Goal: Information Seeking & Learning: Learn about a topic

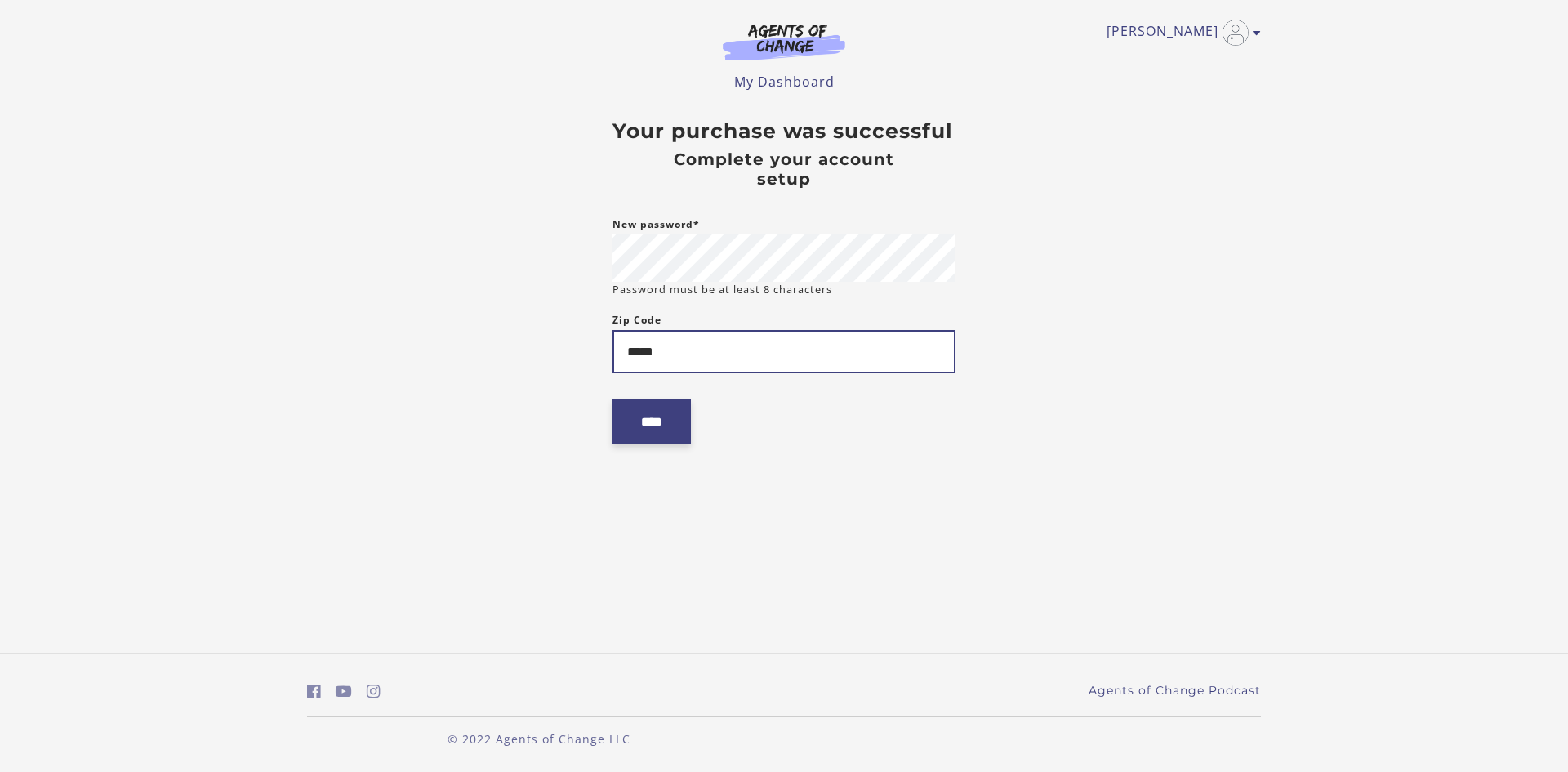
type input "*****"
click at [690, 426] on input "****" at bounding box center [651, 421] width 78 height 45
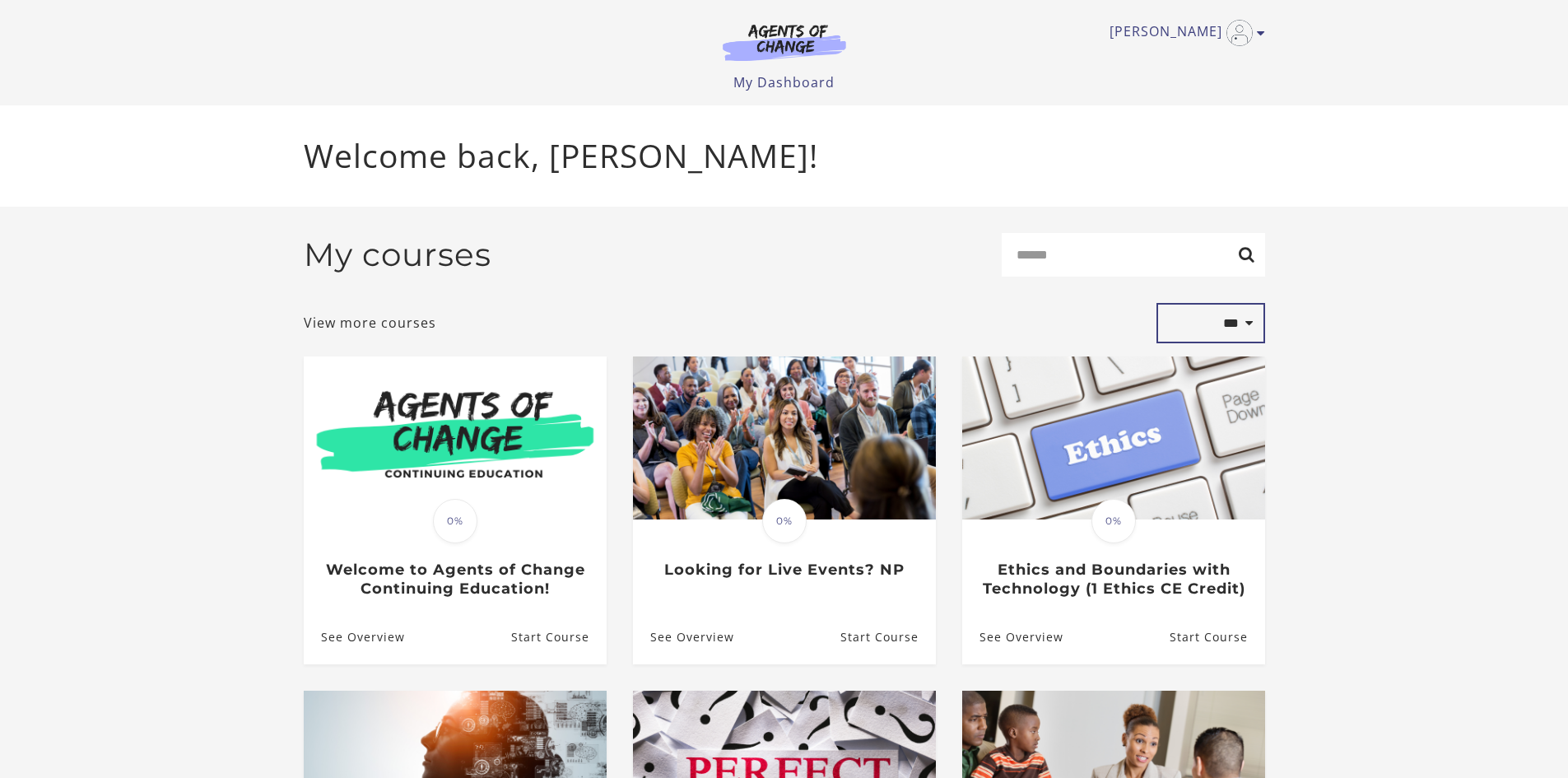
click at [1248, 331] on select "**********" at bounding box center [1210, 323] width 109 height 40
click at [1397, 459] on section "**********" at bounding box center [784, 661] width 1568 height 910
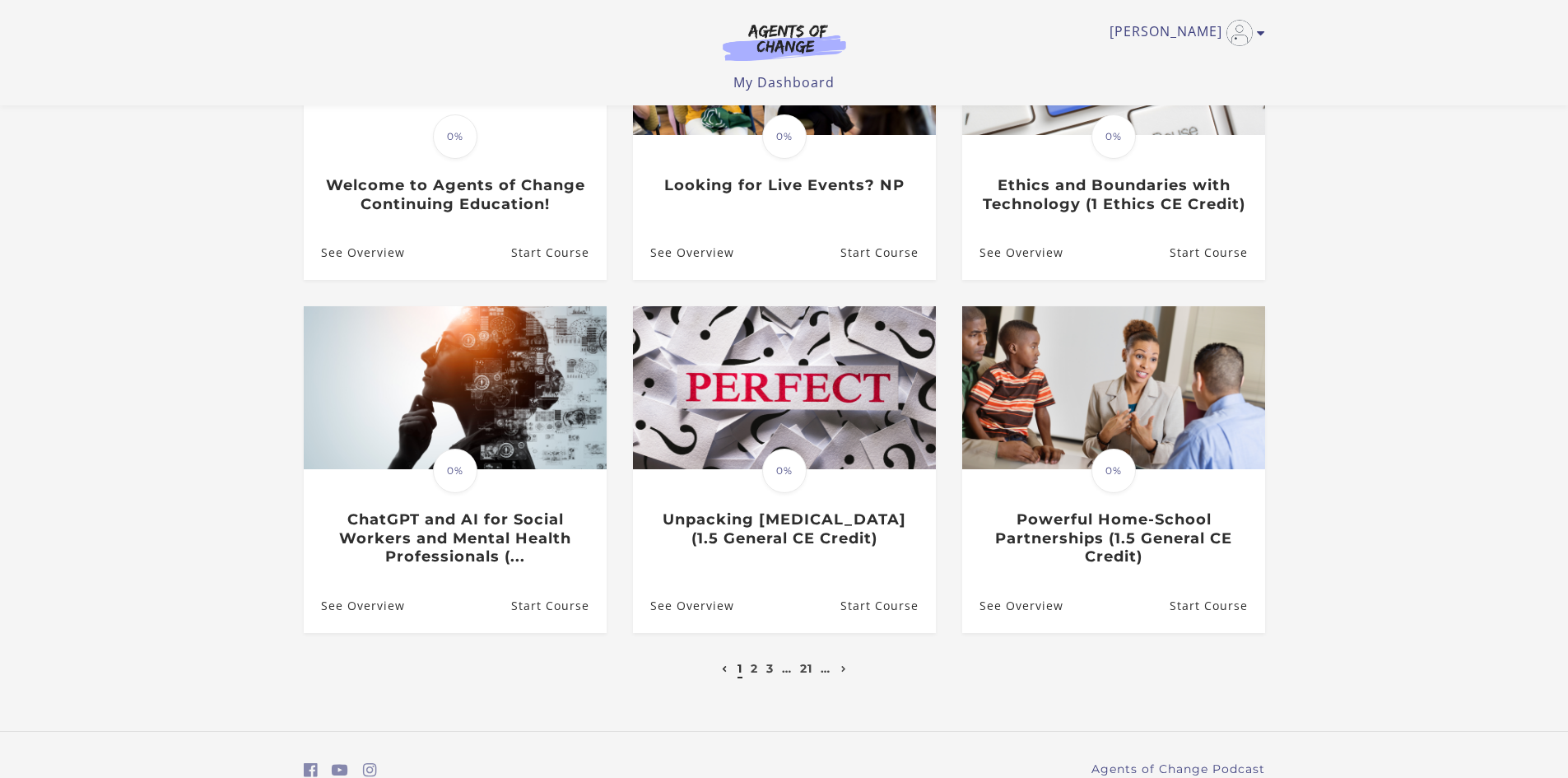
scroll to position [330, 0]
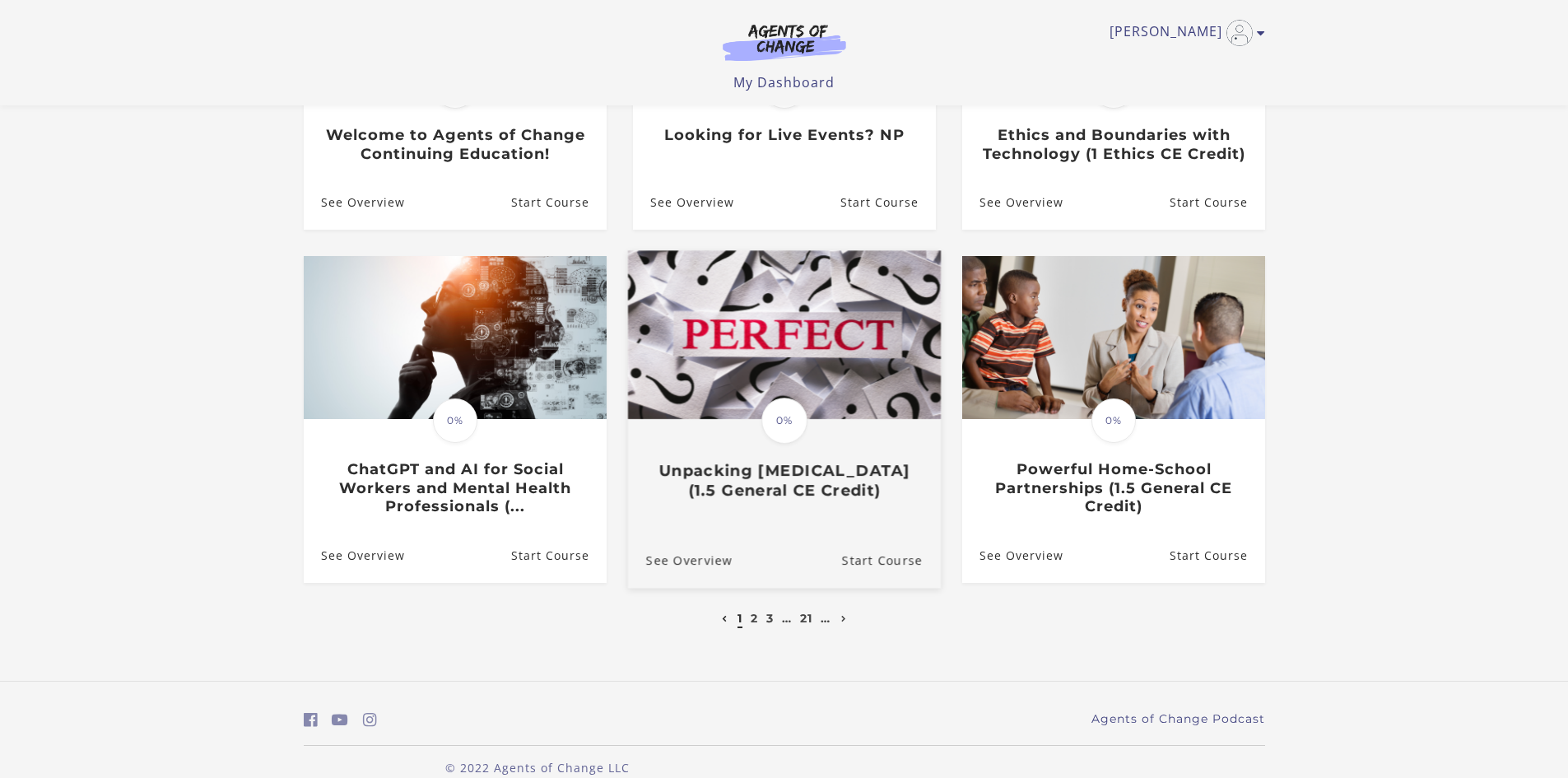
click at [823, 487] on h3 "Unpacking Perfectionism (1.5 General CE Credit)" at bounding box center [783, 480] width 276 height 38
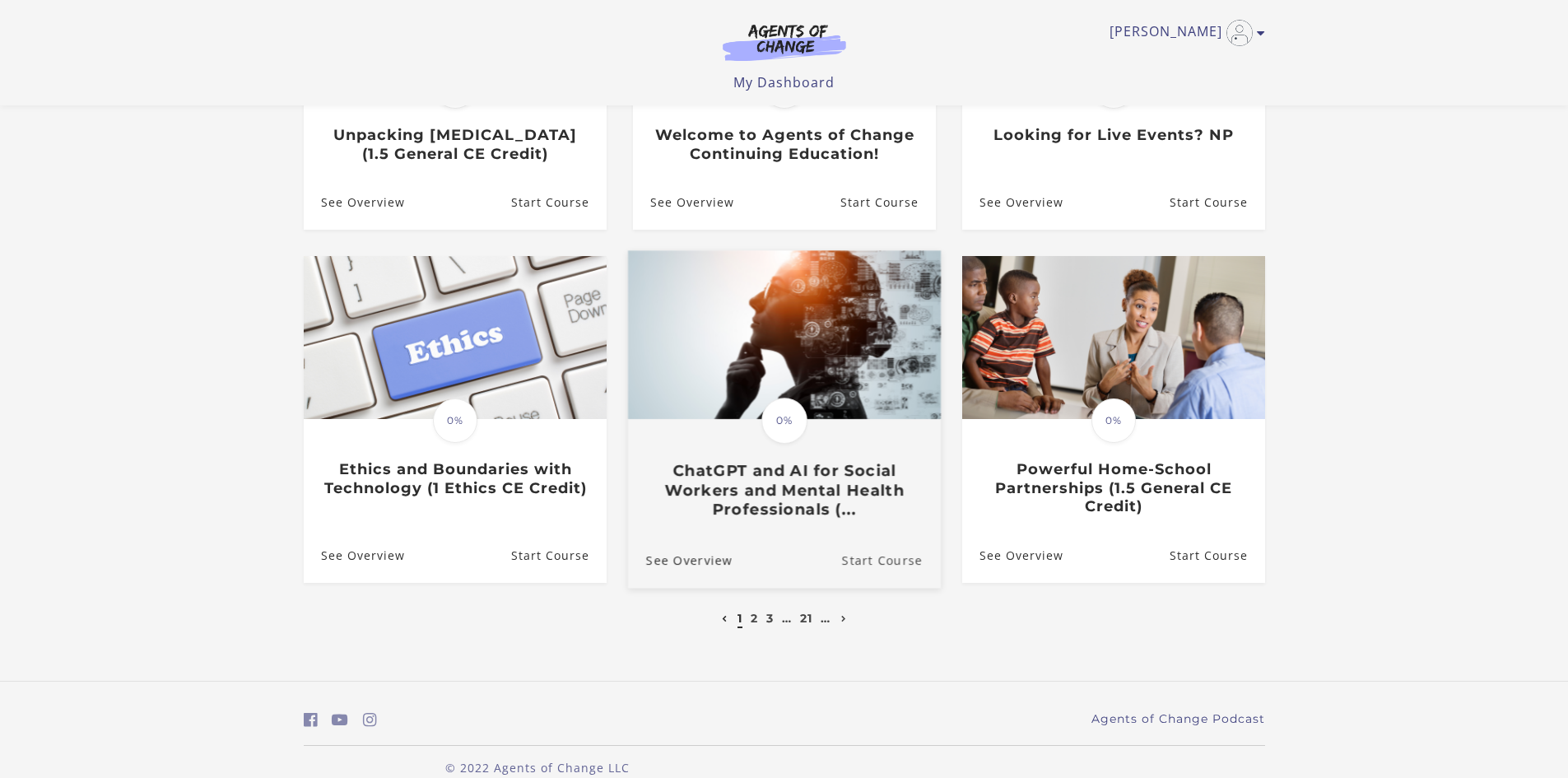
drag, startPoint x: 809, startPoint y: 536, endPoint x: 880, endPoint y: 564, distance: 76.3
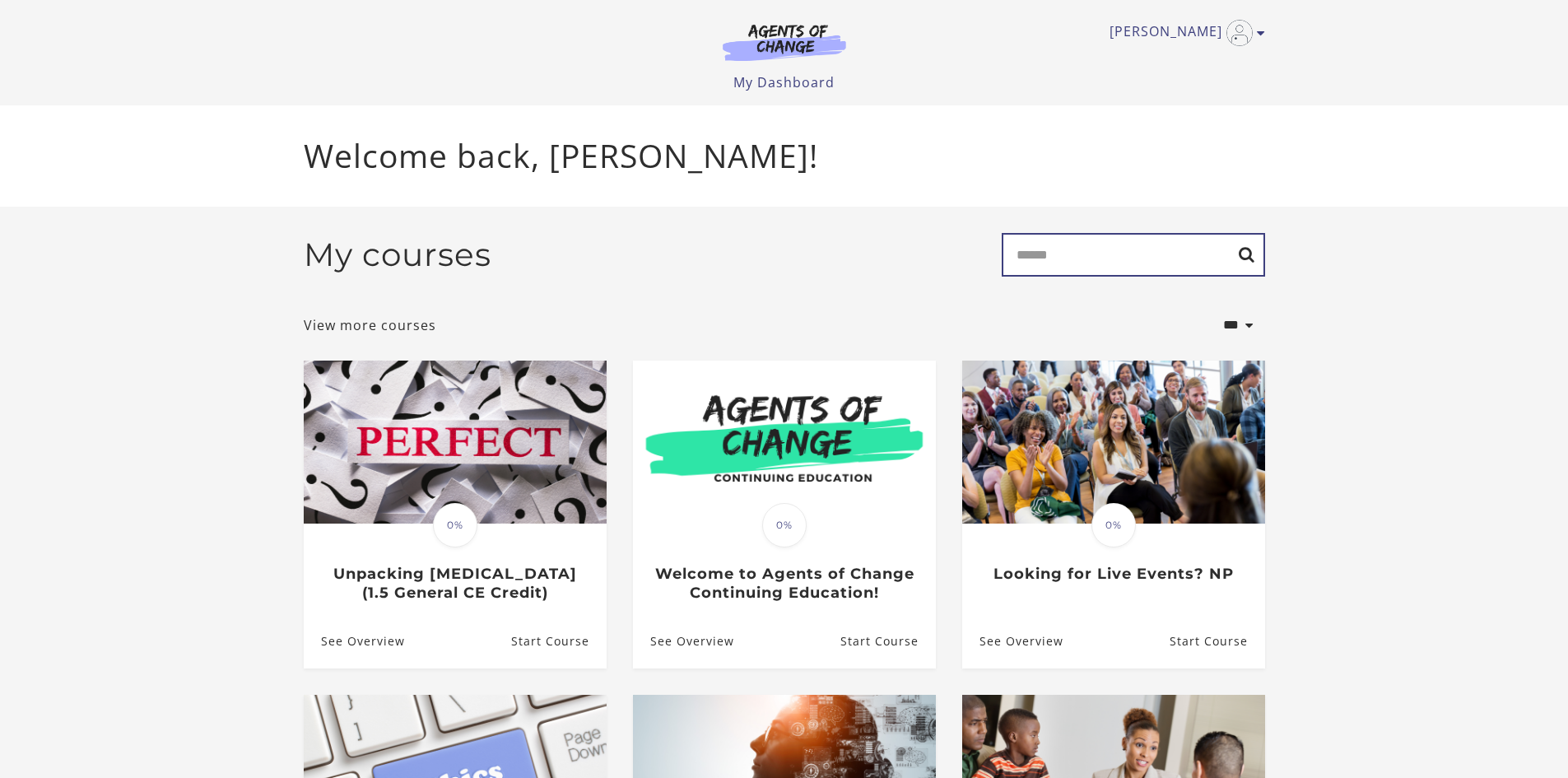
click at [1166, 253] on input "Search" at bounding box center [1133, 254] width 264 height 44
type input "****"
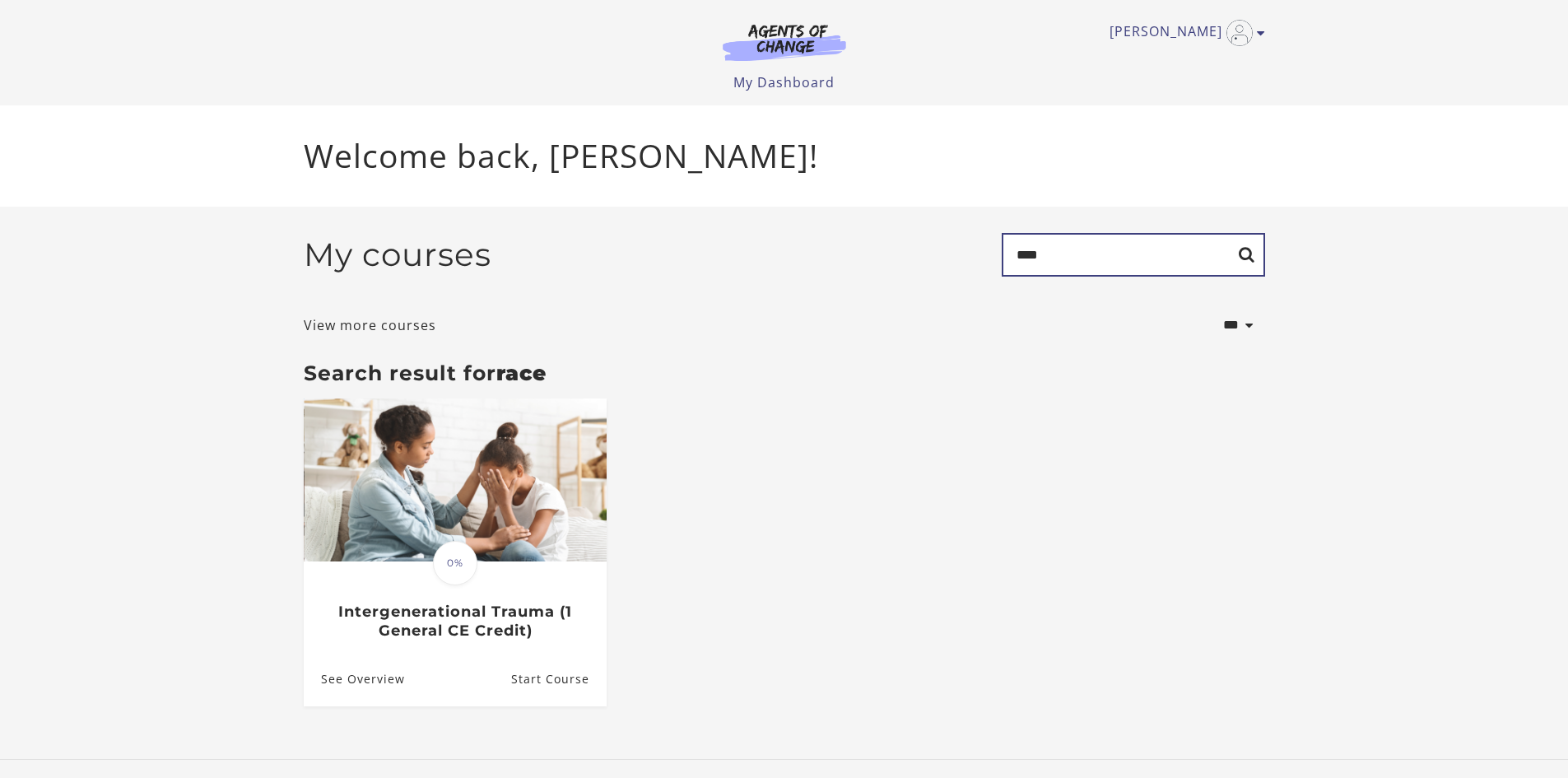
drag, startPoint x: 1071, startPoint y: 248, endPoint x: 908, endPoint y: 260, distance: 163.4
click at [908, 260] on div "My courses Search ****" at bounding box center [784, 261] width 961 height 56
type input "******"
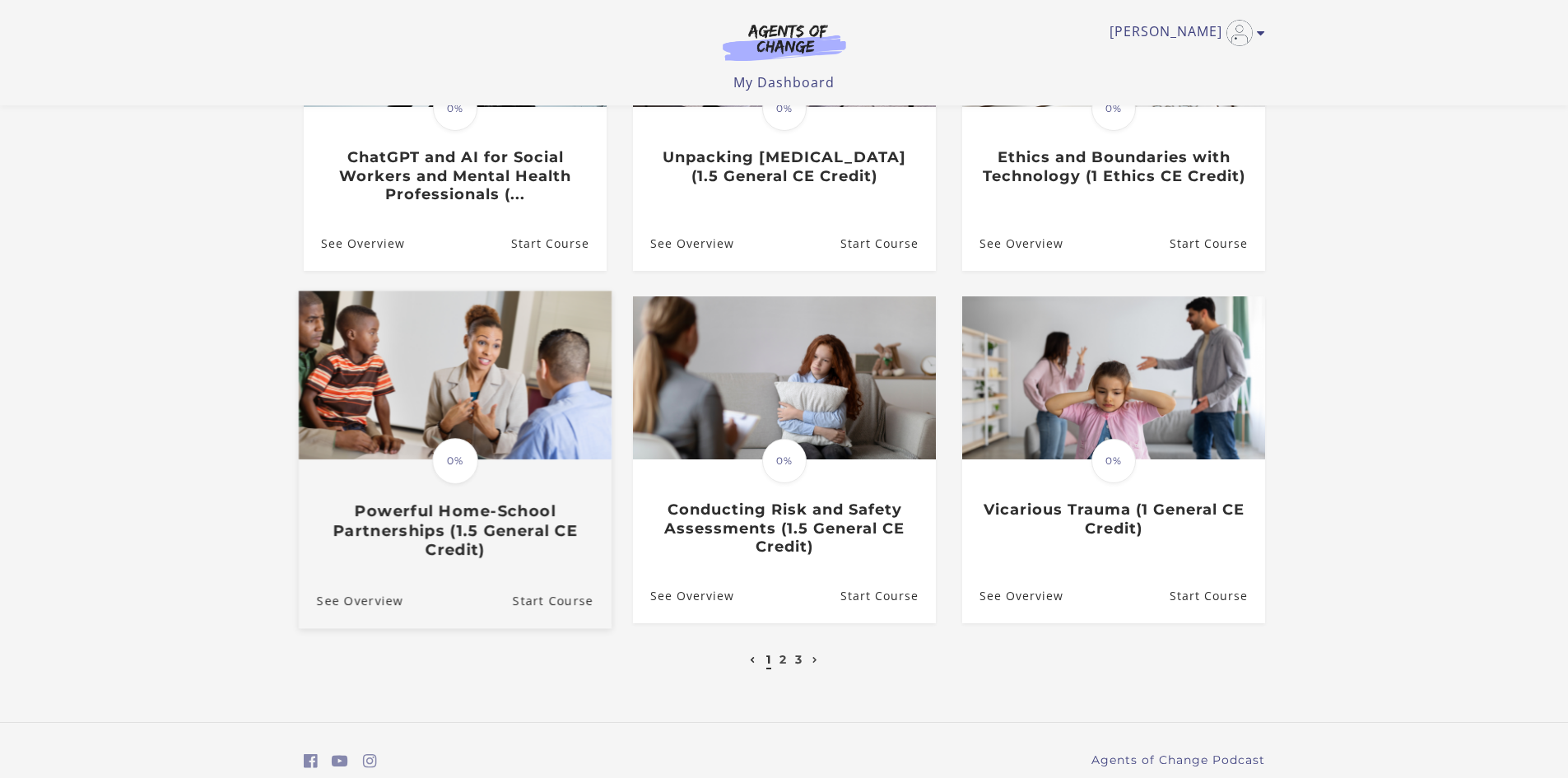
scroll to position [418, 0]
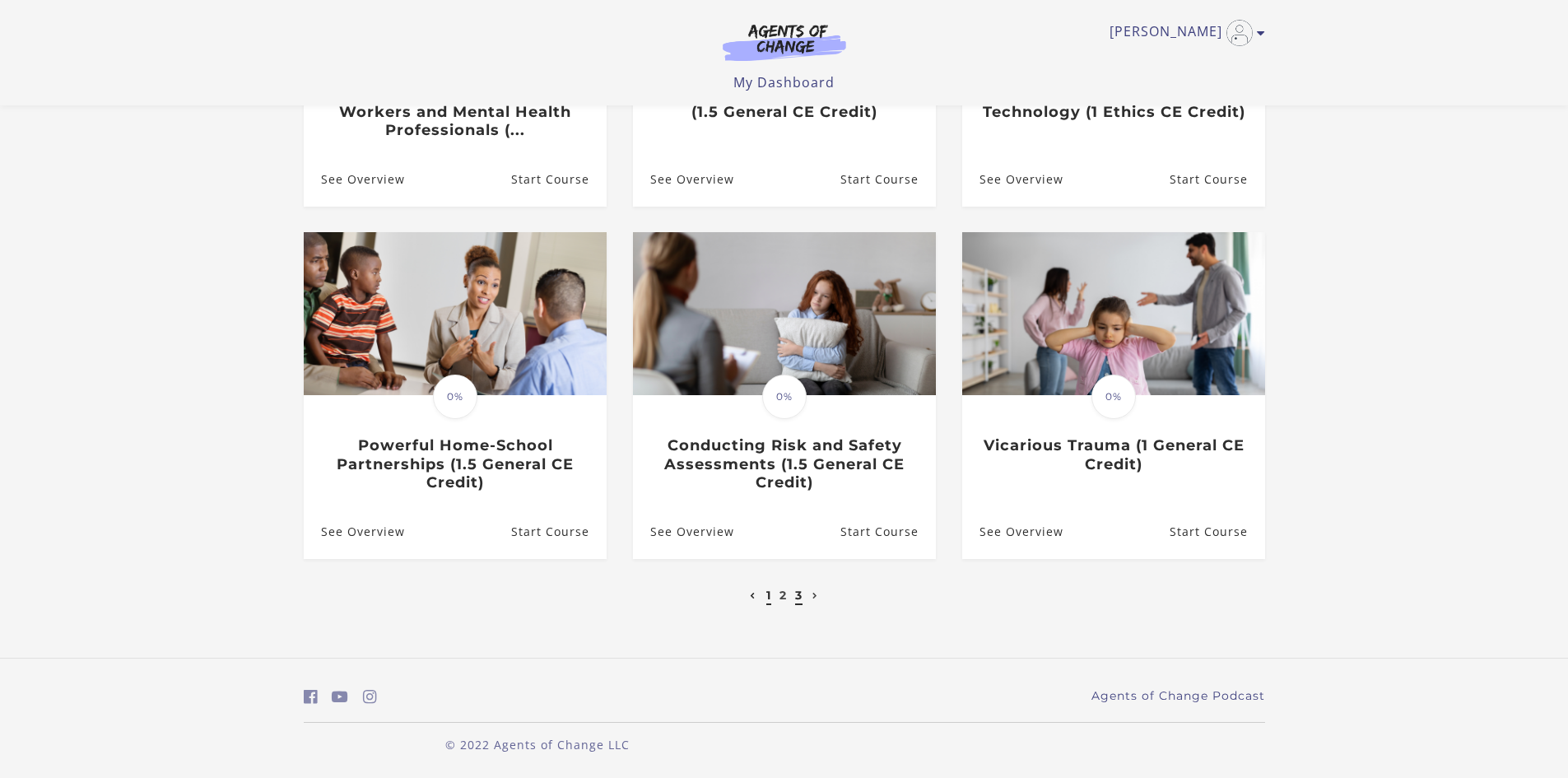
click at [799, 593] on link "3" at bounding box center [799, 595] width 8 height 15
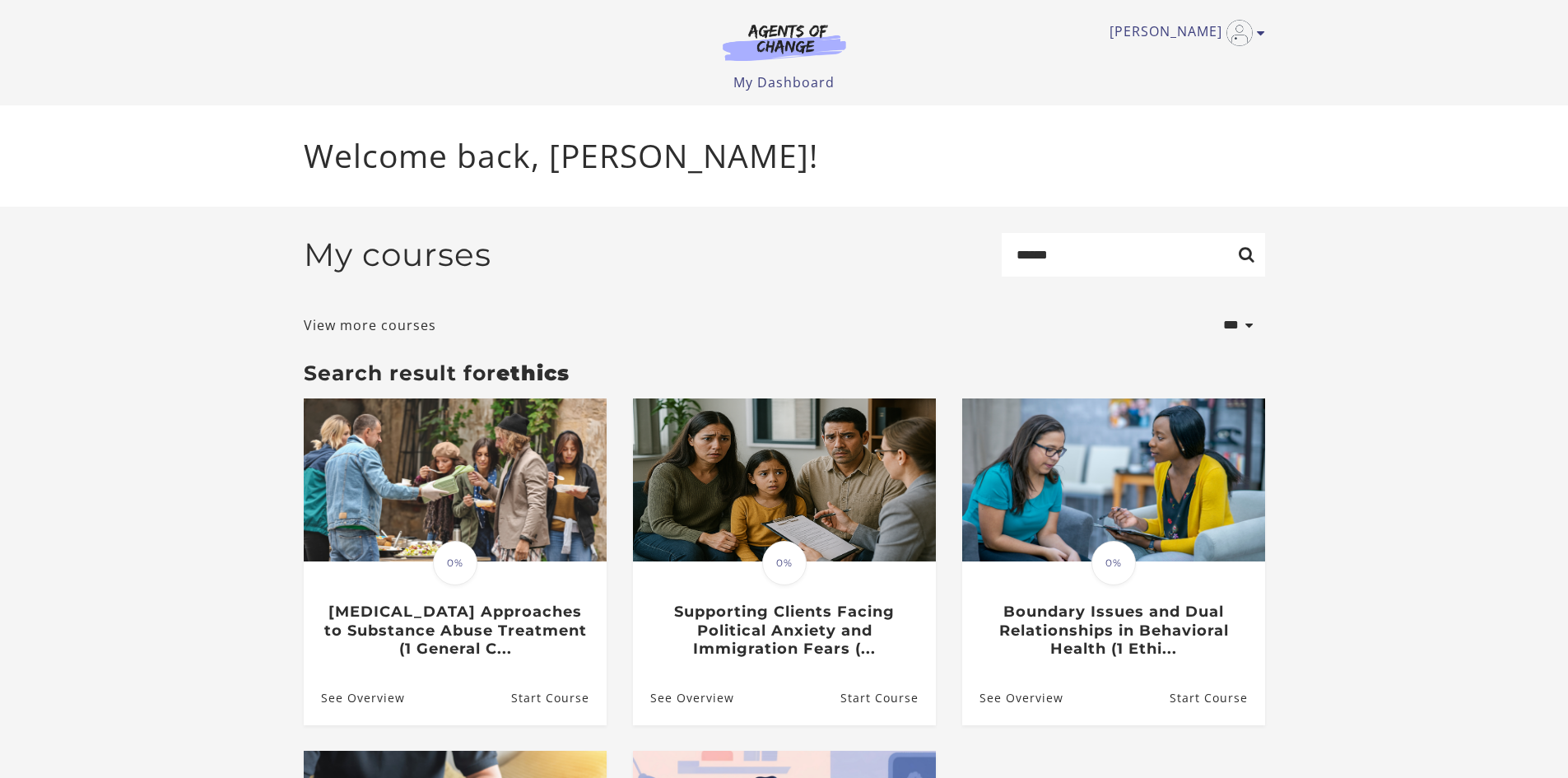
click at [770, 45] on img at bounding box center [784, 42] width 158 height 38
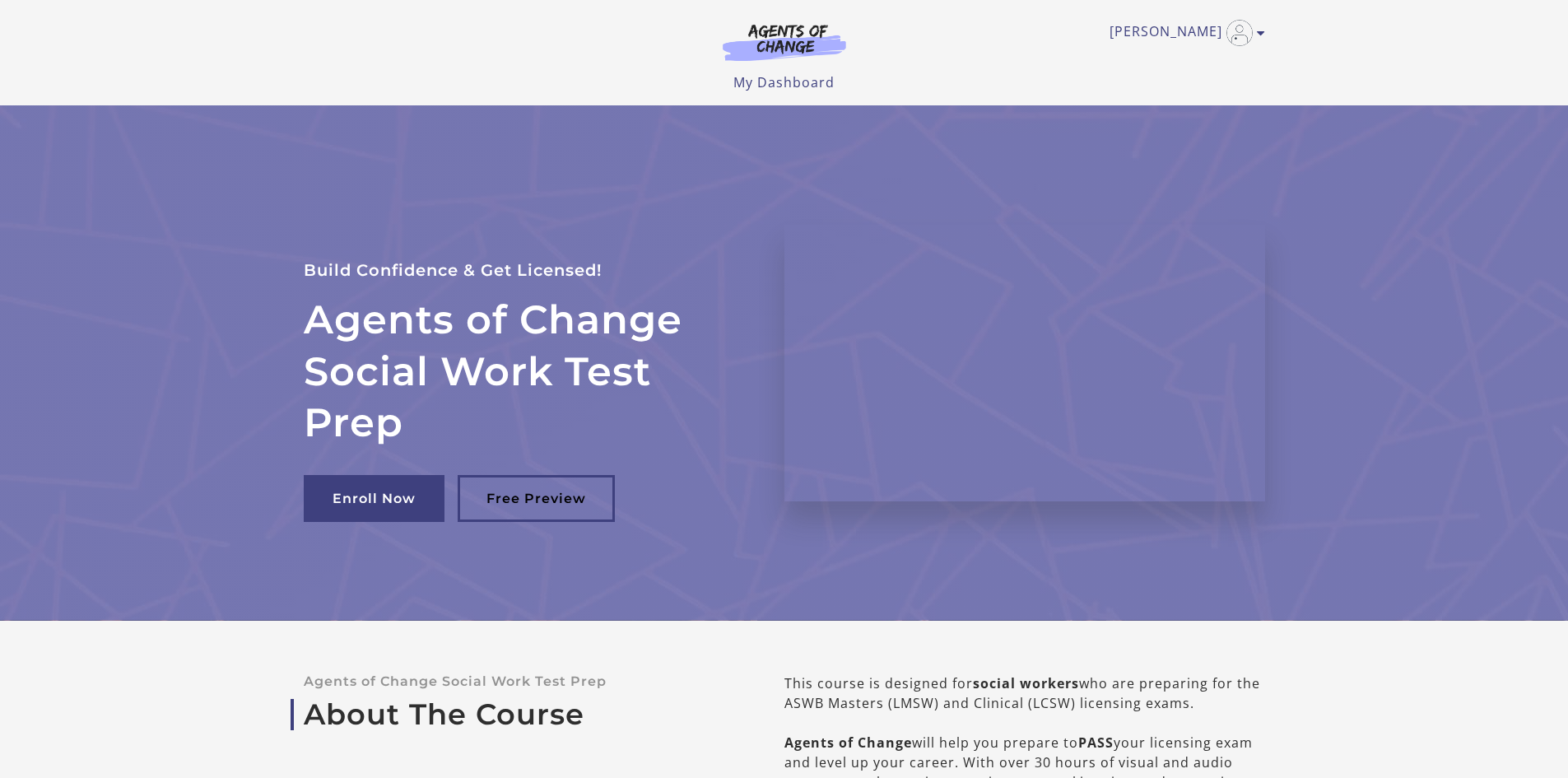
click at [1265, 27] on div "[PERSON_NAME] My Account Support Sign Out Toggle menu Menu My Dashboard My Acco…" at bounding box center [784, 52] width 988 height 105
click at [1257, 33] on icon "Toggle menu" at bounding box center [1261, 33] width 9 height 13
click at [1358, 281] on section "Agents of Change Social Work Test Prep Build Confidence & Get Licensed! Enroll …" at bounding box center [784, 363] width 1568 height 515
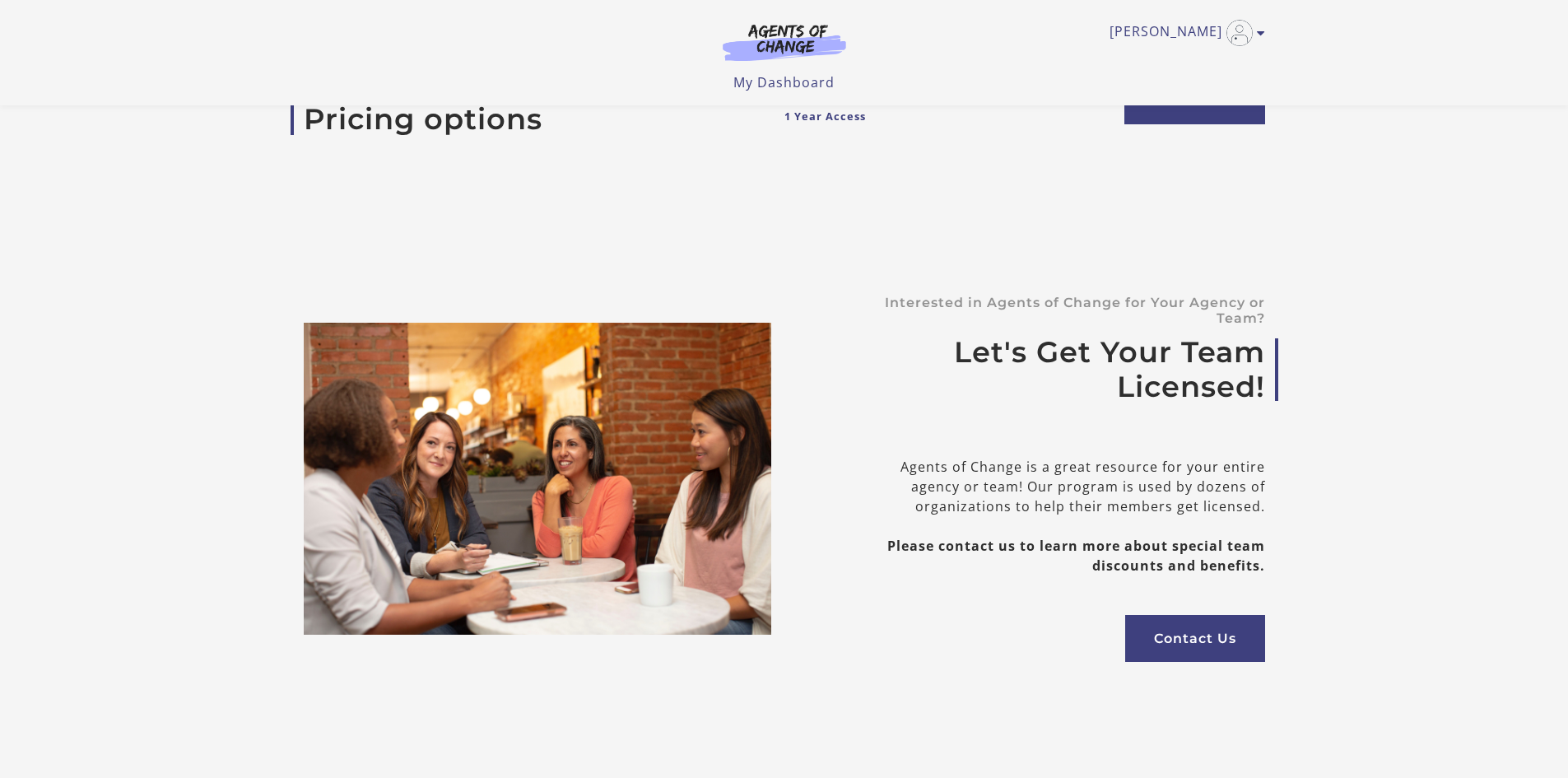
scroll to position [5597, 0]
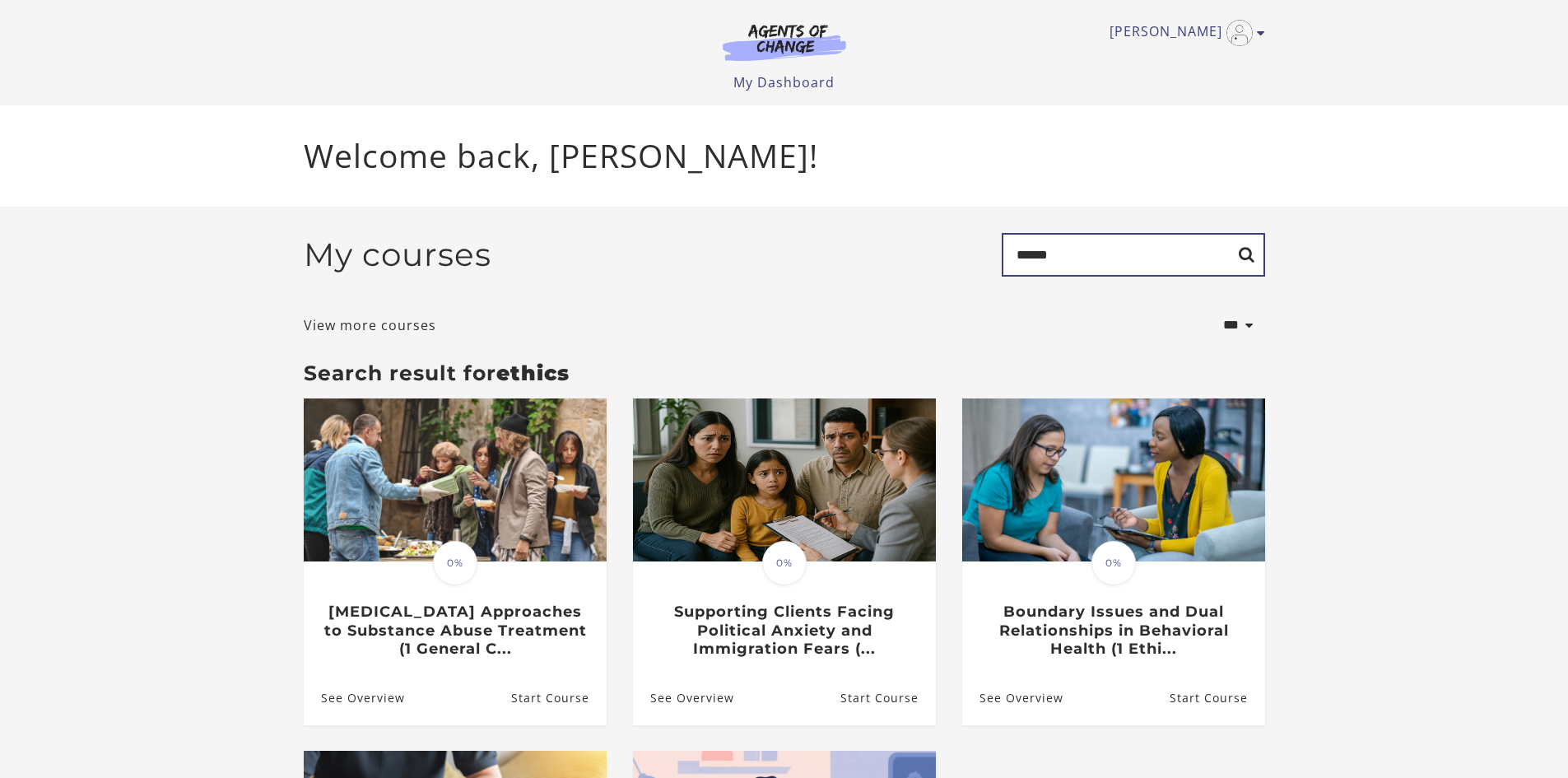
drag, startPoint x: 1061, startPoint y: 252, endPoint x: 932, endPoint y: 252, distance: 129.0
click at [936, 252] on div "My courses Search ******" at bounding box center [784, 261] width 961 height 56
type input "****"
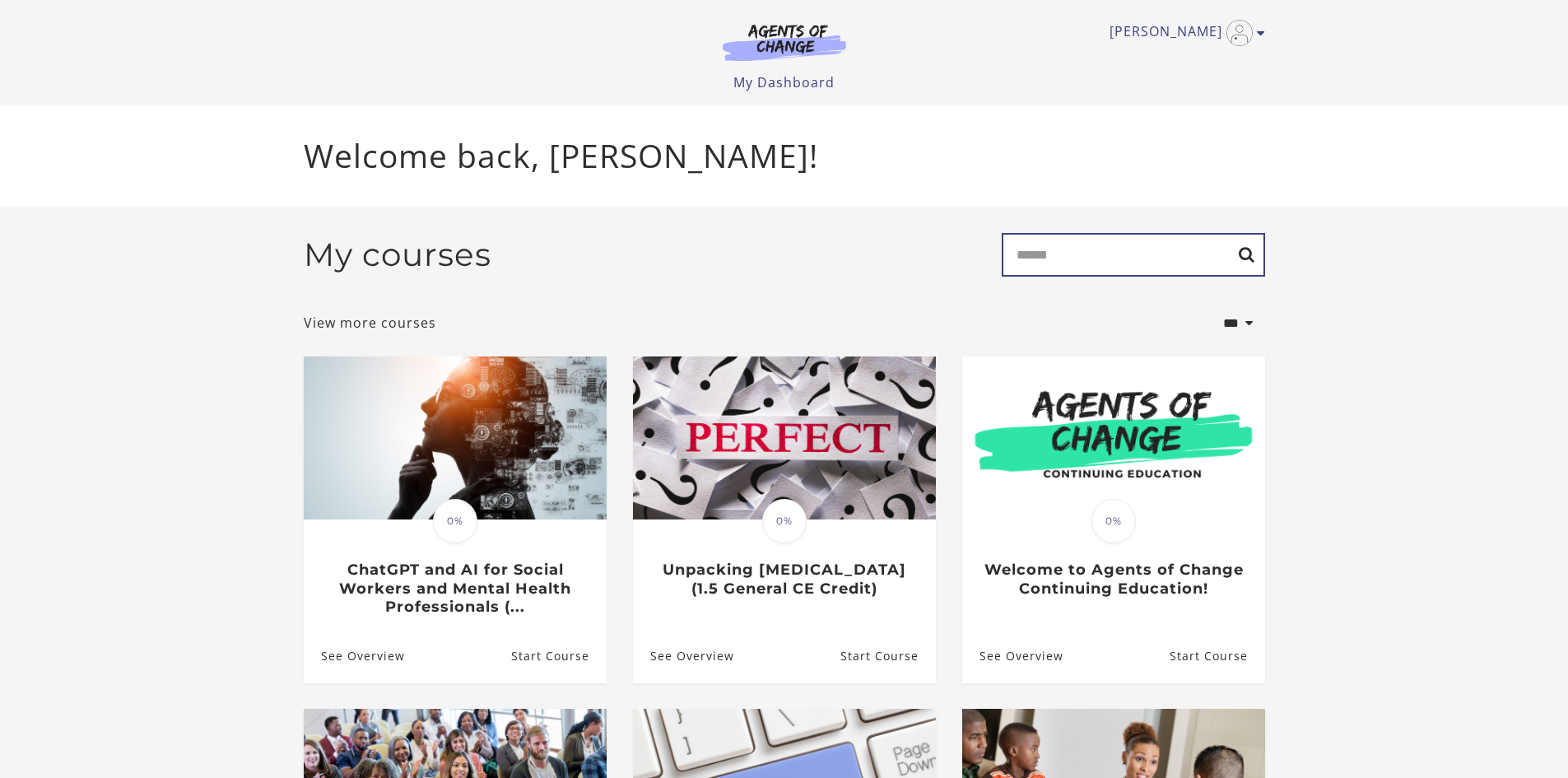
click at [1122, 258] on input "Search" at bounding box center [1133, 254] width 264 height 44
type input "******"
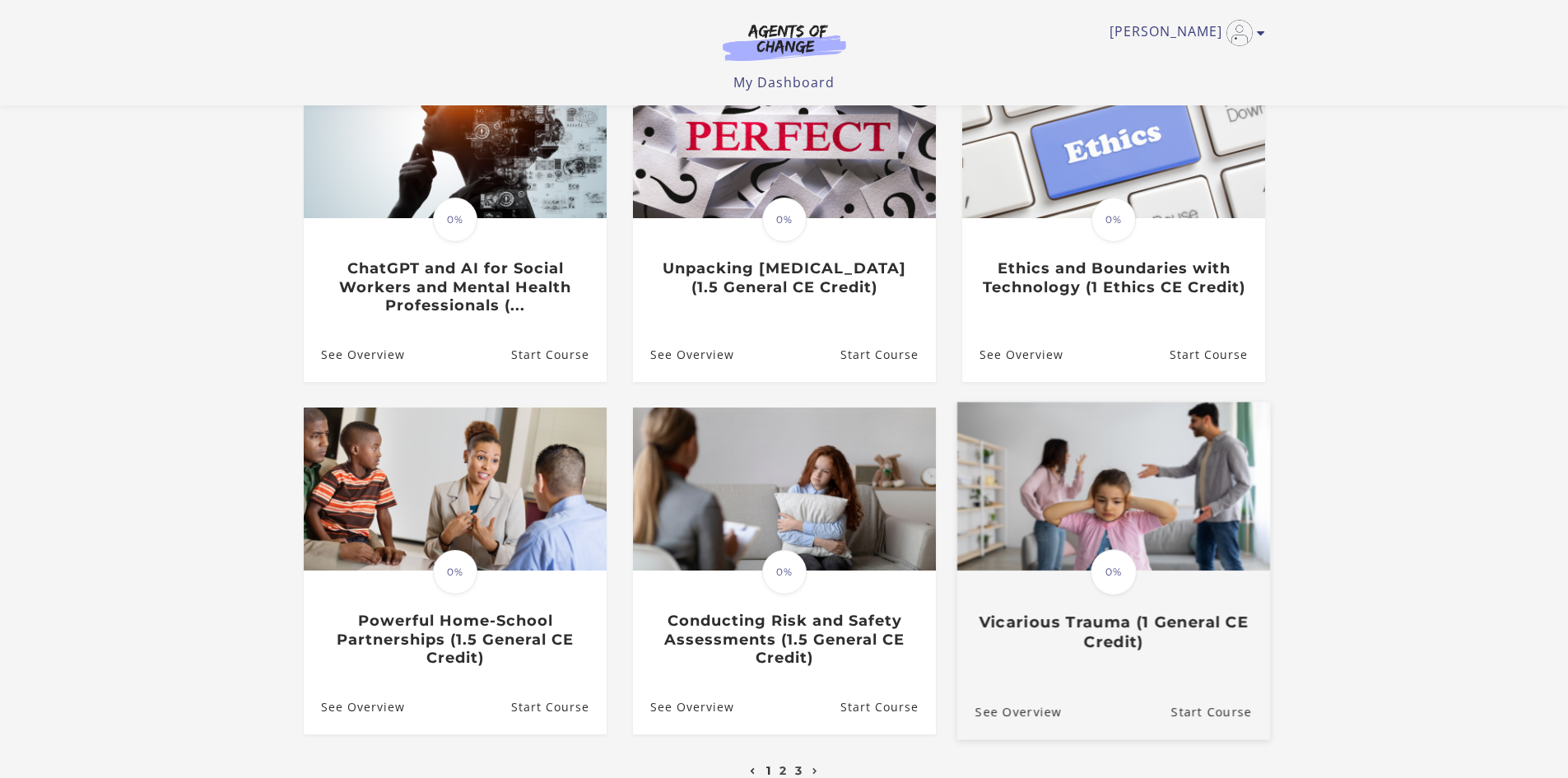
scroll to position [330, 0]
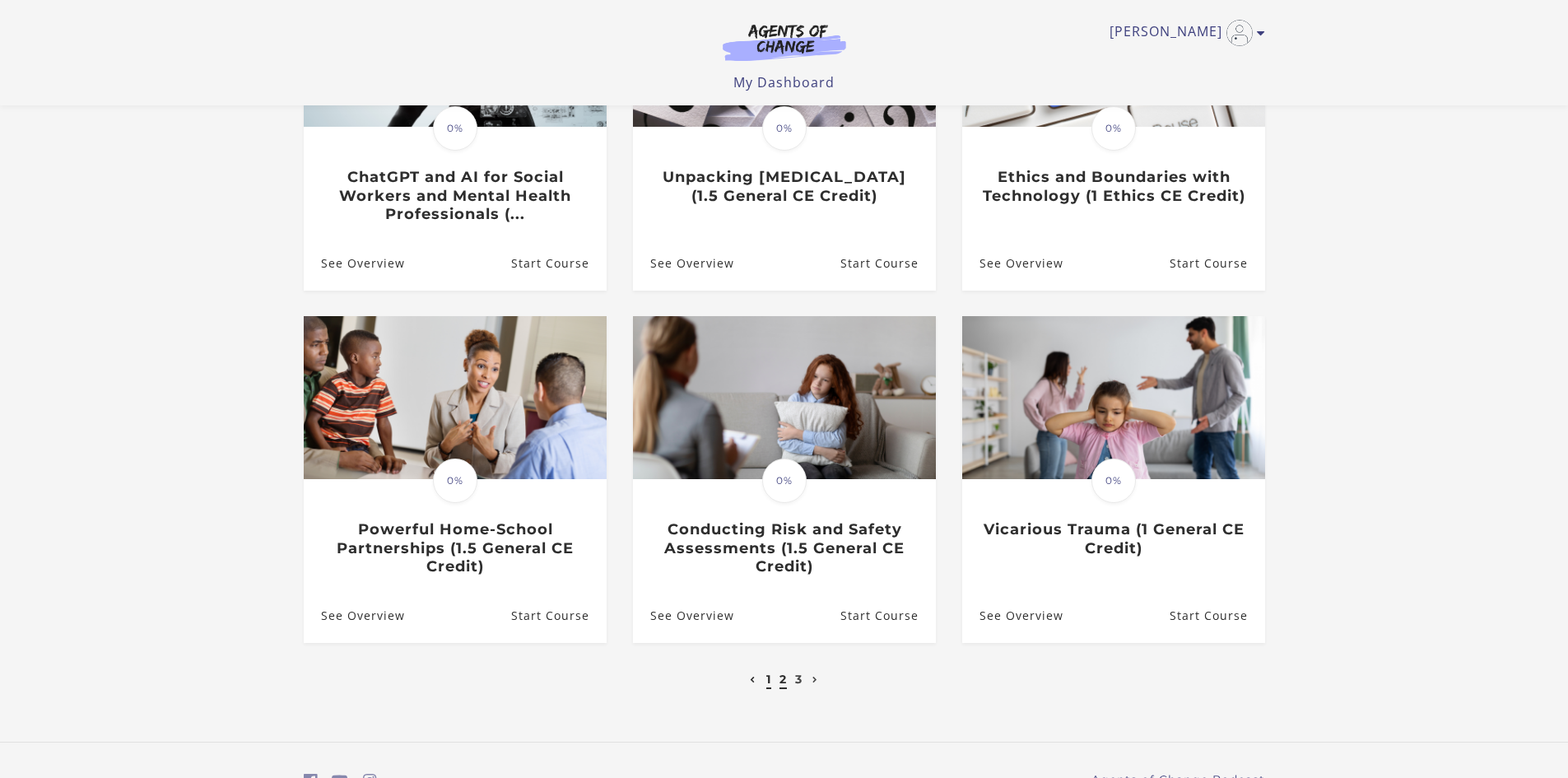
click at [780, 684] on link "2" at bounding box center [783, 679] width 8 height 15
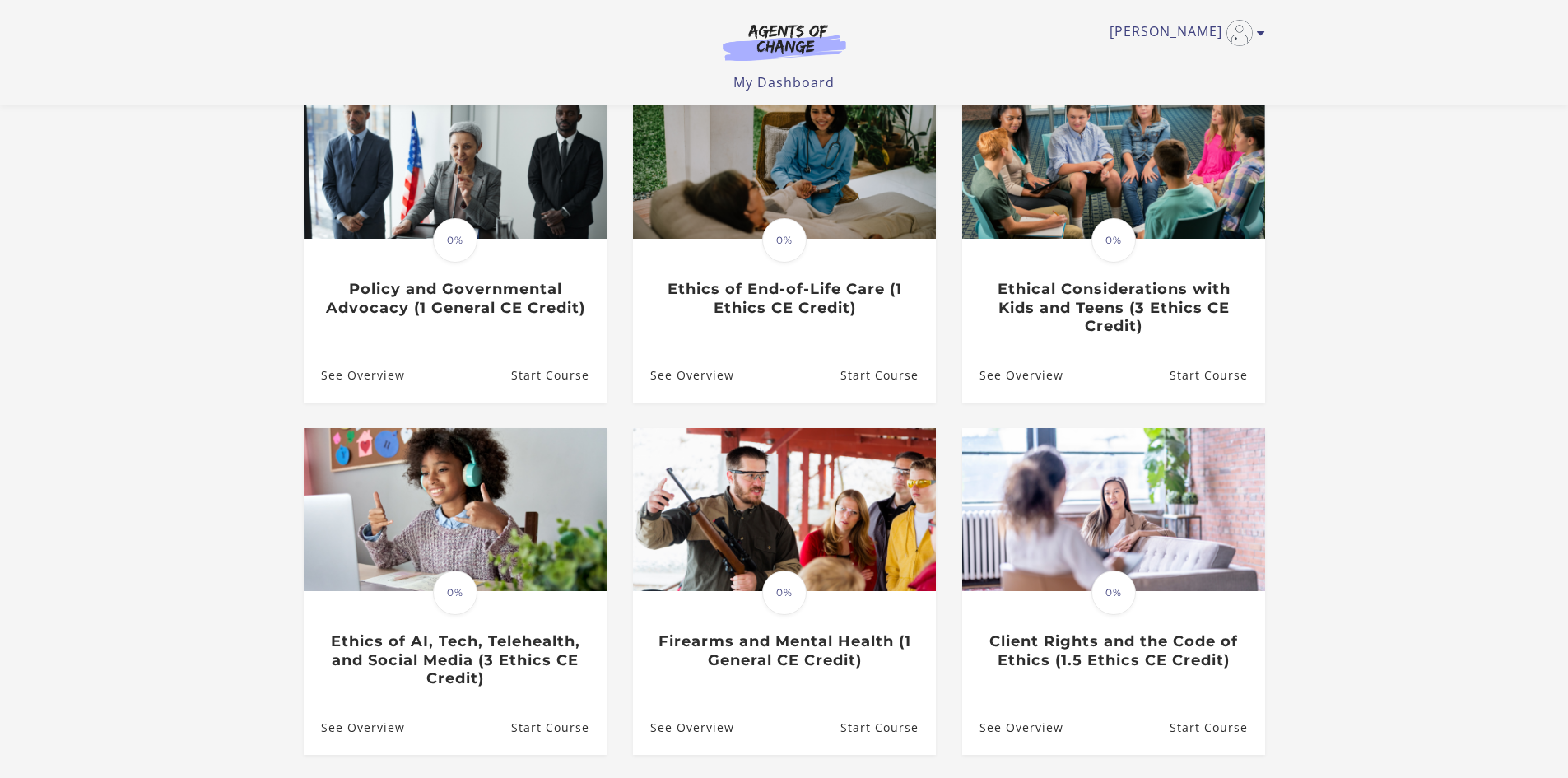
scroll to position [330, 0]
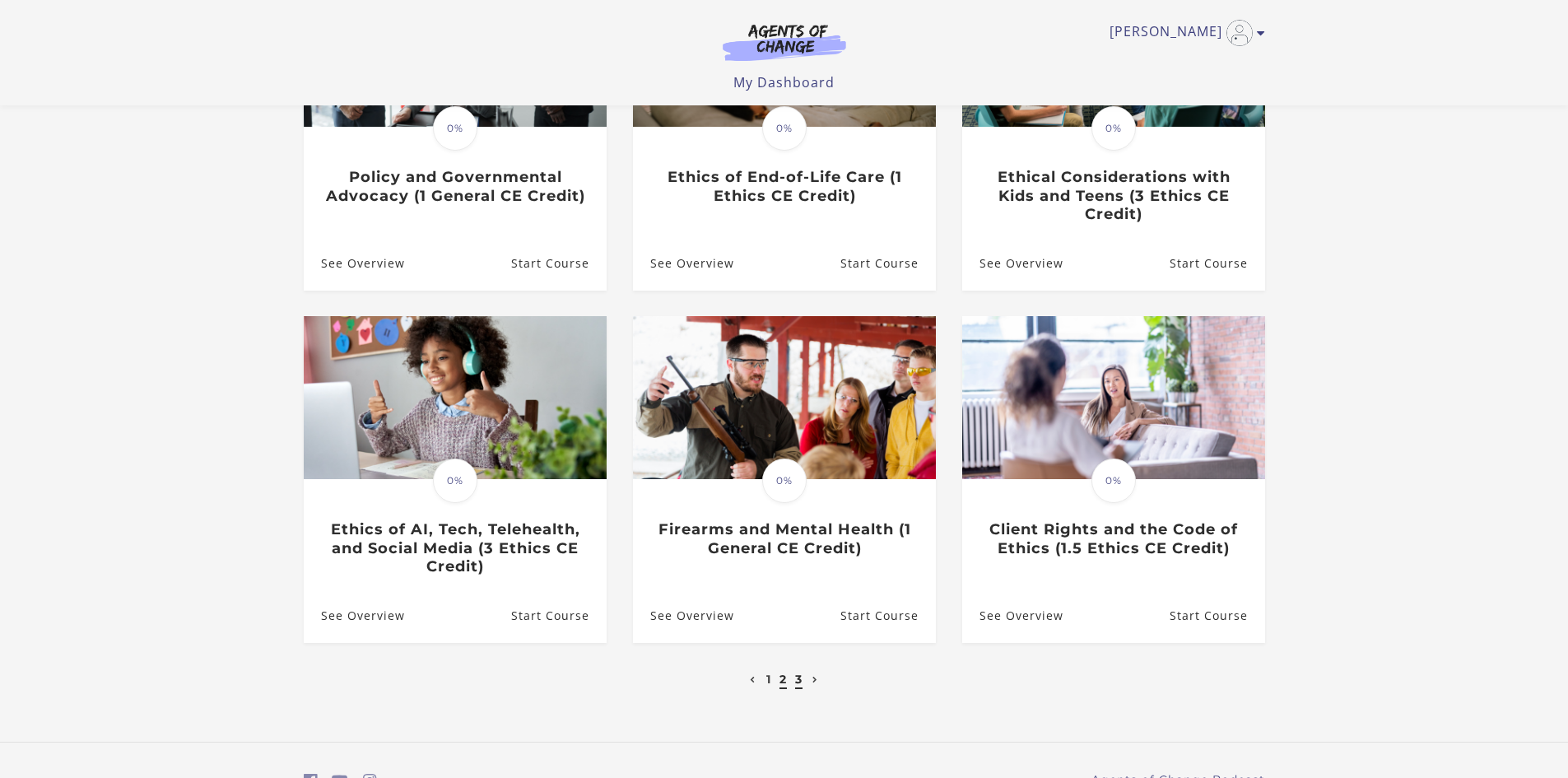
click at [801, 685] on link "3" at bounding box center [799, 679] width 8 height 15
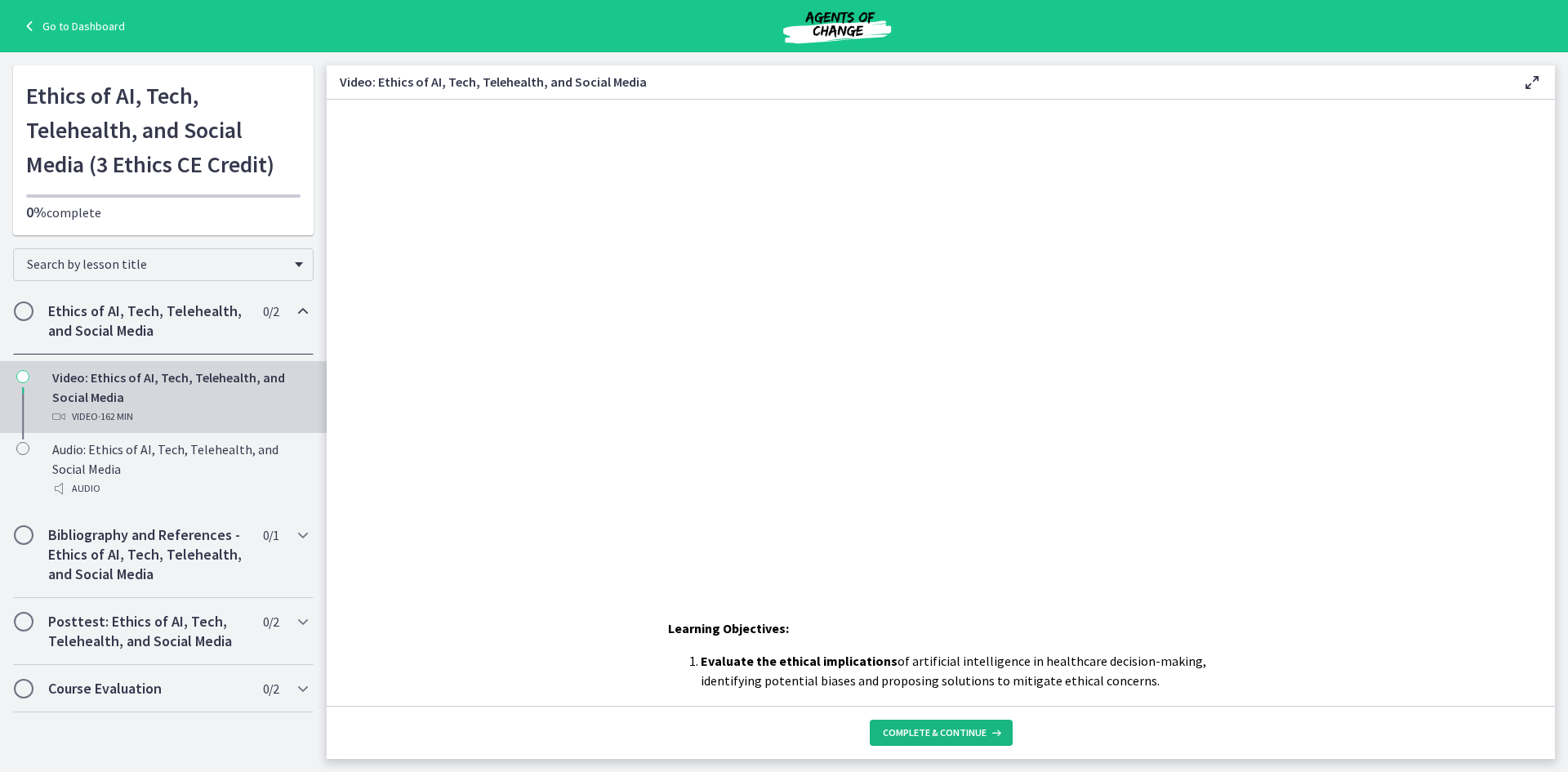
click at [917, 737] on span "Complete & continue" at bounding box center [935, 732] width 104 height 13
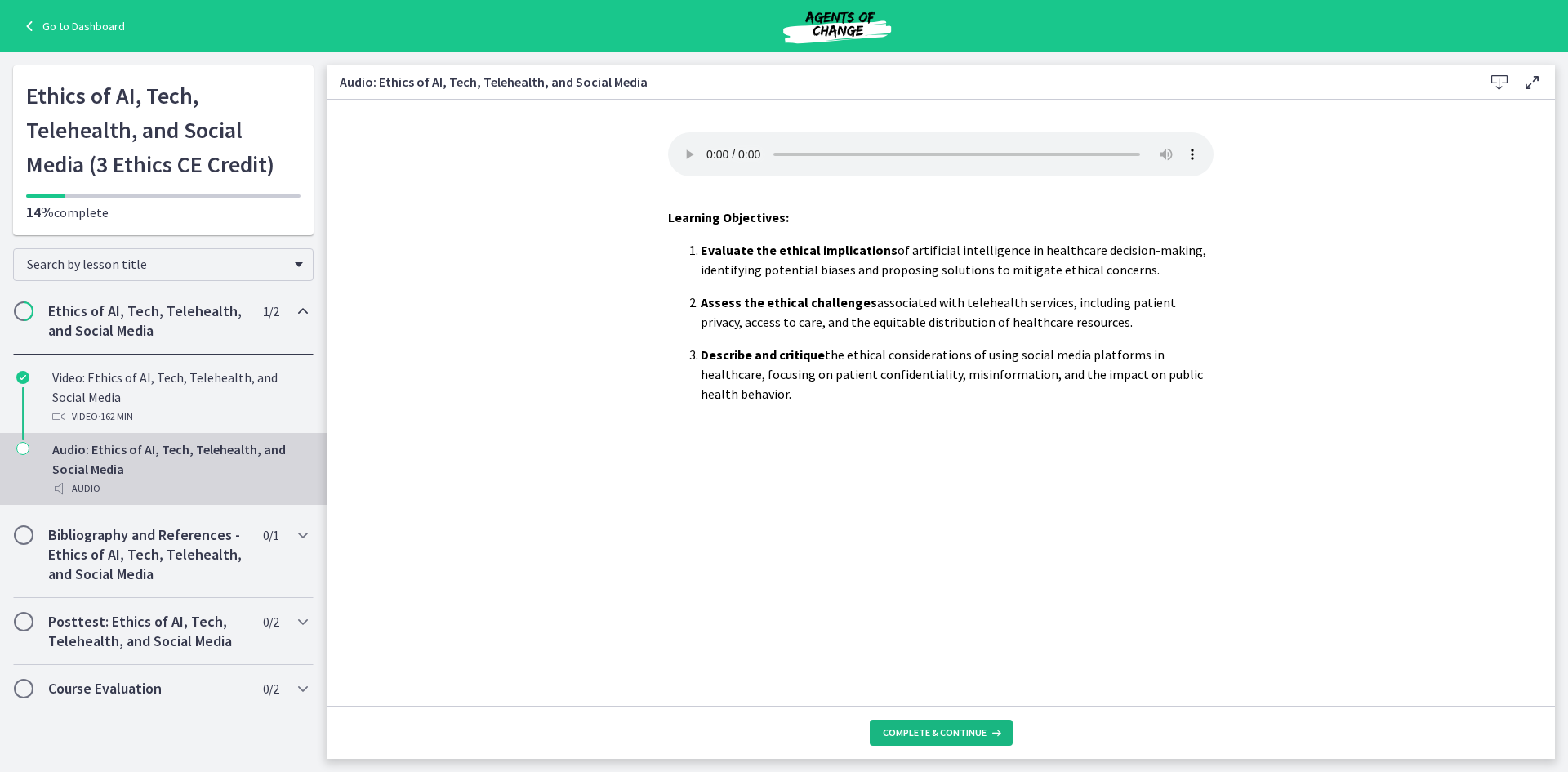
click at [962, 735] on span "Complete & continue" at bounding box center [935, 732] width 104 height 13
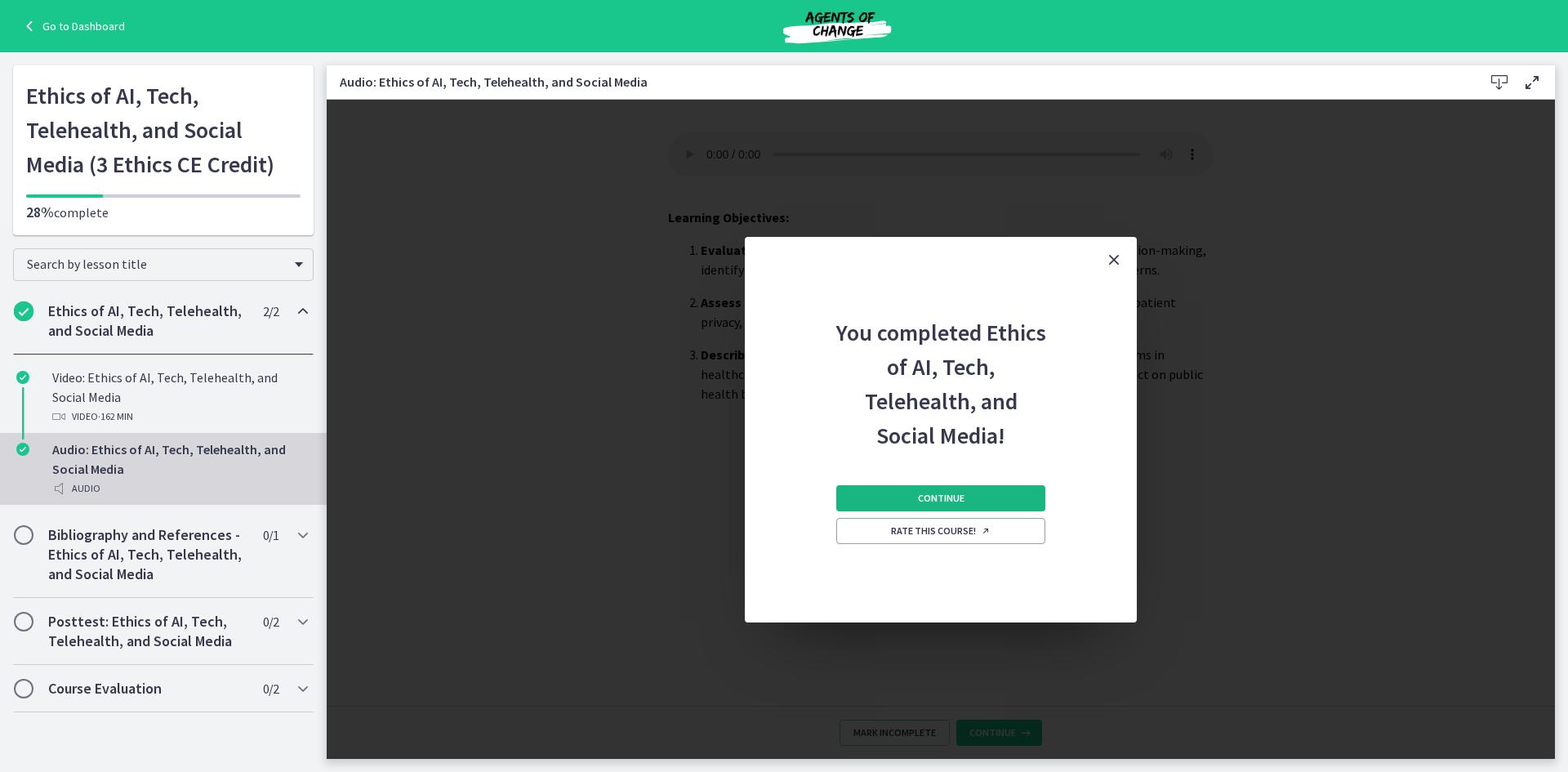
click at [990, 496] on button "Continue" at bounding box center [941, 498] width 209 height 26
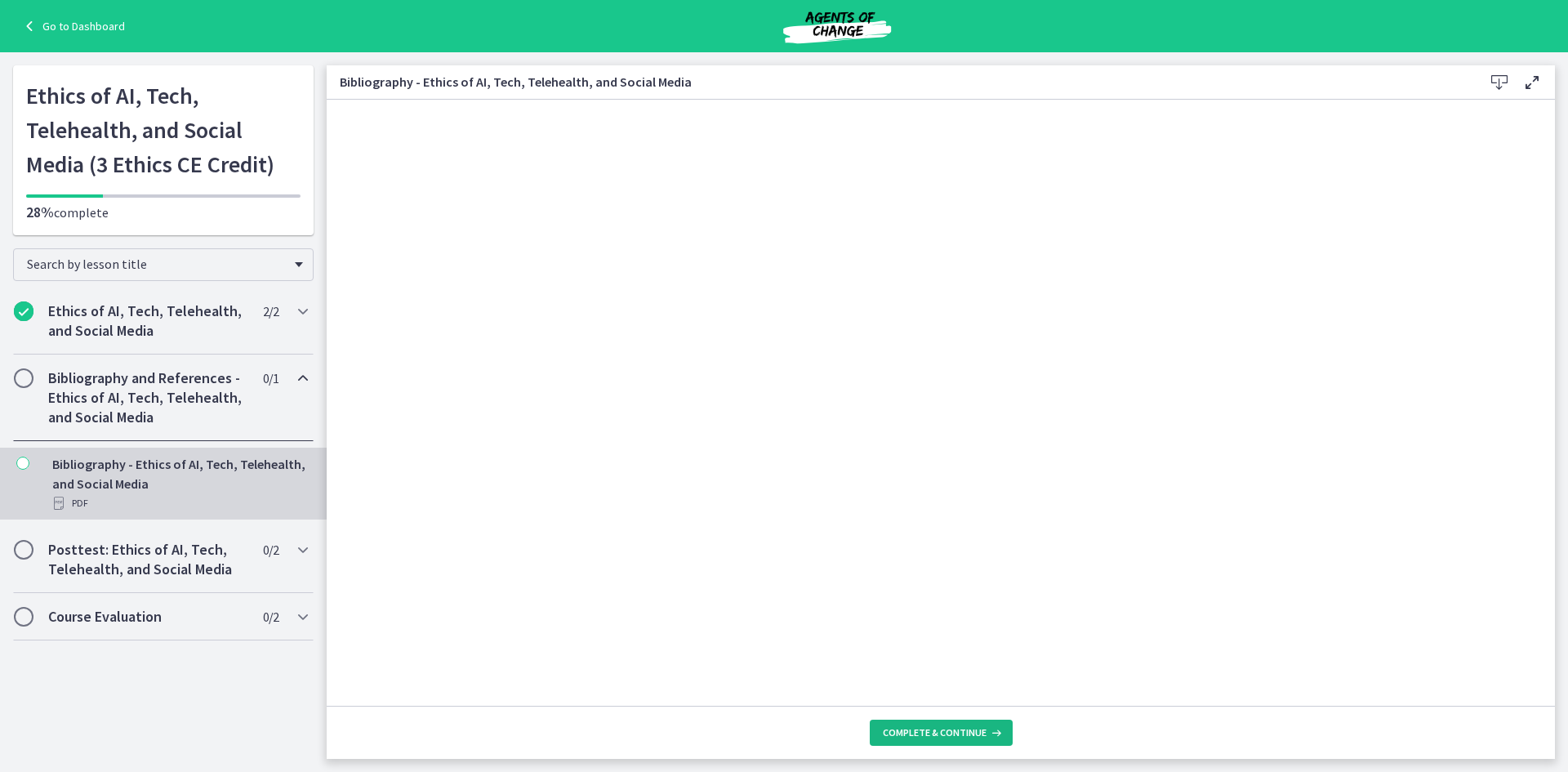
click at [978, 720] on button "Complete & continue" at bounding box center [941, 732] width 143 height 26
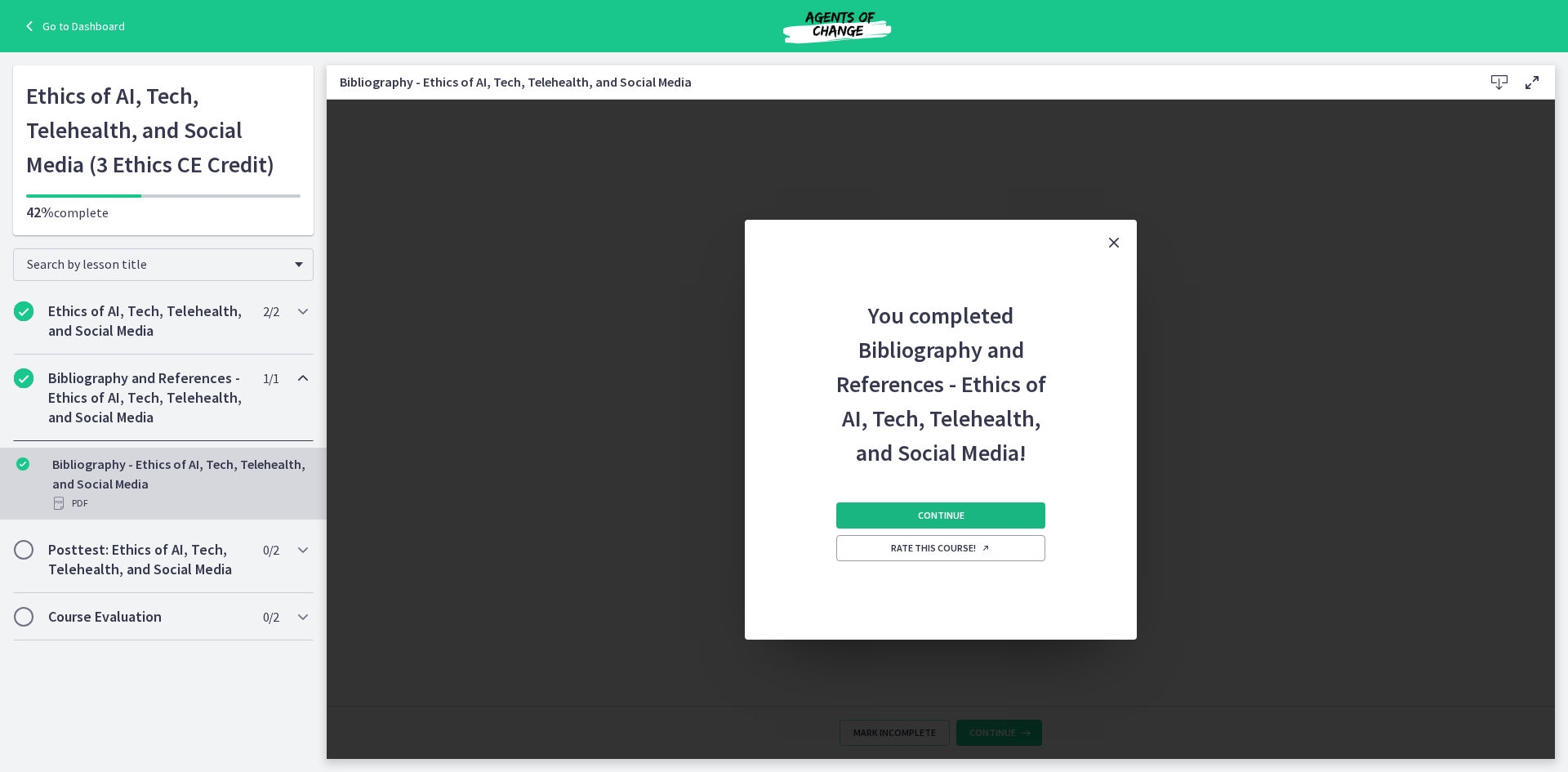
click at [980, 516] on button "Continue" at bounding box center [941, 515] width 209 height 26
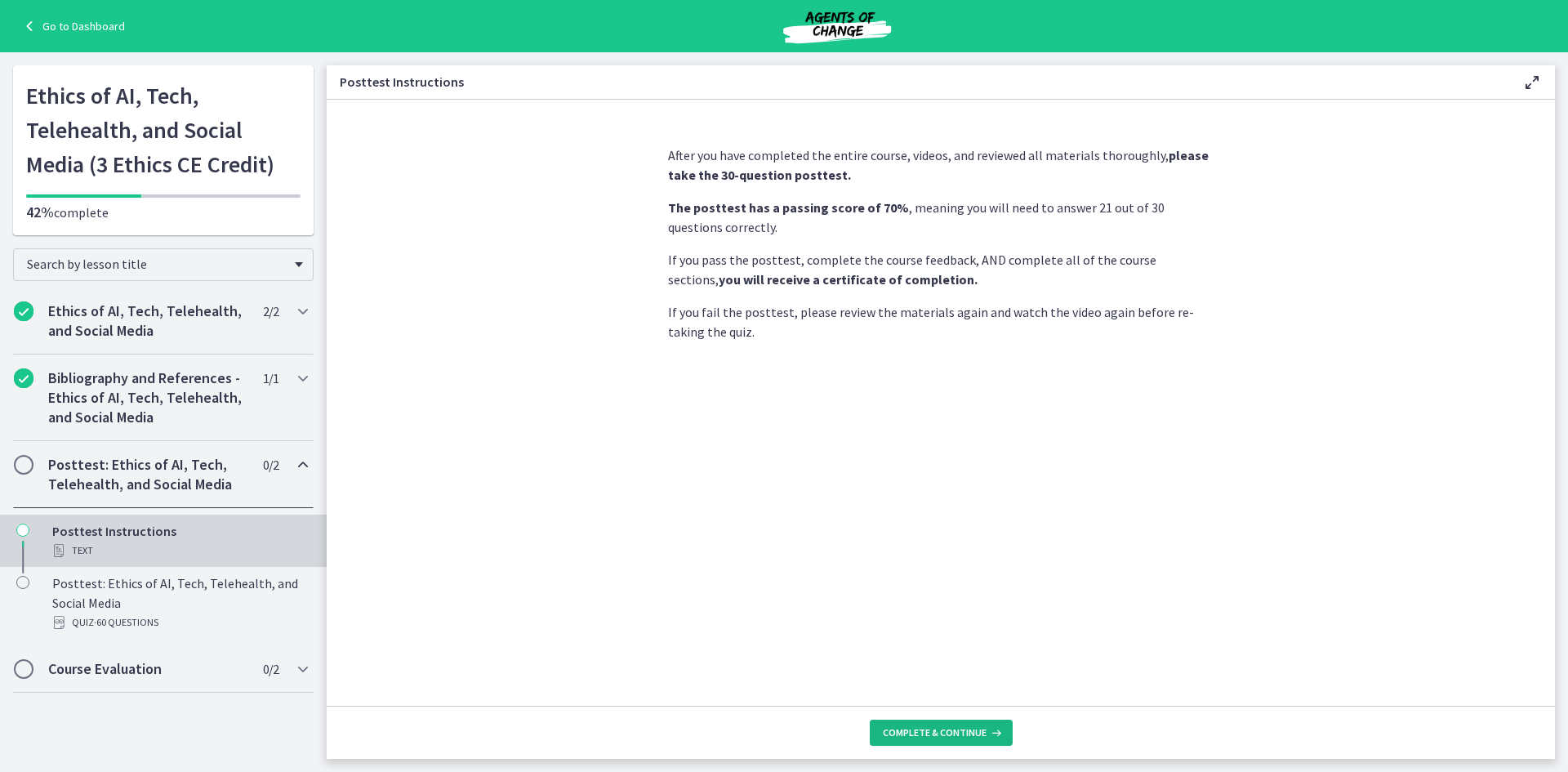
click at [994, 730] on icon at bounding box center [995, 732] width 16 height 13
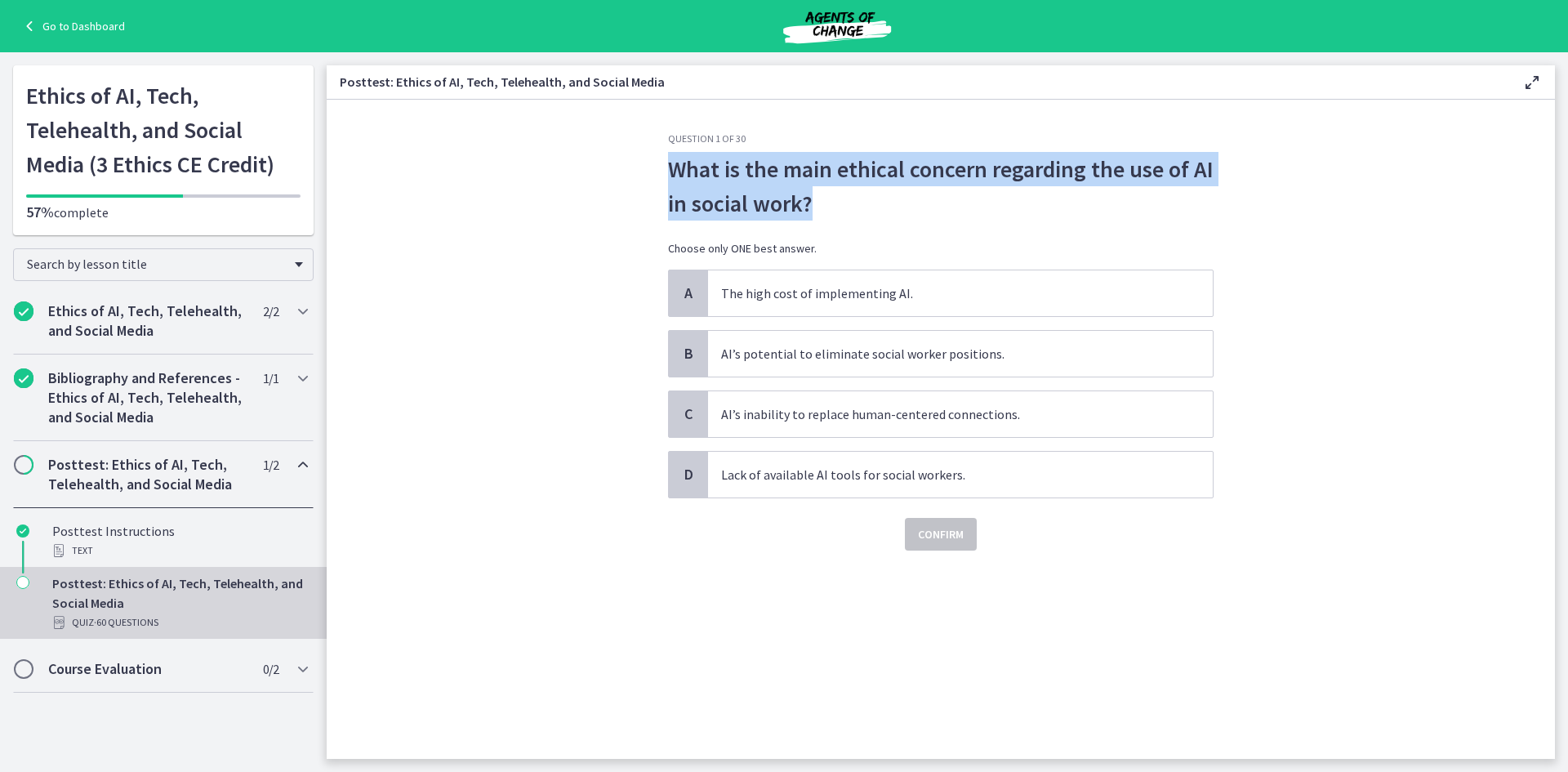
drag, startPoint x: 823, startPoint y: 211, endPoint x: 668, endPoint y: 178, distance: 158.5
click at [668, 178] on span "What is the main ethical concern regarding the use of AI in social work?" at bounding box center [941, 186] width 545 height 69
copy span "What is the main ethical concern regarding the use of AI in social work?"
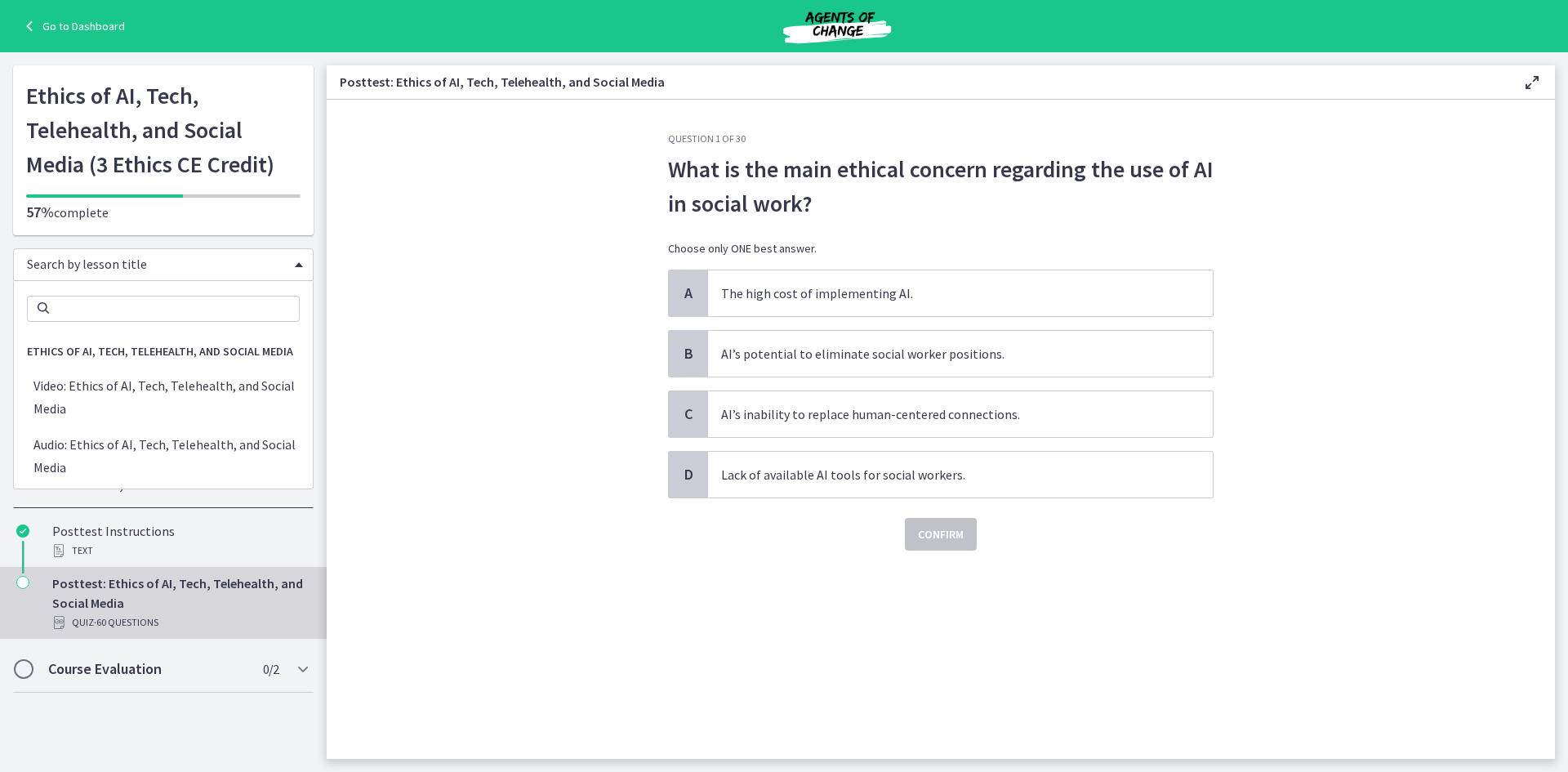
click at [278, 262] on span "Search by lesson title" at bounding box center [157, 263] width 260 height 16
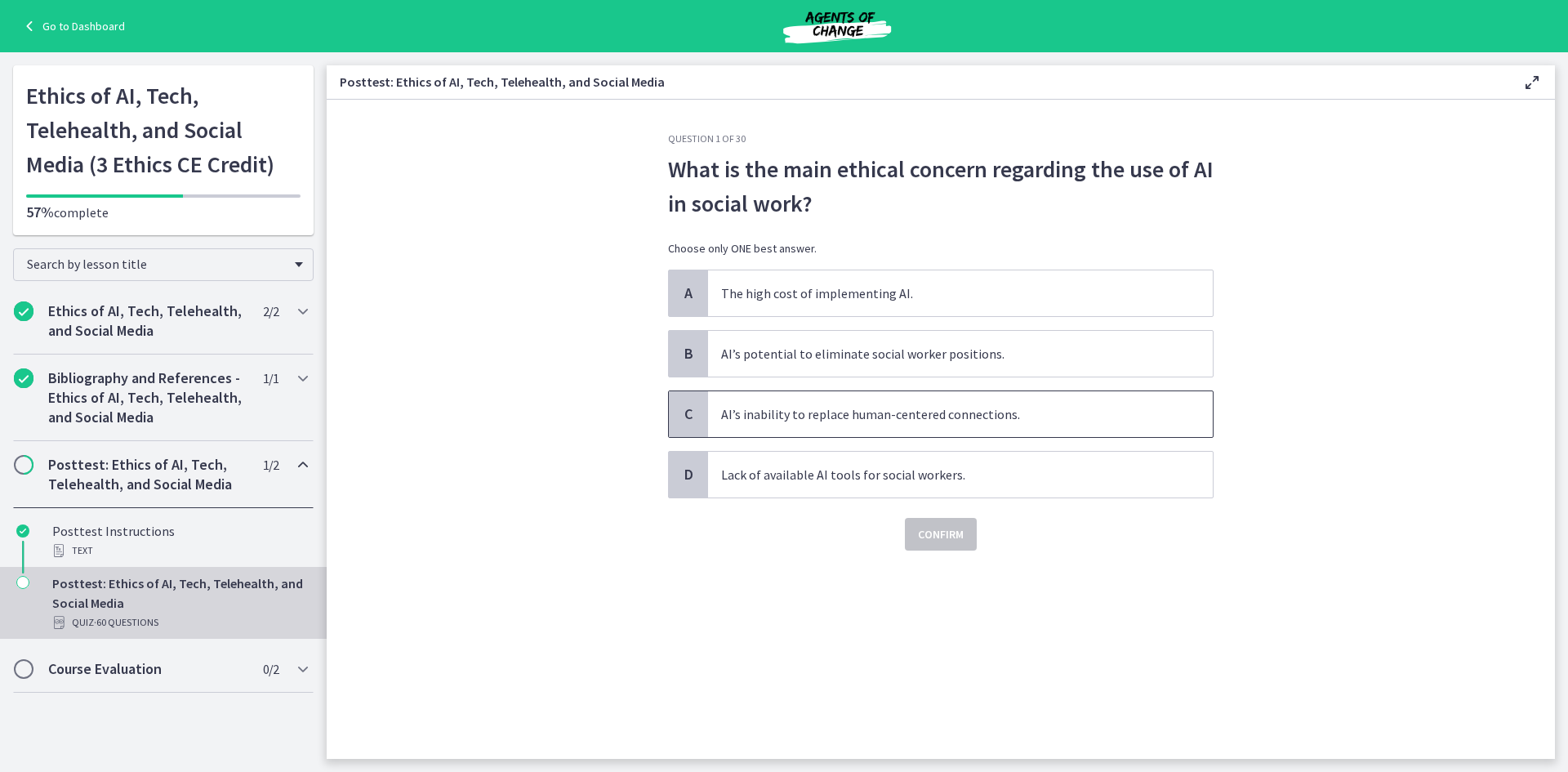
click at [872, 413] on span "AI’s inability to replace human-centered connections." at bounding box center [961, 414] width 505 height 46
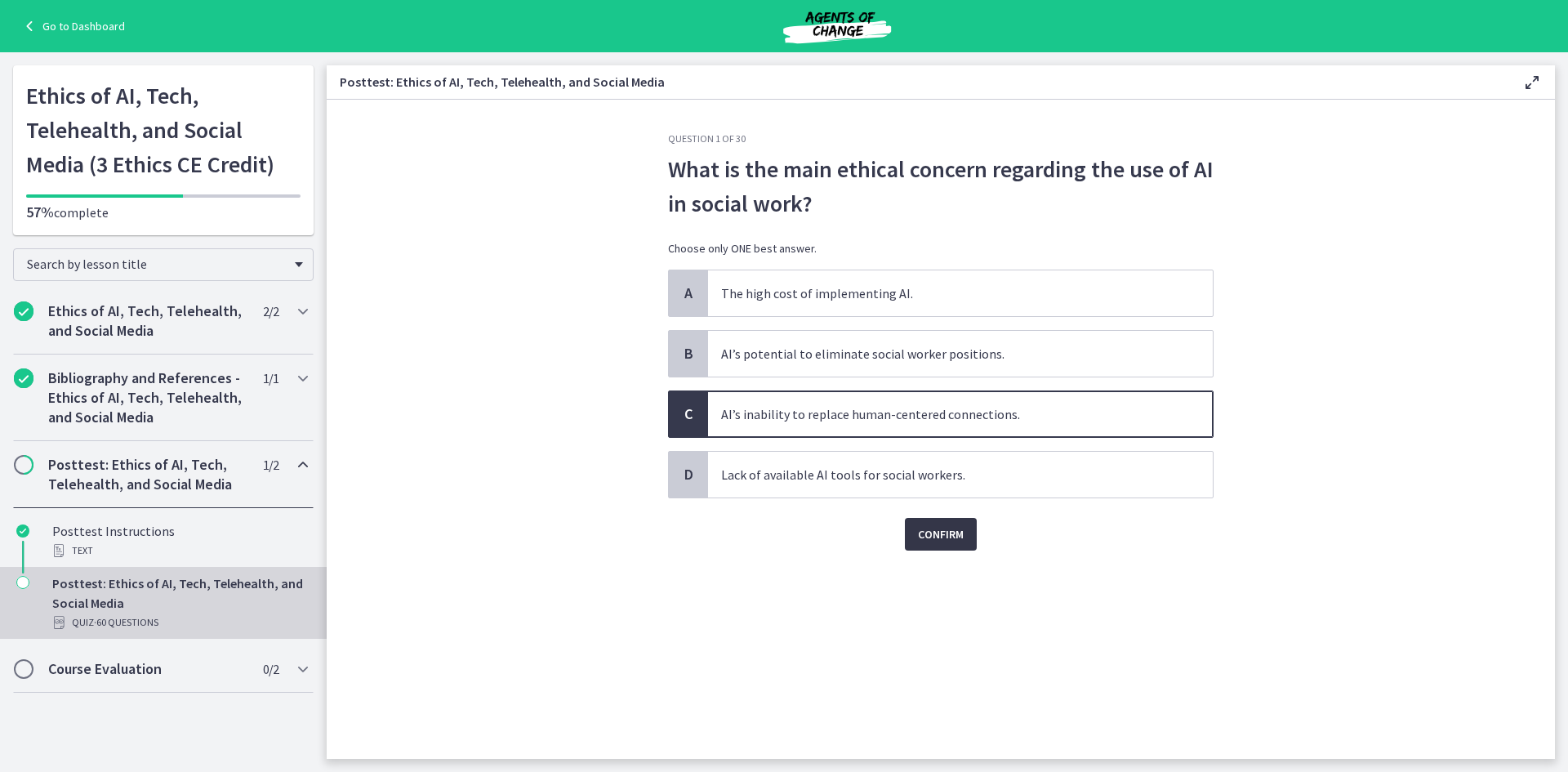
click at [954, 532] on span "Confirm" at bounding box center [941, 533] width 46 height 20
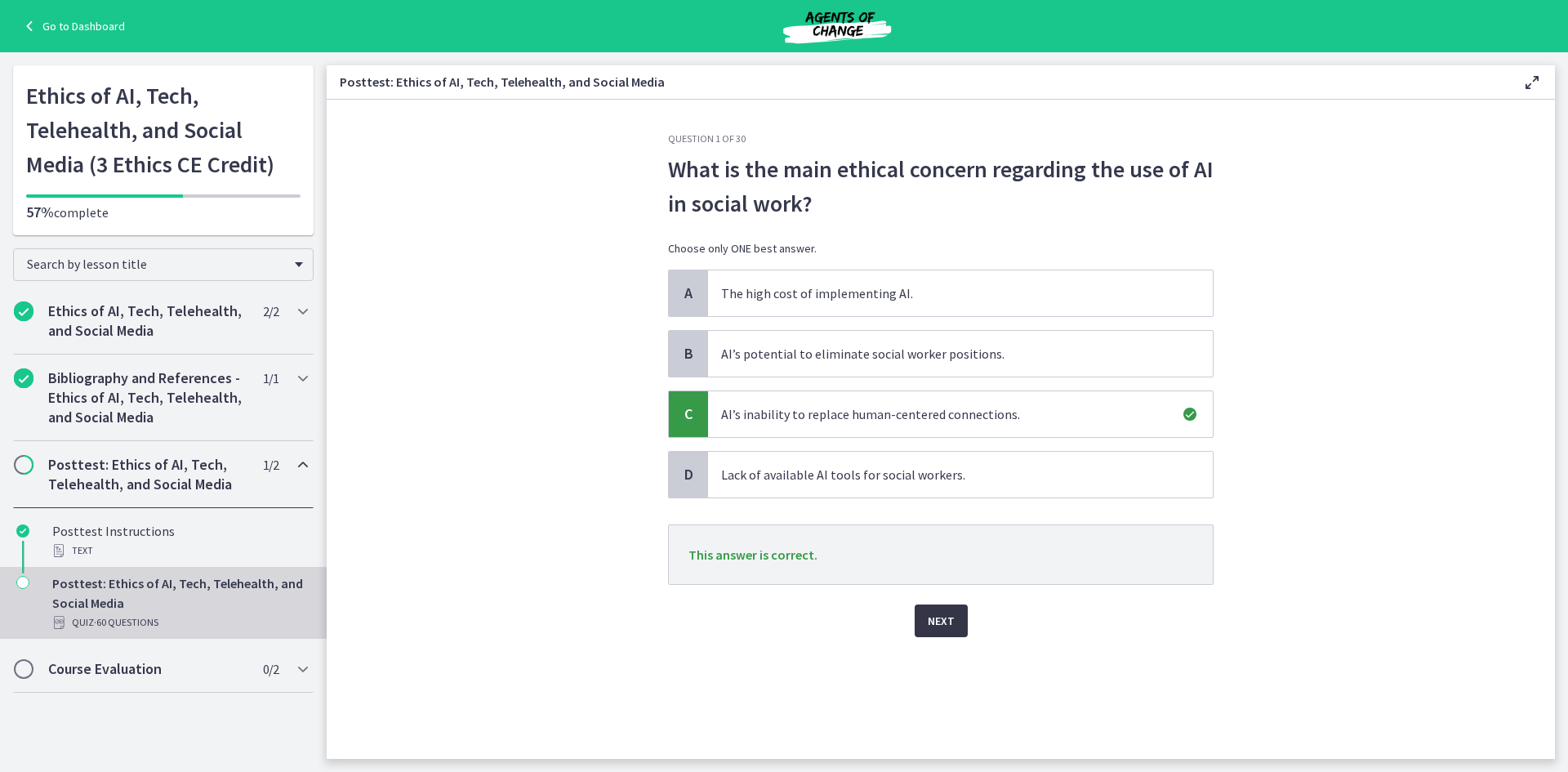
click at [949, 619] on span "Next" at bounding box center [941, 620] width 27 height 20
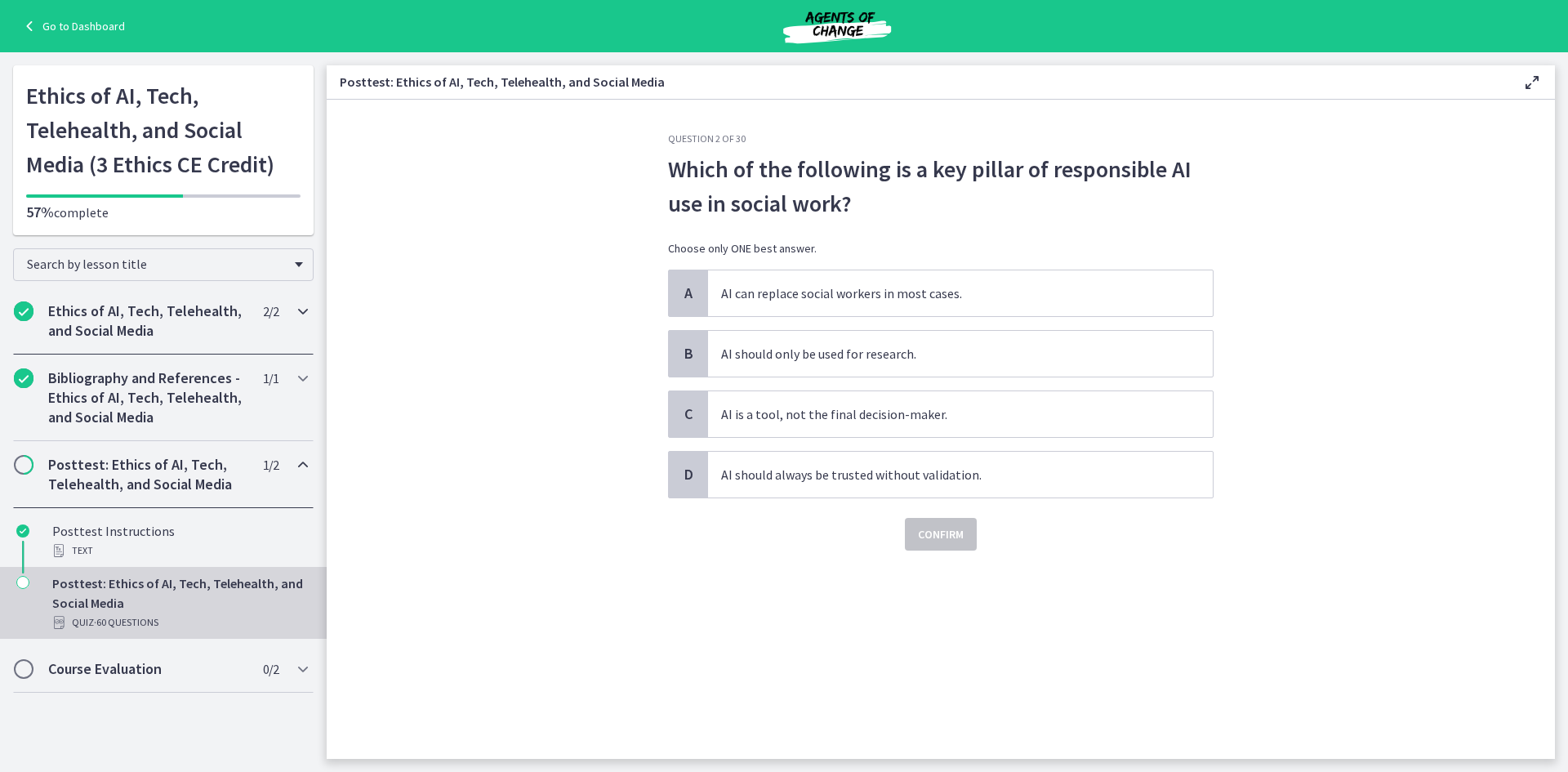
click at [225, 325] on h2 "Ethics of AI, Tech, Telehealth, and Social Media" at bounding box center [148, 321] width 200 height 39
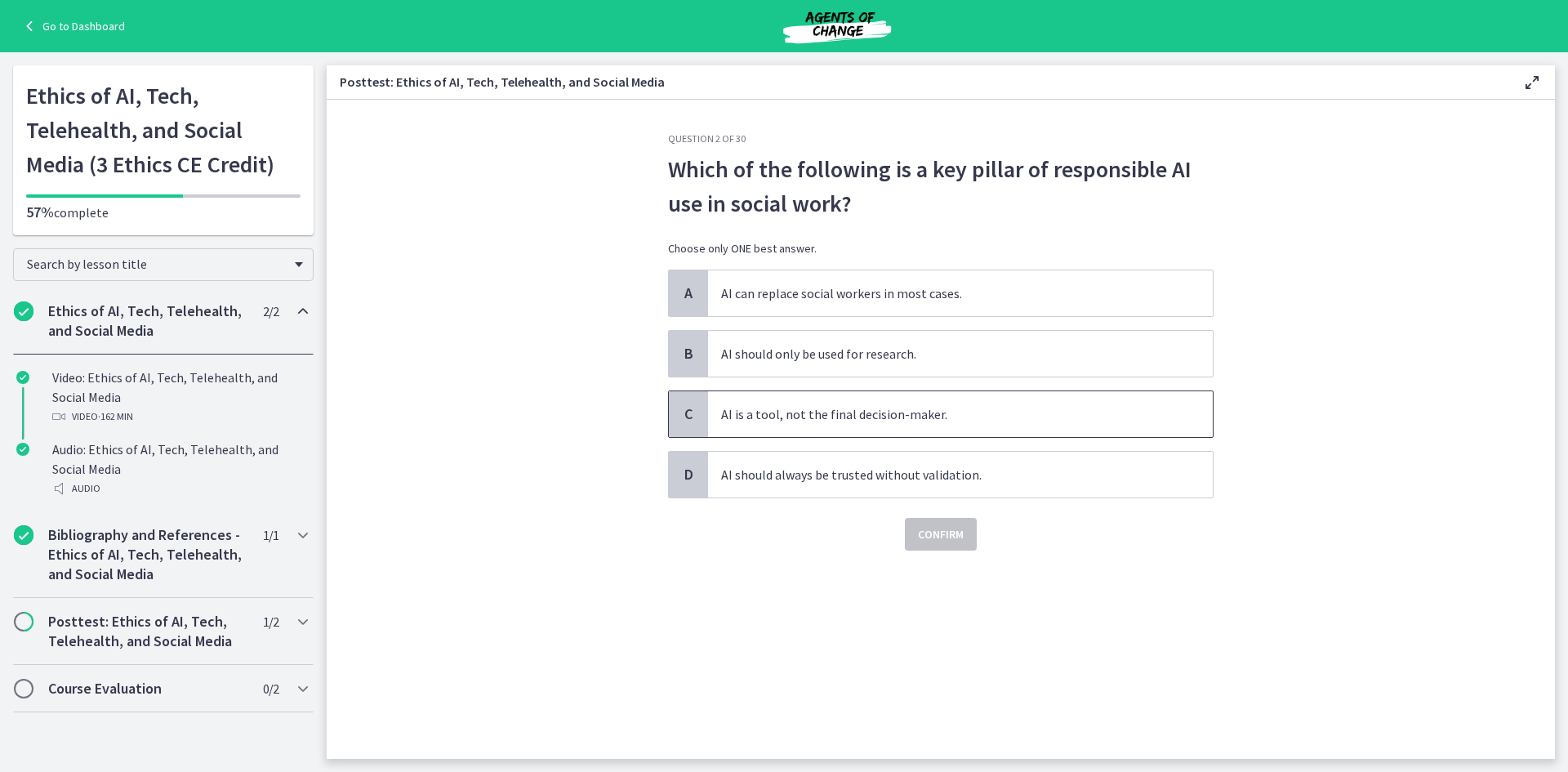
click at [862, 417] on span "AI is a tool, not the final decision-maker." at bounding box center [961, 414] width 505 height 46
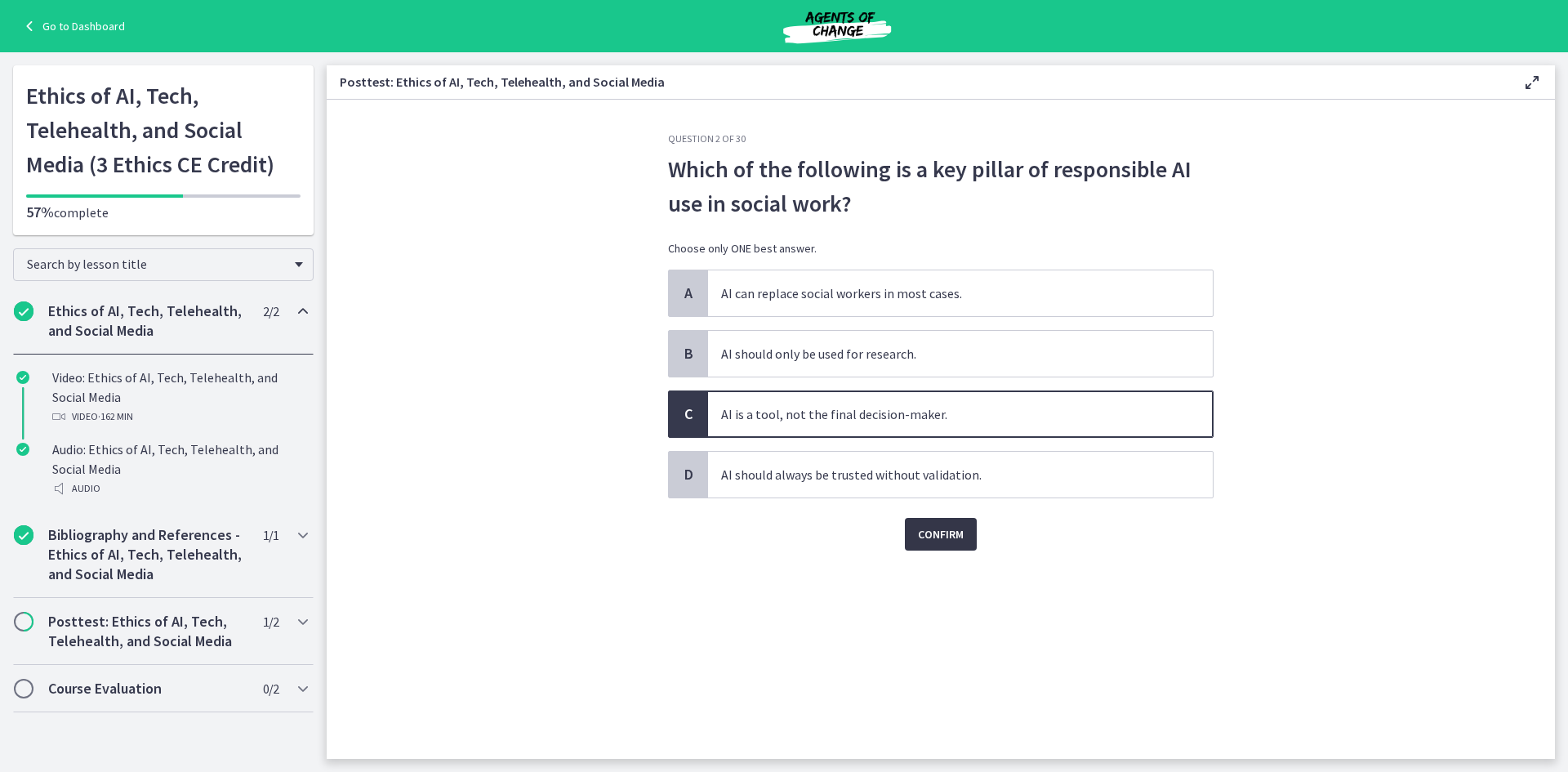
click at [940, 536] on span "Confirm" at bounding box center [941, 533] width 46 height 20
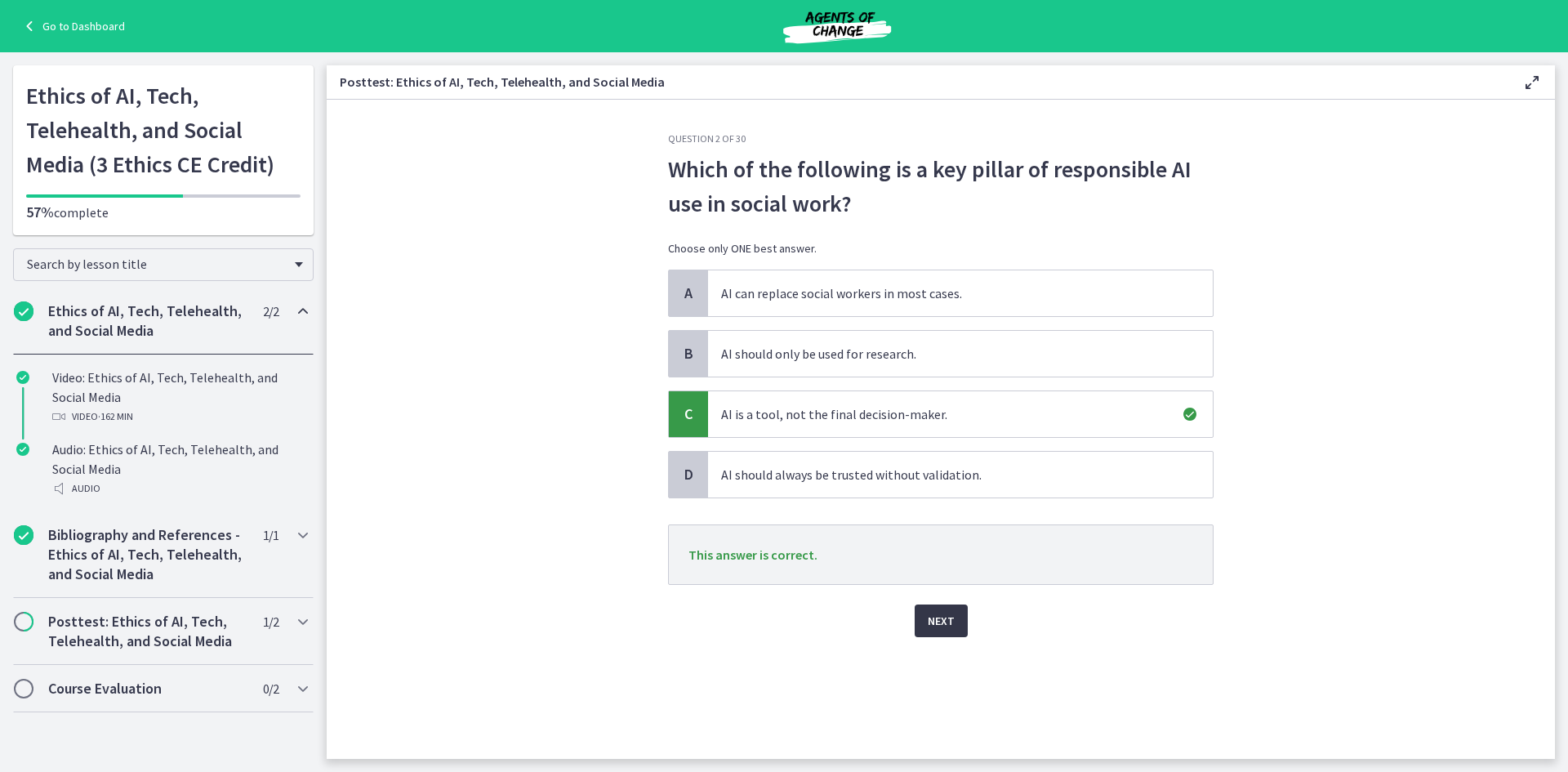
click at [945, 625] on span "Next" at bounding box center [941, 620] width 27 height 20
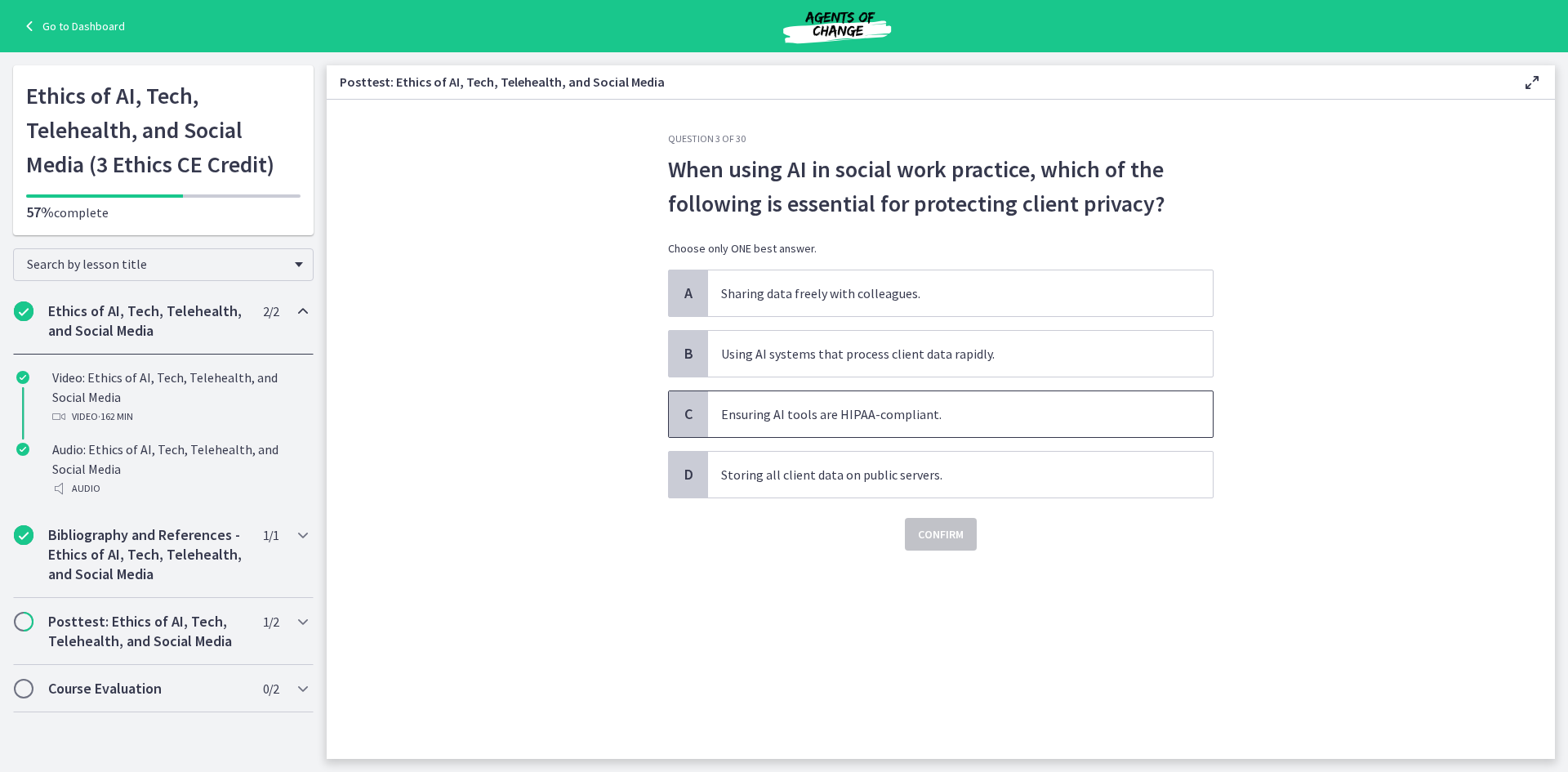
click at [890, 411] on span "Ensuring AI tools are HIPAA-compliant." at bounding box center [961, 414] width 505 height 46
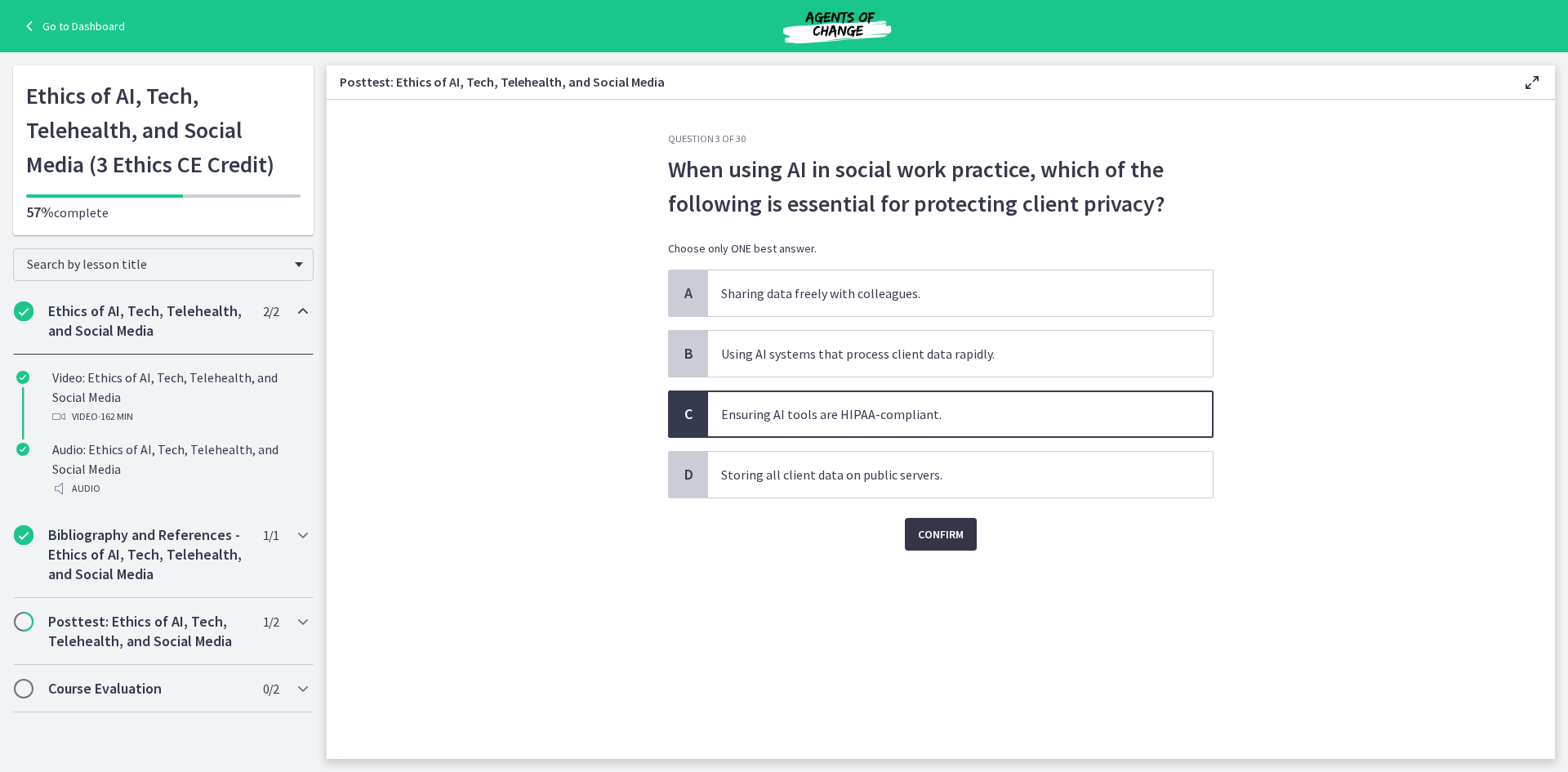
click at [939, 535] on span "Confirm" at bounding box center [941, 533] width 46 height 20
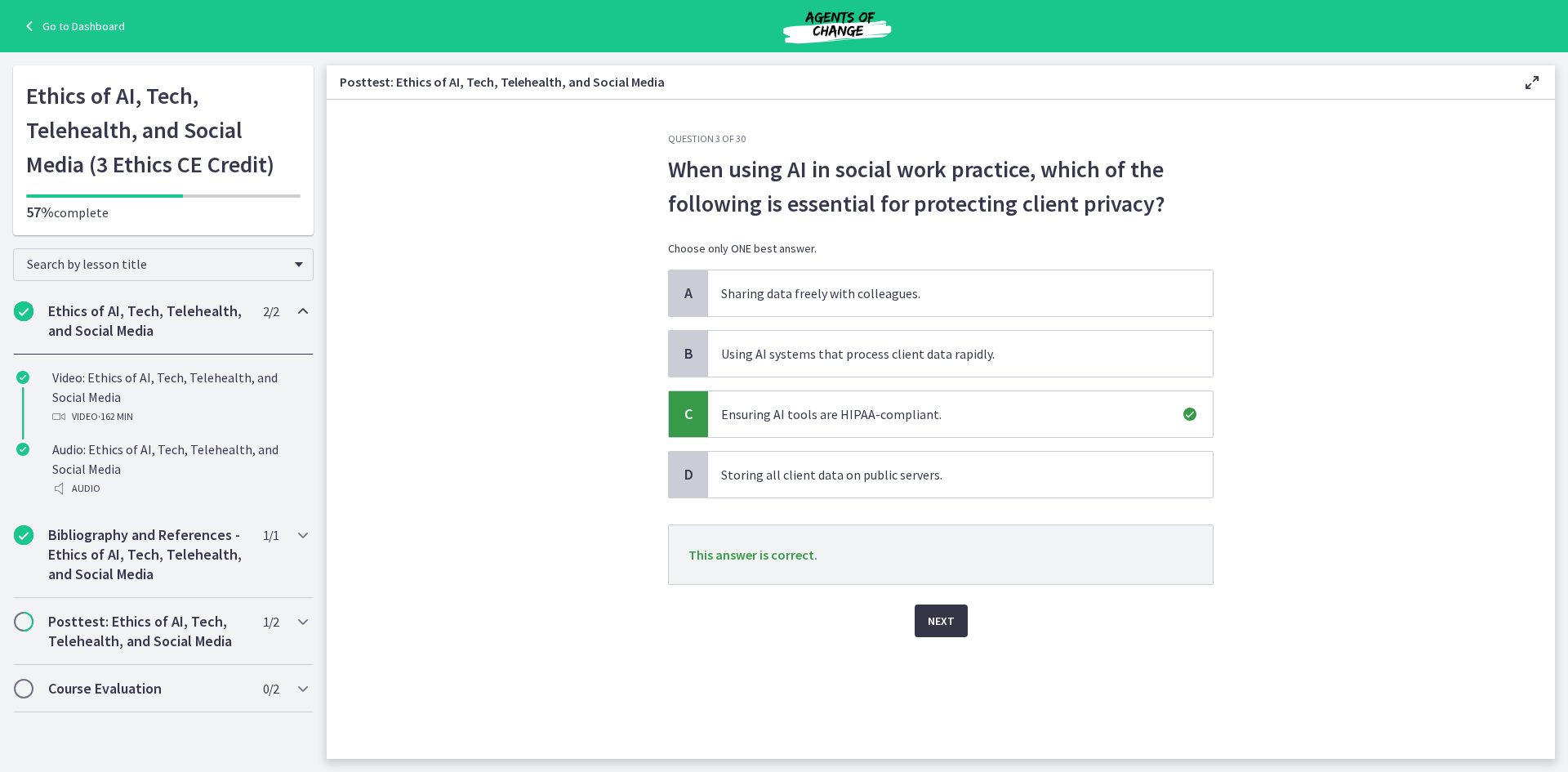
click at [953, 622] on span "Next" at bounding box center [941, 620] width 27 height 20
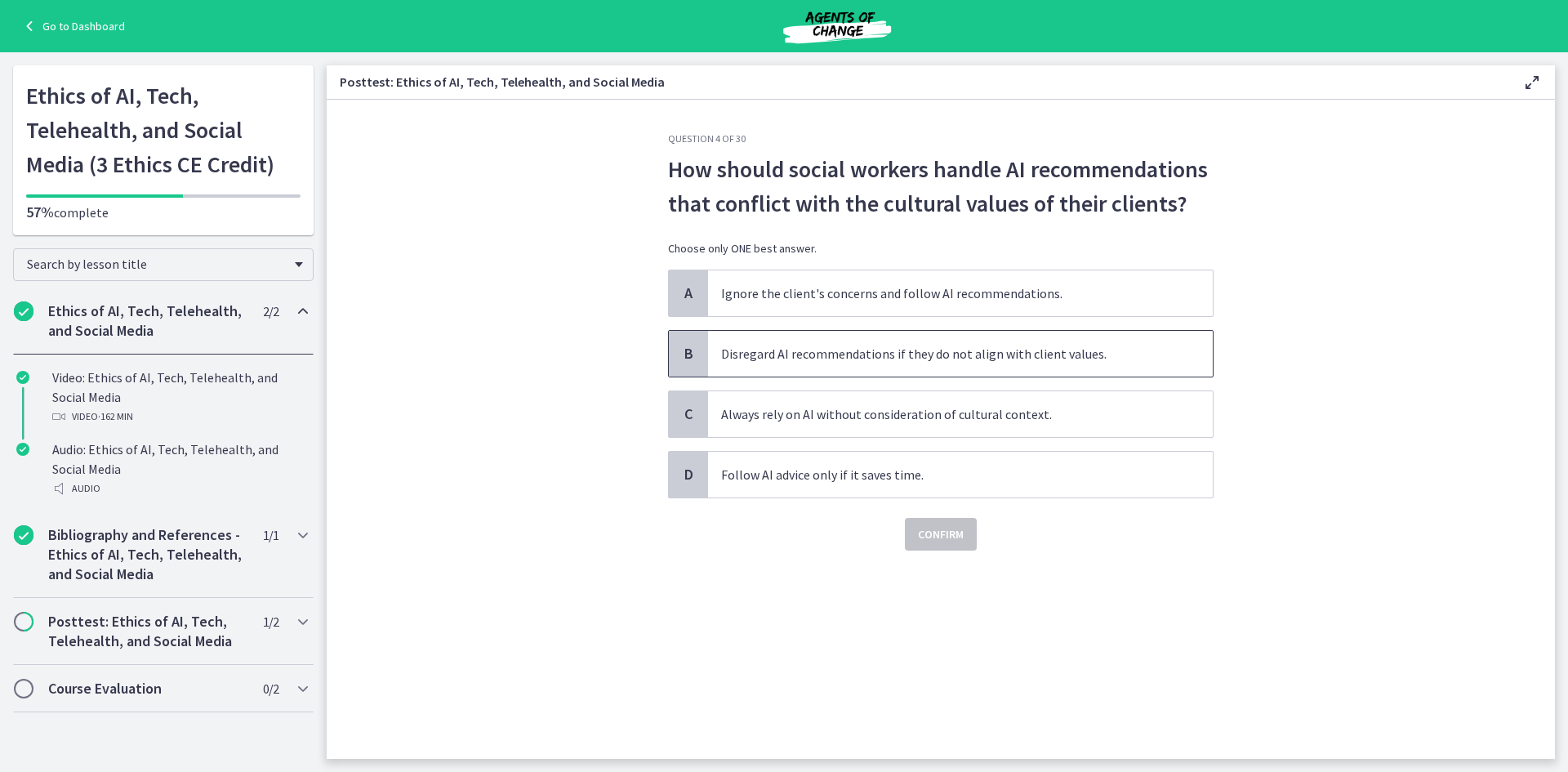
click at [819, 366] on span "Disregard AI recommendations if they do not align with client values." at bounding box center [961, 353] width 505 height 46
click at [950, 533] on span "Confirm" at bounding box center [941, 533] width 46 height 20
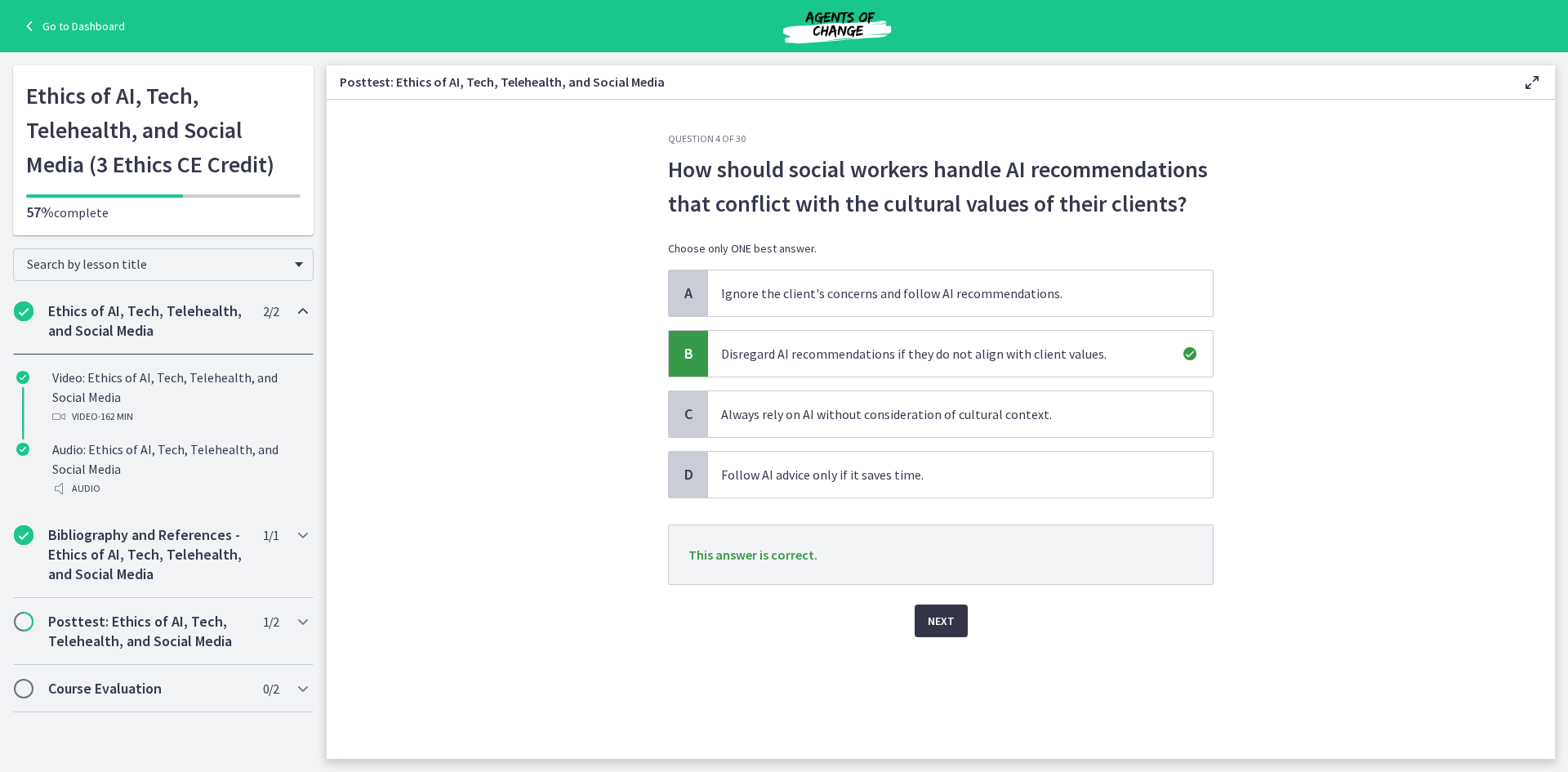
click at [952, 623] on span "Next" at bounding box center [941, 620] width 27 height 20
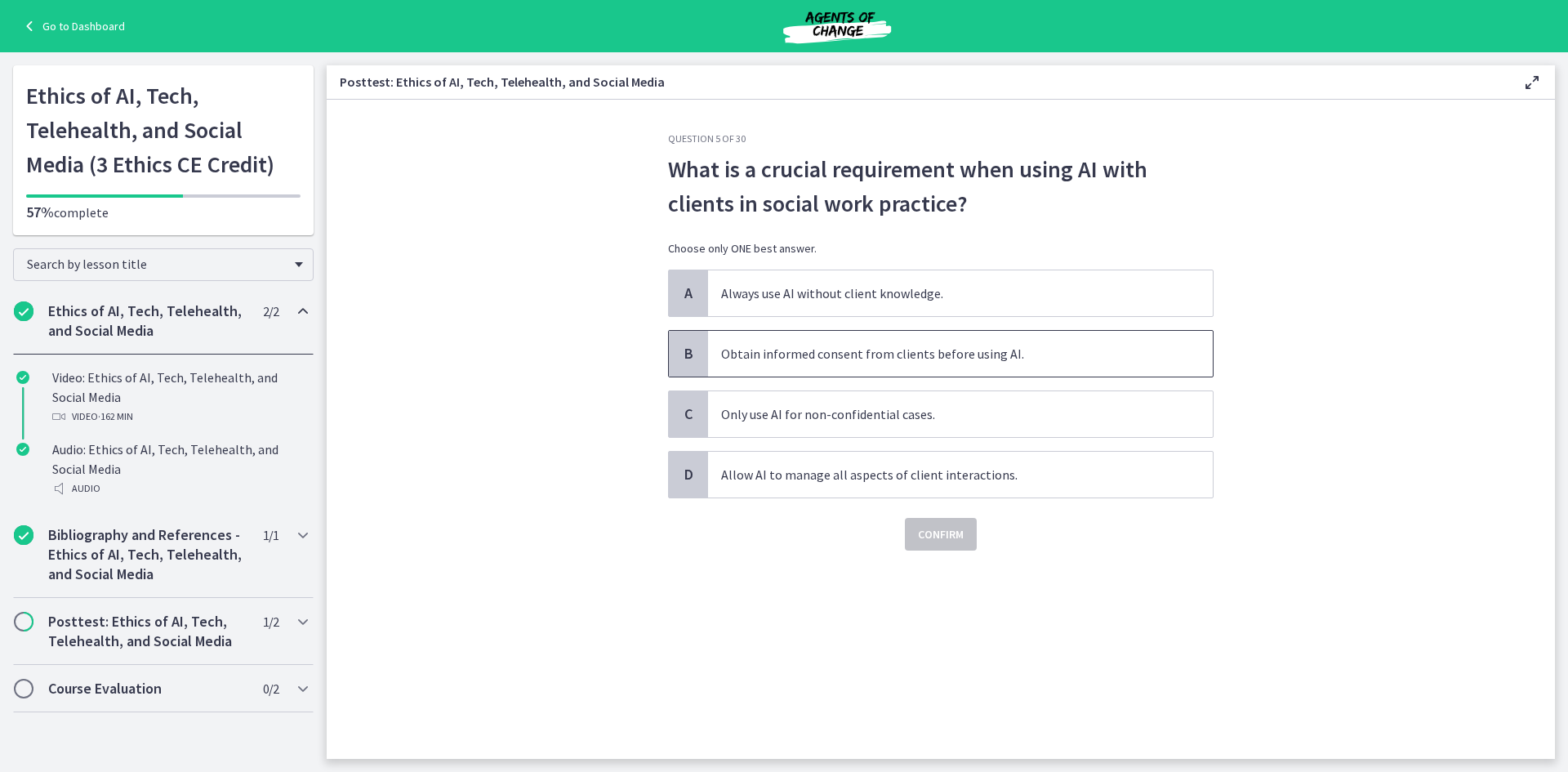
click at [946, 344] on span "Obtain informed consent from clients before using AI." at bounding box center [961, 353] width 505 height 46
click at [959, 538] on span "Confirm" at bounding box center [941, 533] width 46 height 20
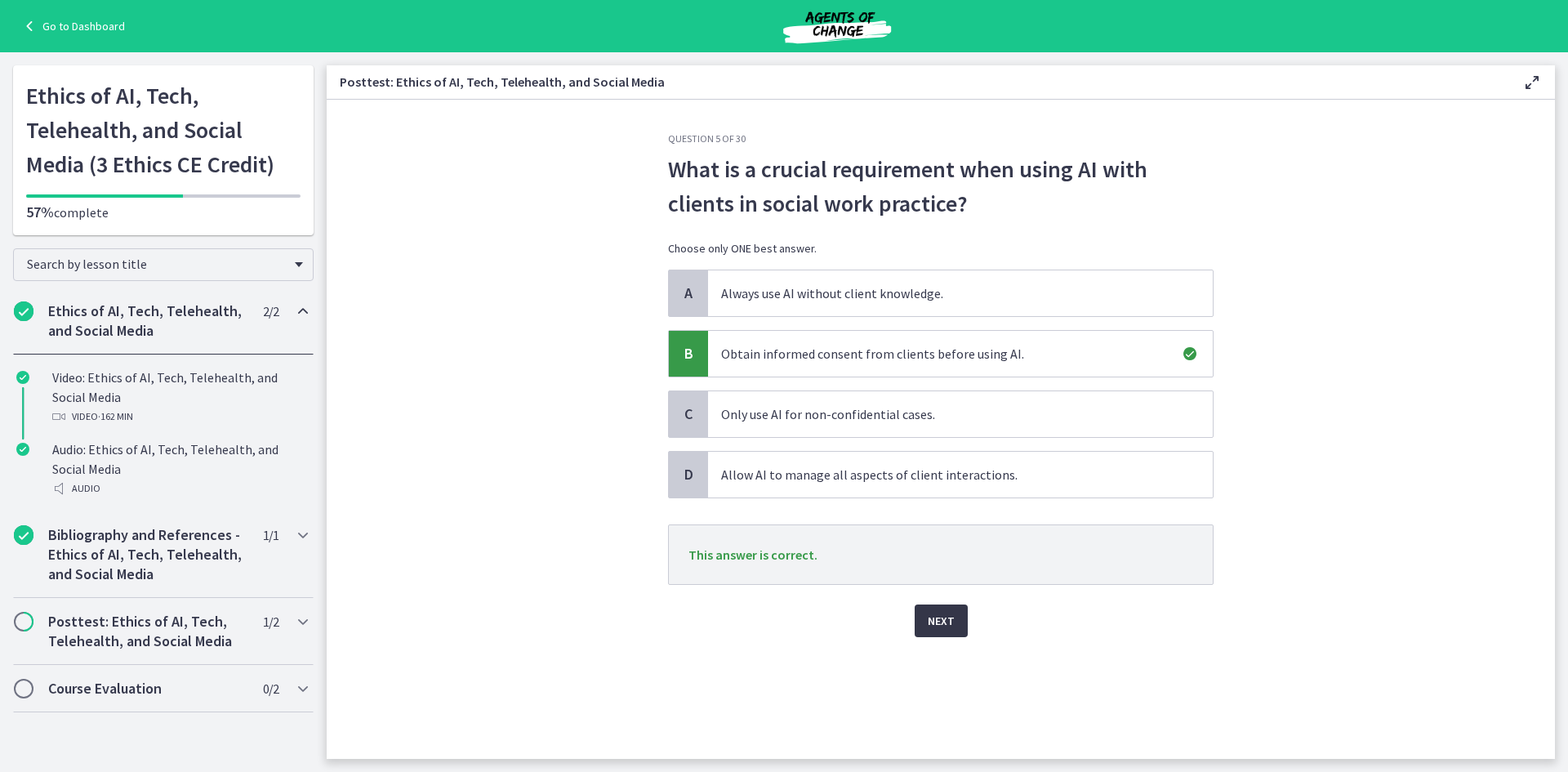
click at [929, 620] on span "Next" at bounding box center [941, 620] width 27 height 20
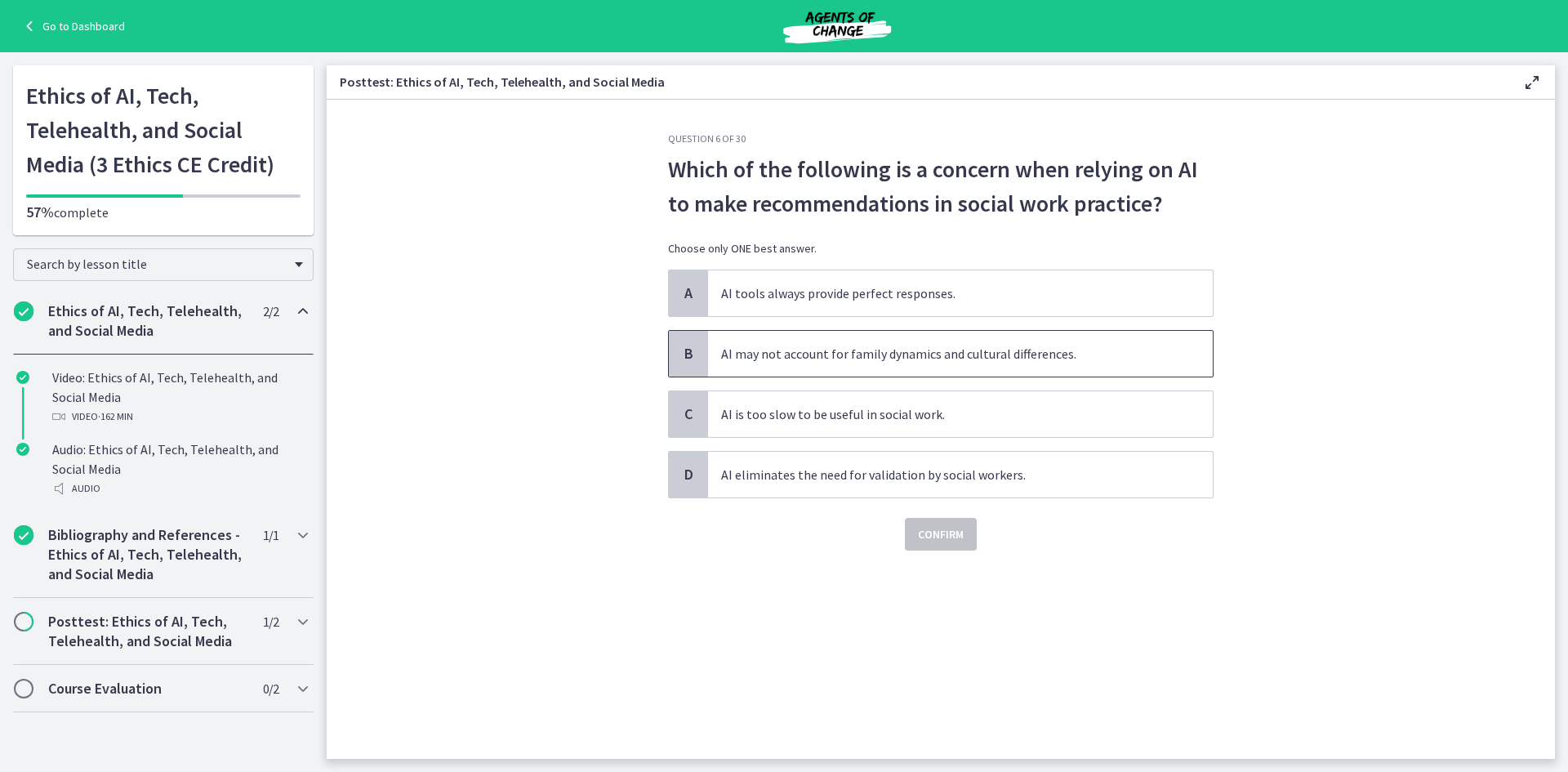
click at [982, 338] on span "AI may not account for family dynamics and cultural differences." at bounding box center [961, 353] width 505 height 46
click at [959, 535] on span "Confirm" at bounding box center [941, 533] width 46 height 20
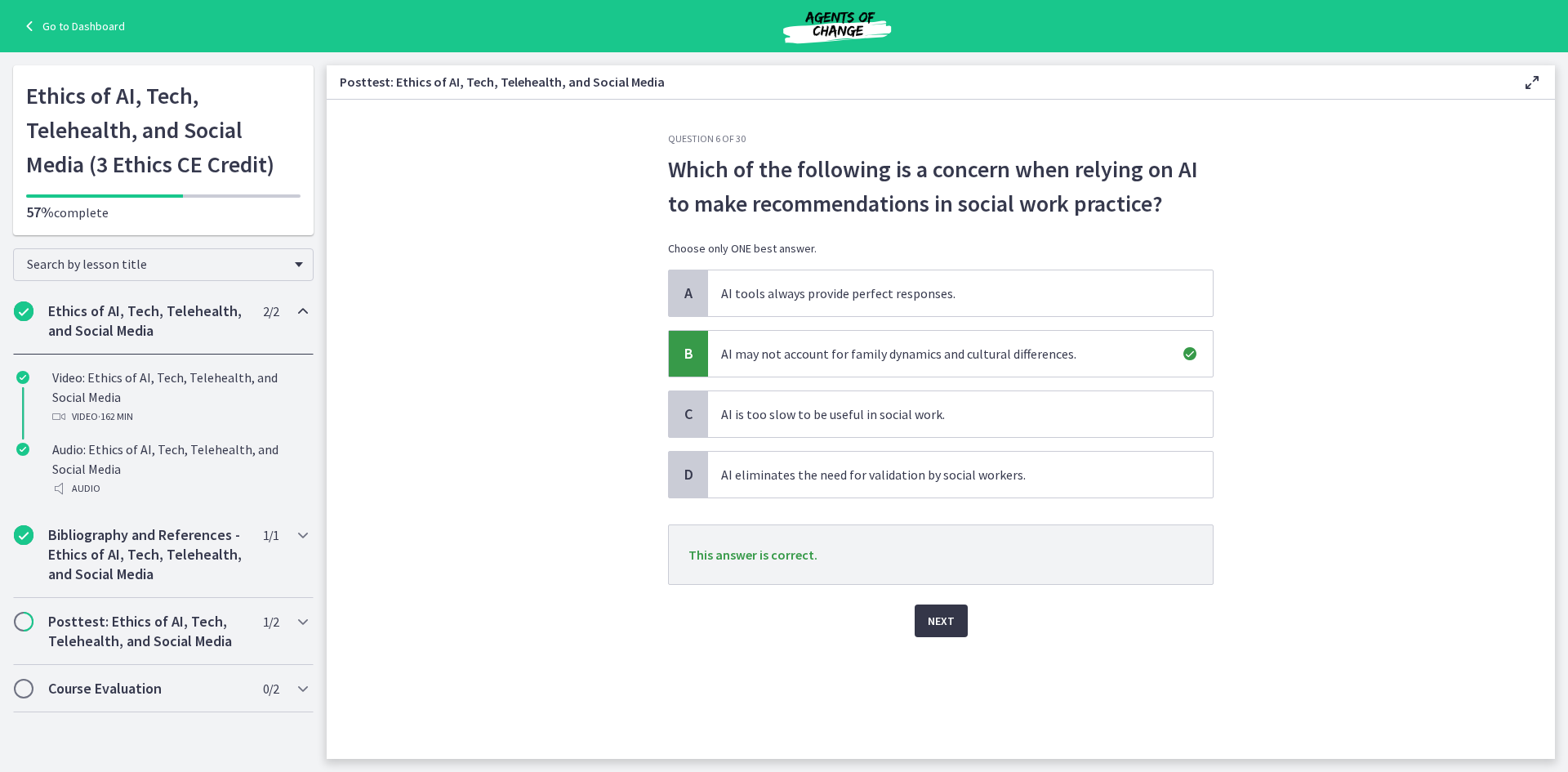
click at [931, 616] on span "Next" at bounding box center [941, 620] width 27 height 20
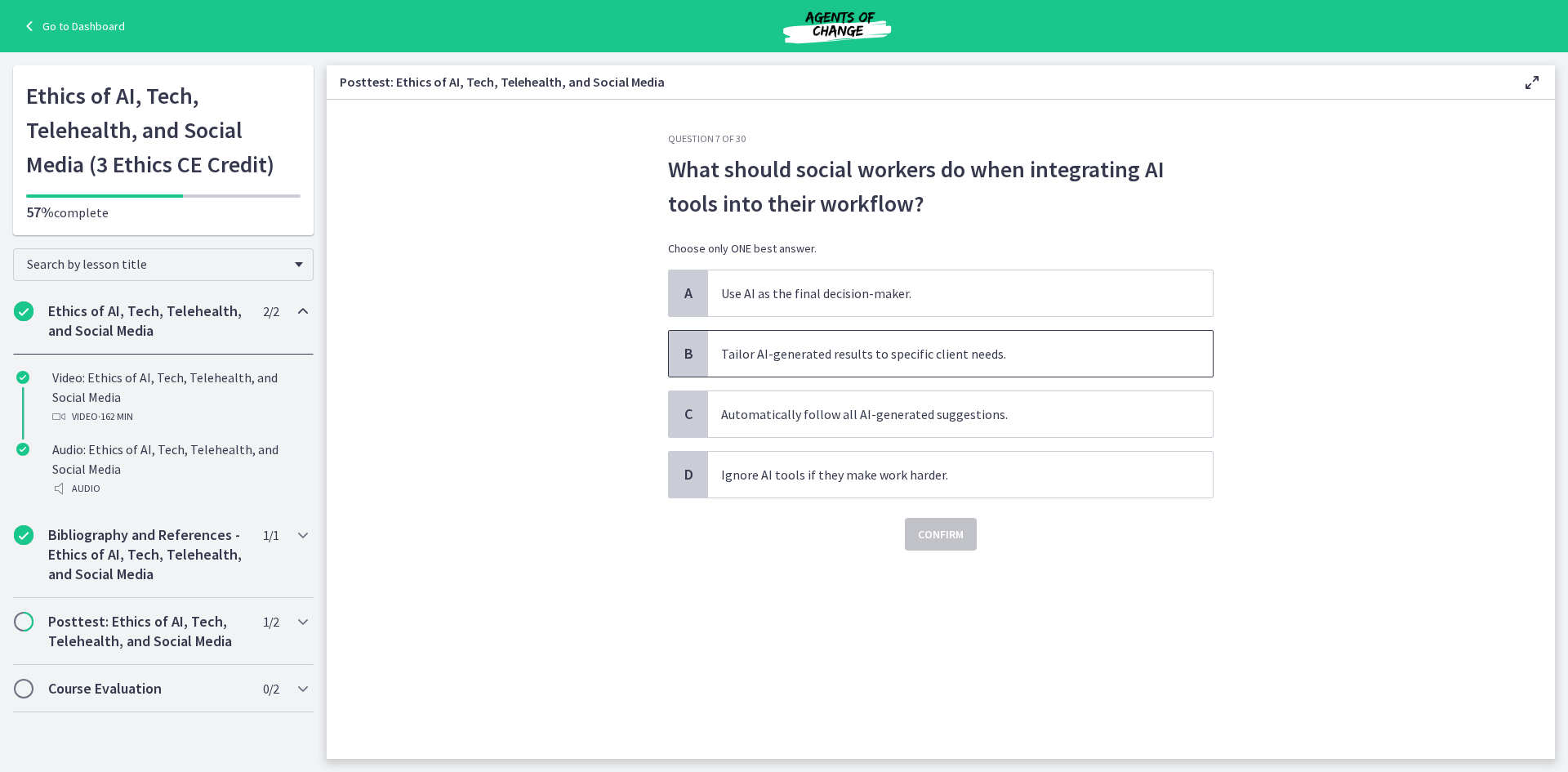
click at [953, 344] on span "Tailor AI-generated results to specific client needs." at bounding box center [961, 353] width 505 height 46
click at [950, 542] on span "Confirm" at bounding box center [941, 533] width 46 height 20
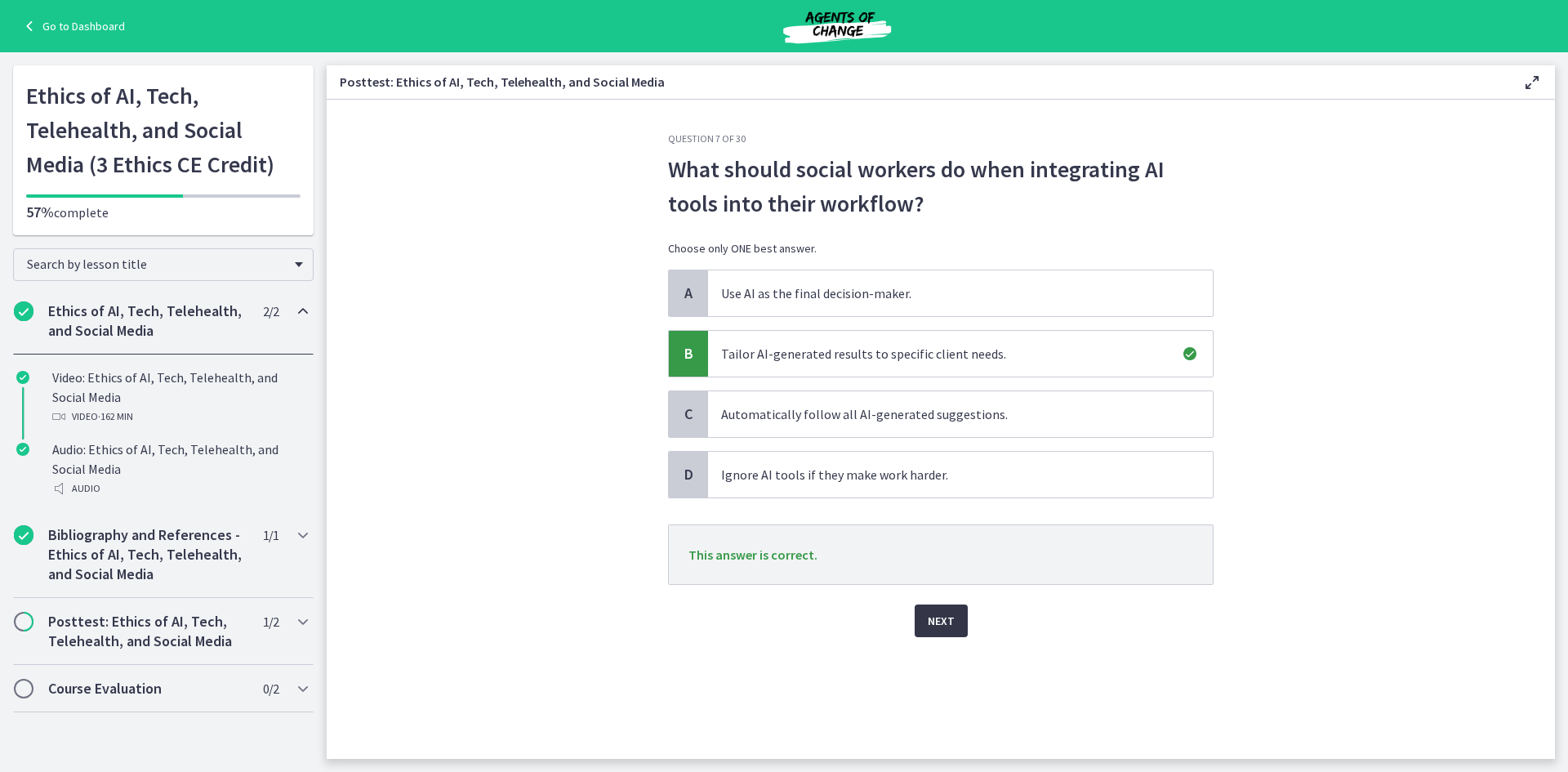
click at [950, 628] on span "Next" at bounding box center [941, 620] width 27 height 20
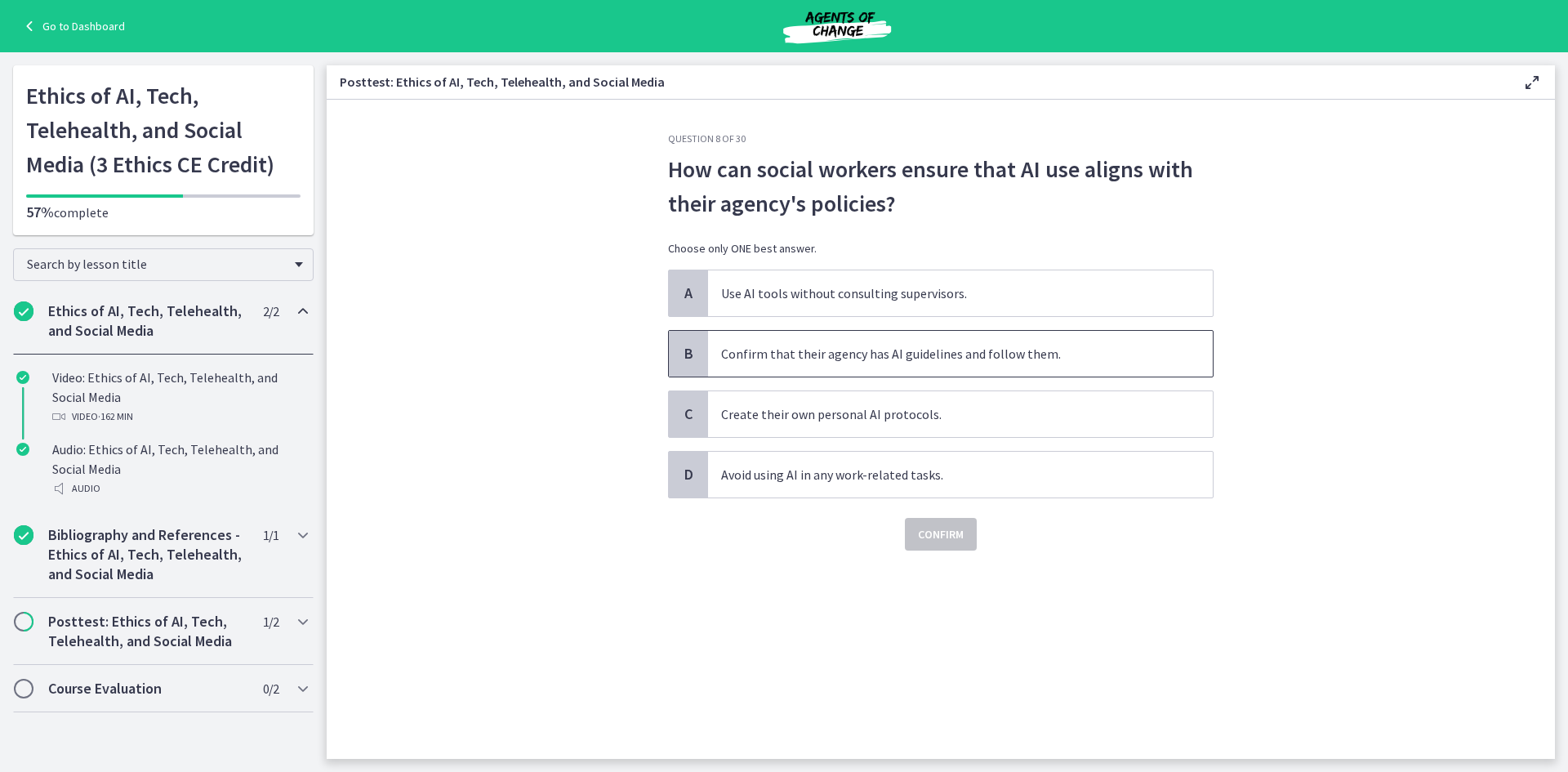
click at [971, 361] on span "Confirm that their agency has AI guidelines and follow them." at bounding box center [961, 353] width 505 height 46
click at [950, 498] on div "D Avoid using AI in any work-related tasks." at bounding box center [941, 475] width 545 height 48
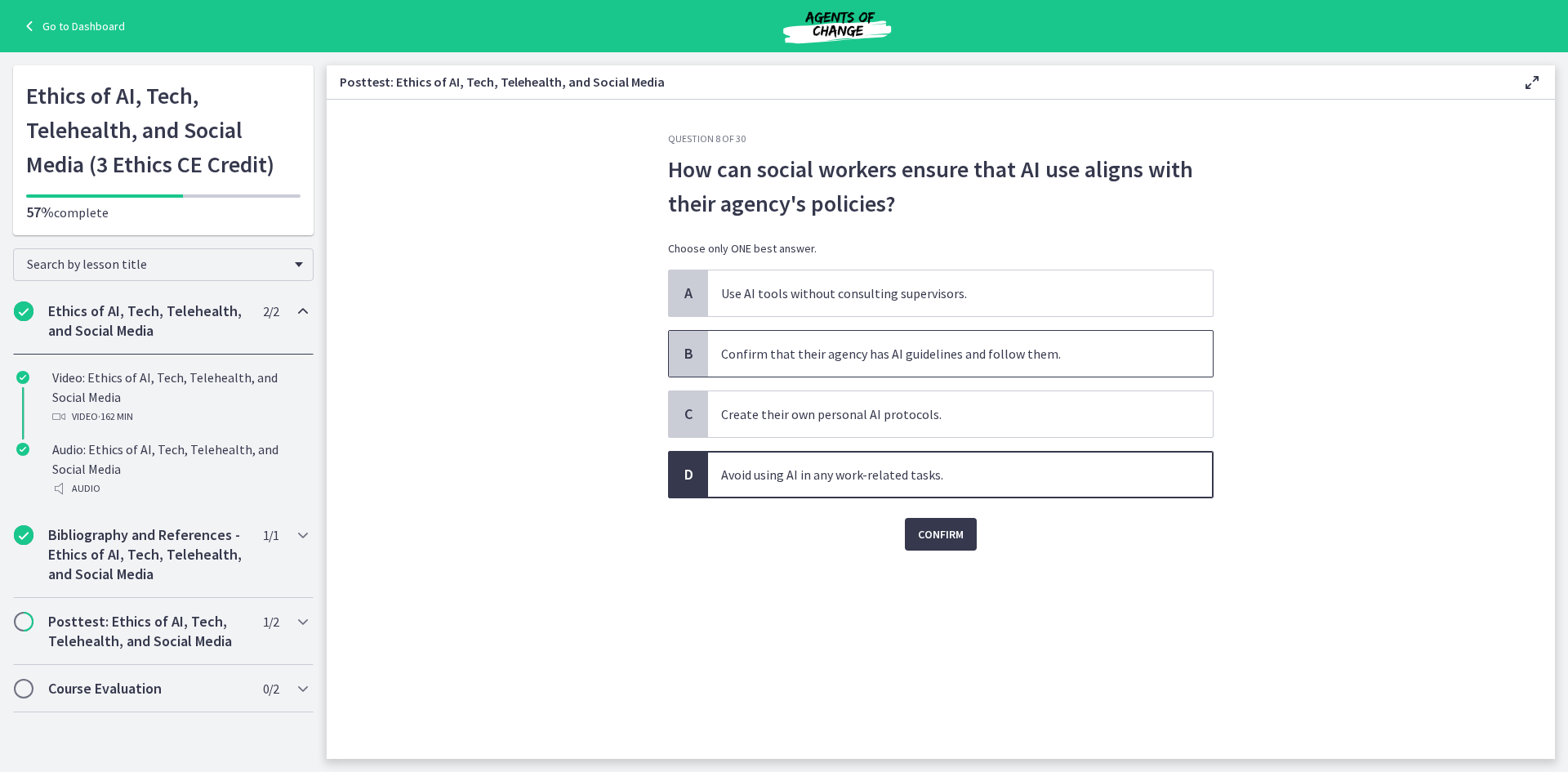
click at [919, 358] on span "Confirm that their agency has AI guidelines and follow them." at bounding box center [961, 353] width 505 height 46
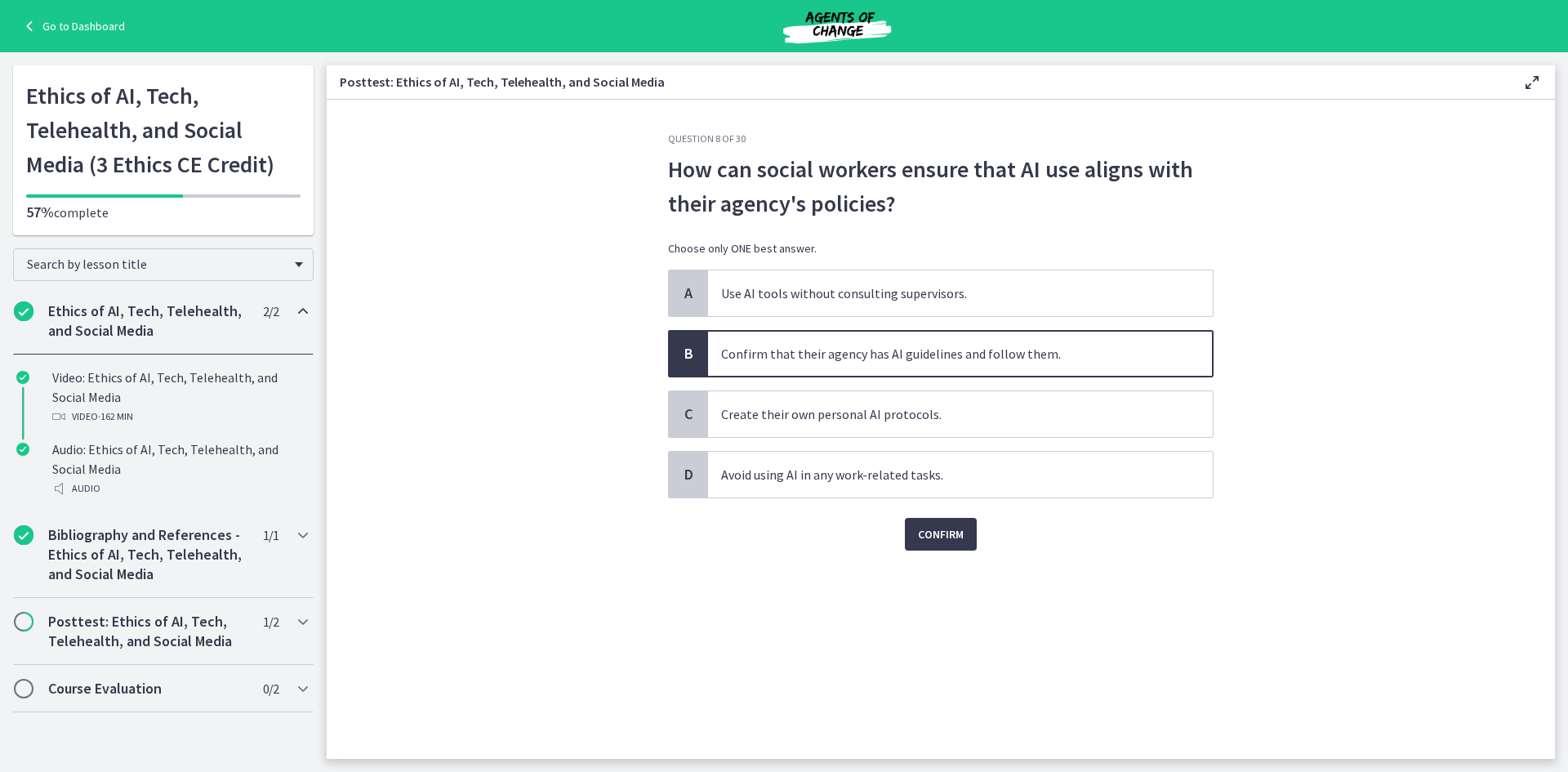
click at [957, 552] on div "Question 8 of 30 How can social workers ensure that AI use aligns with their ag…" at bounding box center [940, 446] width 572 height 627
click at [956, 538] on span "Confirm" at bounding box center [941, 533] width 46 height 20
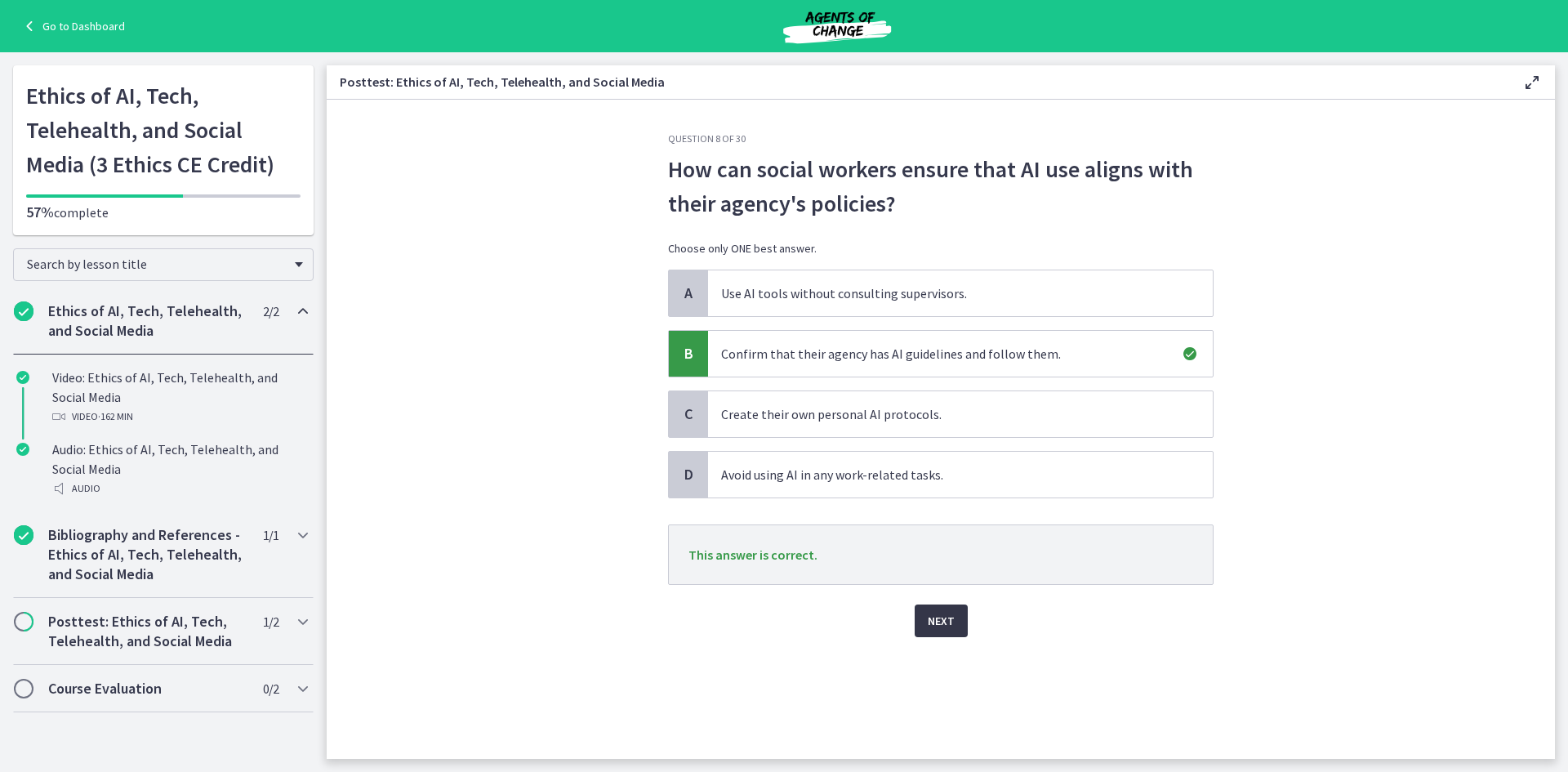
click at [953, 609] on button "Next" at bounding box center [941, 621] width 54 height 32
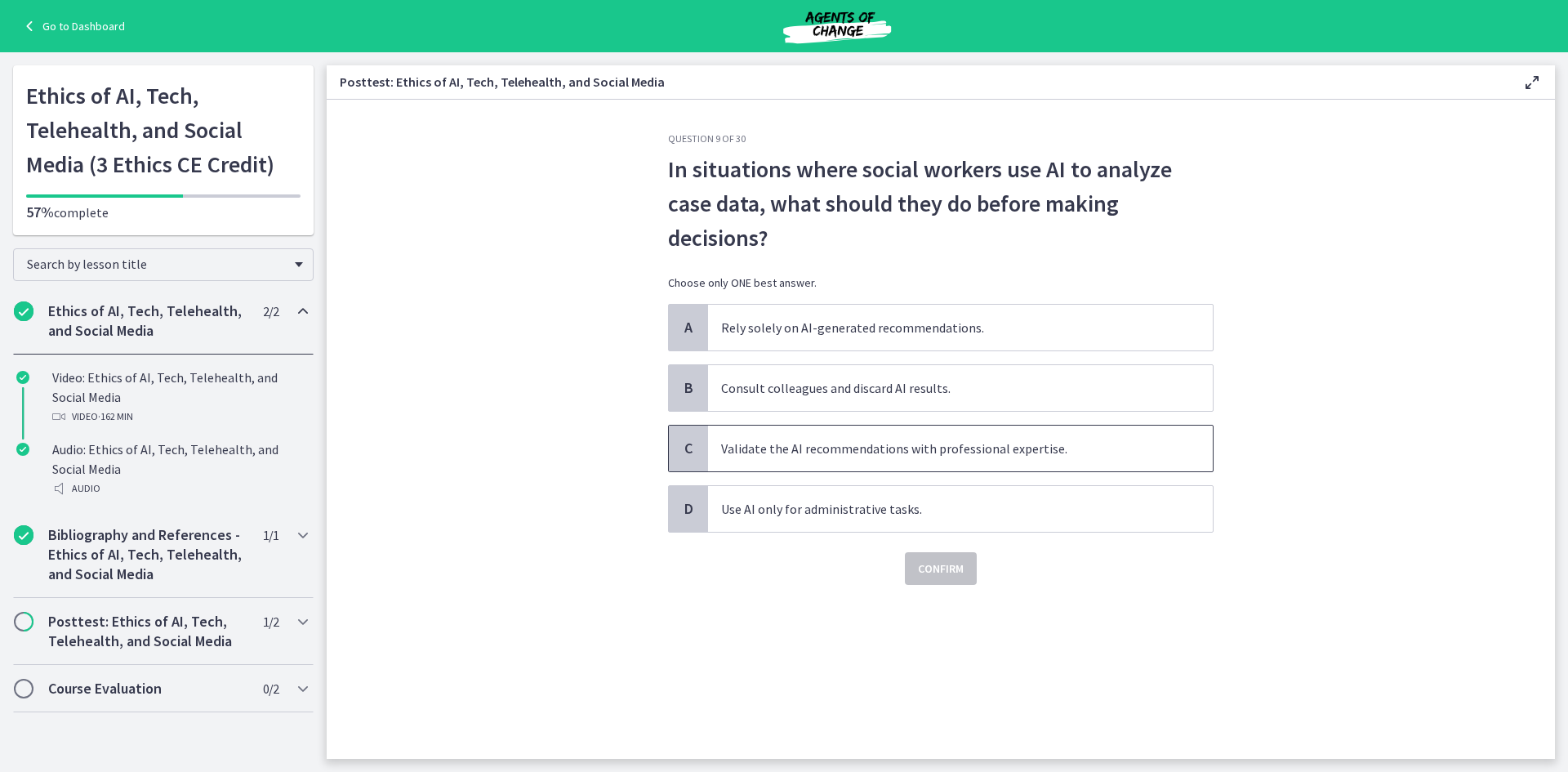
click at [989, 449] on span "Validate the AI recommendations with professional expertise." at bounding box center [961, 448] width 505 height 46
click at [945, 569] on span "Confirm" at bounding box center [941, 568] width 46 height 20
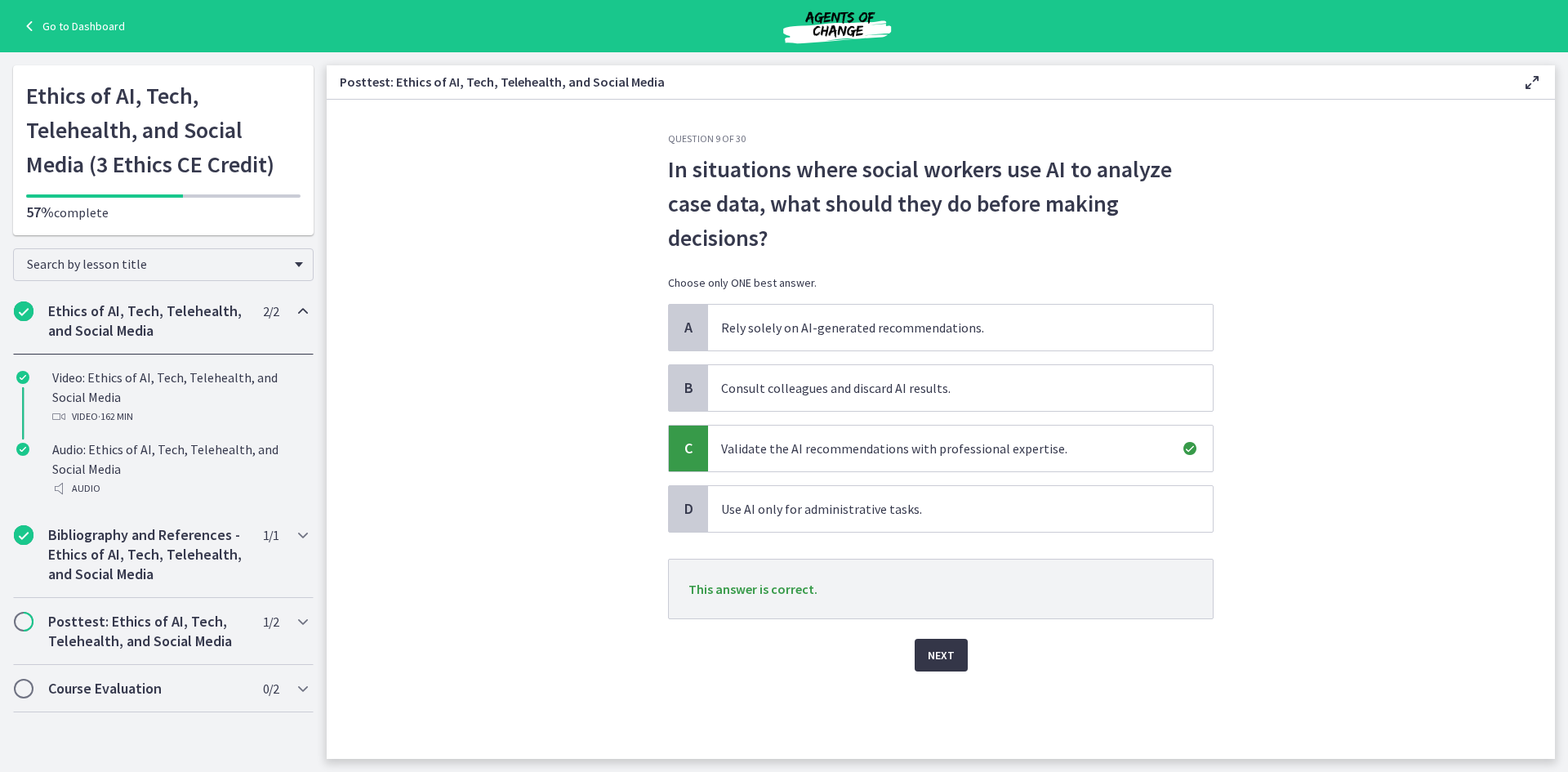
click at [937, 649] on span "Next" at bounding box center [941, 655] width 27 height 20
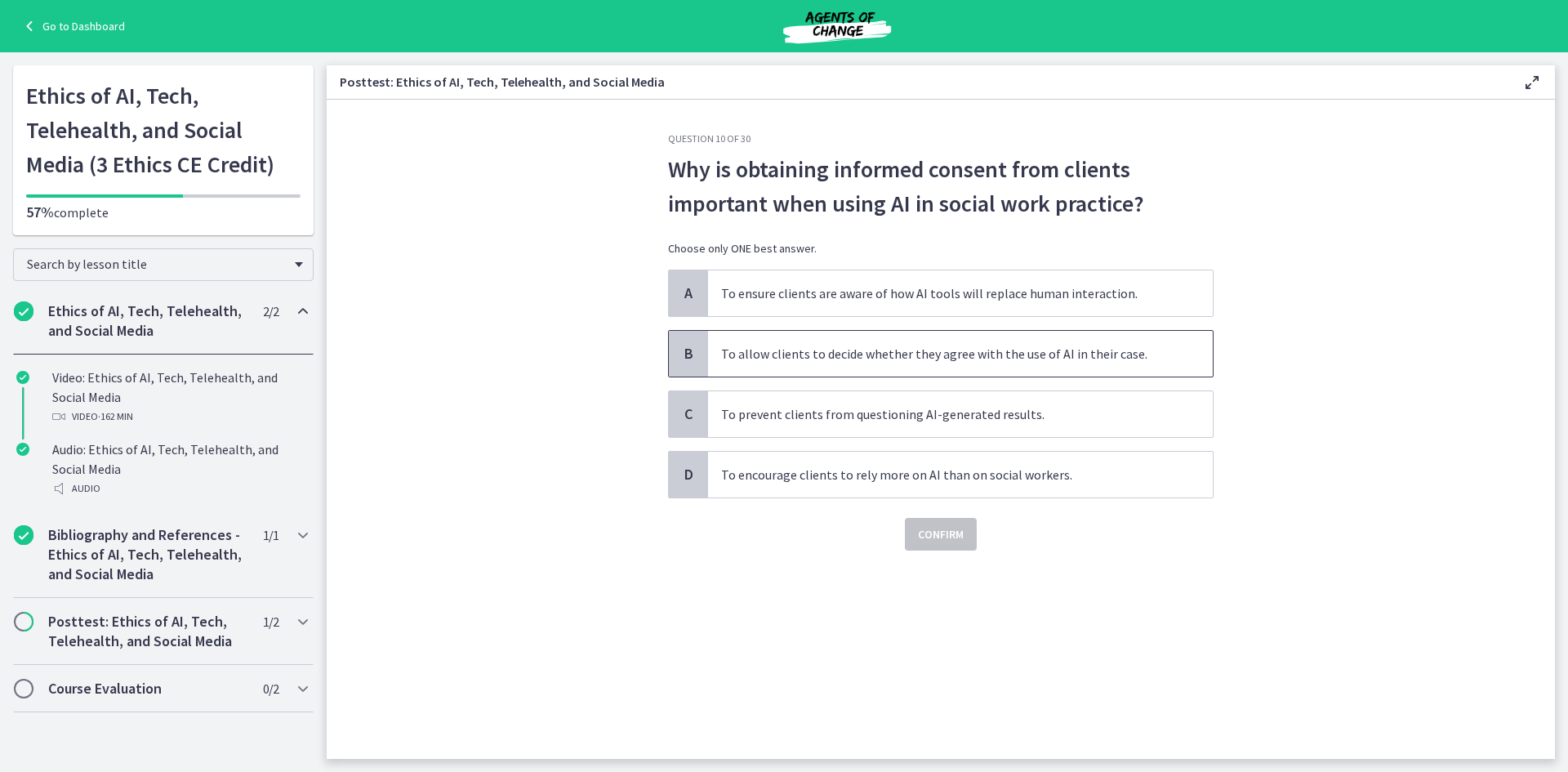
click at [872, 344] on span "To allow clients to decide whether they agree with the use of AI in their case." at bounding box center [961, 353] width 505 height 46
click at [950, 539] on span "Confirm" at bounding box center [941, 533] width 46 height 20
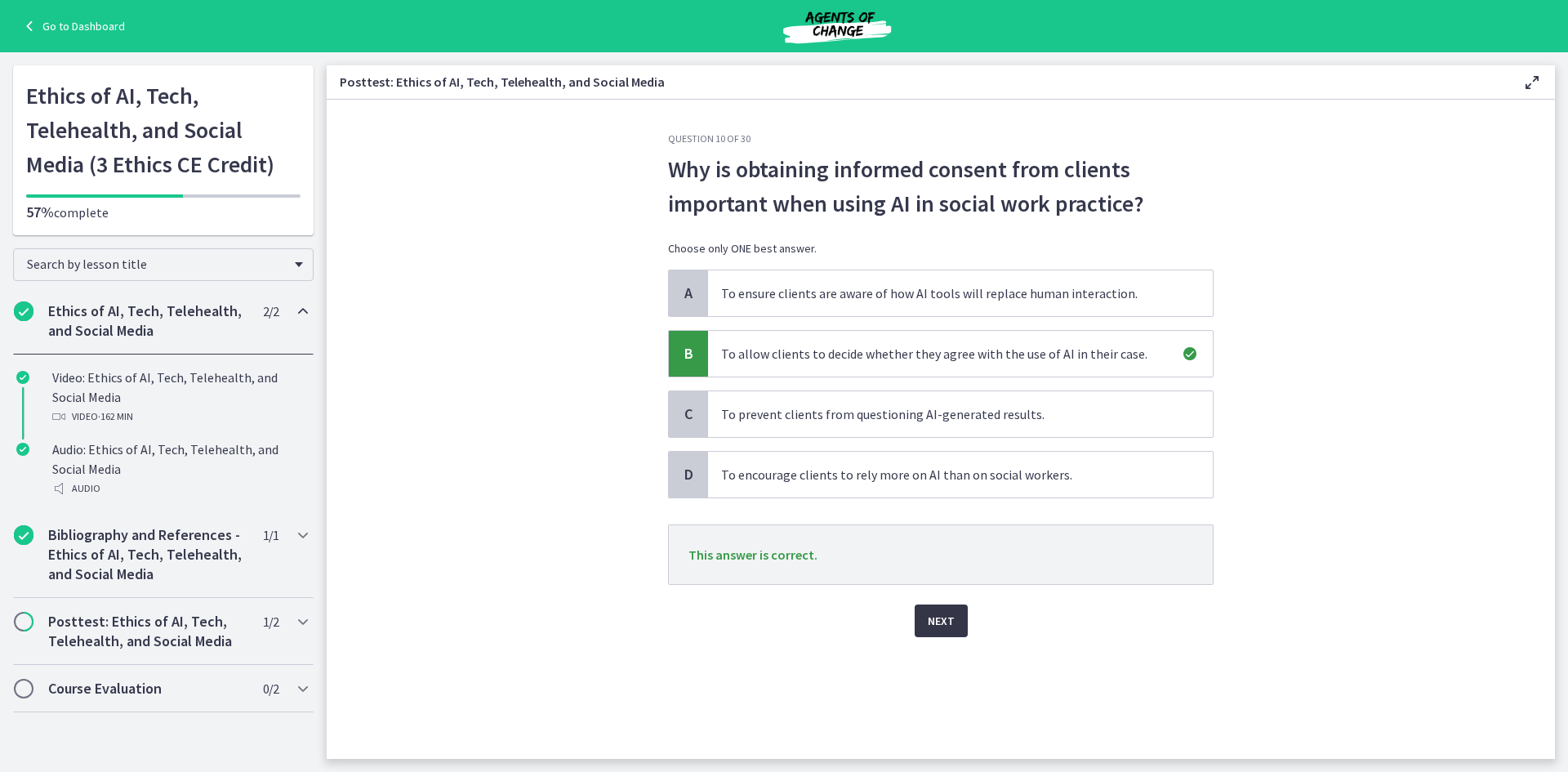
click at [948, 614] on span "Next" at bounding box center [941, 620] width 27 height 20
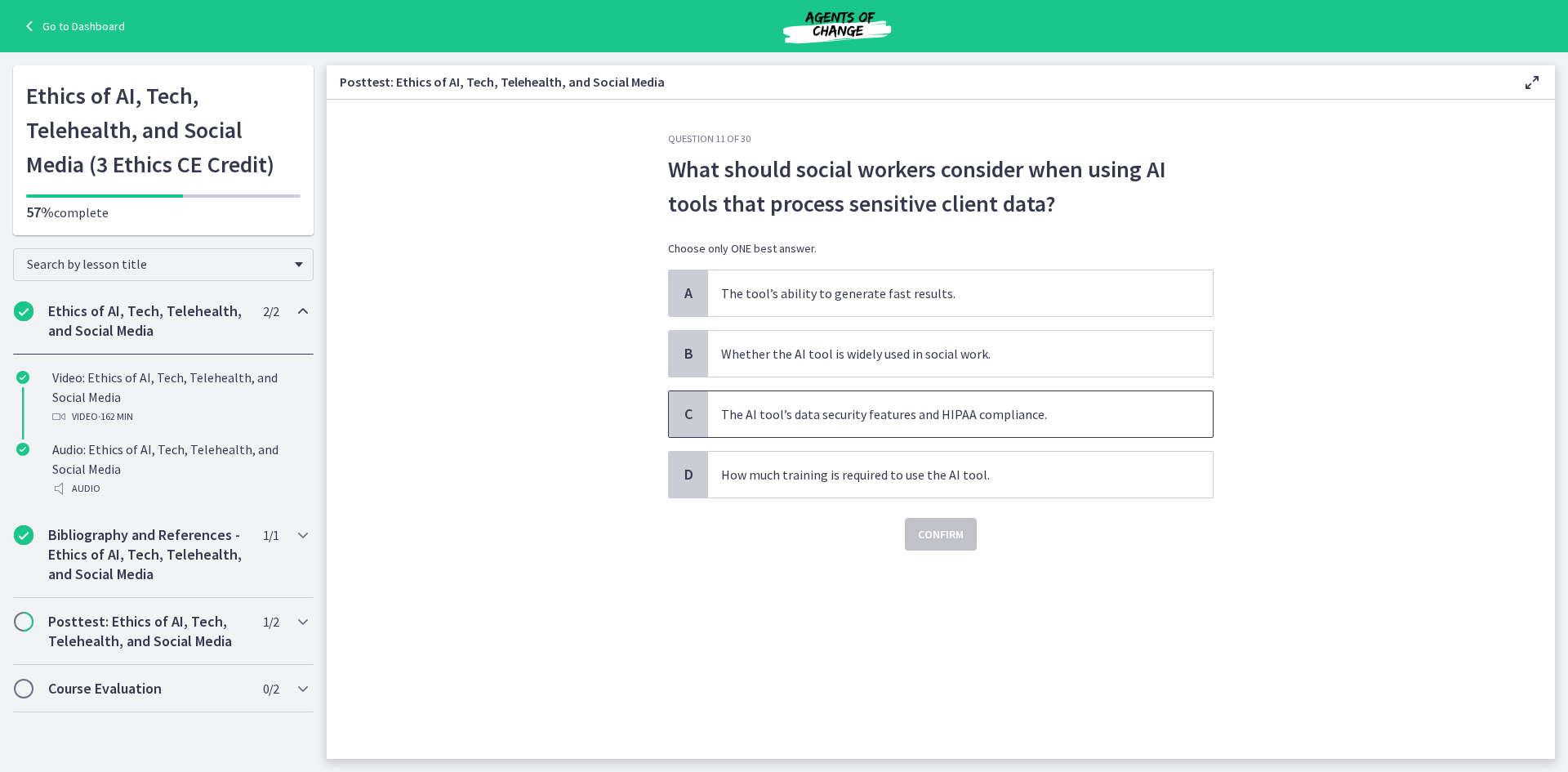
click at [888, 423] on span "The AI tool’s data security features and HIPAA compliance." at bounding box center [961, 414] width 505 height 46
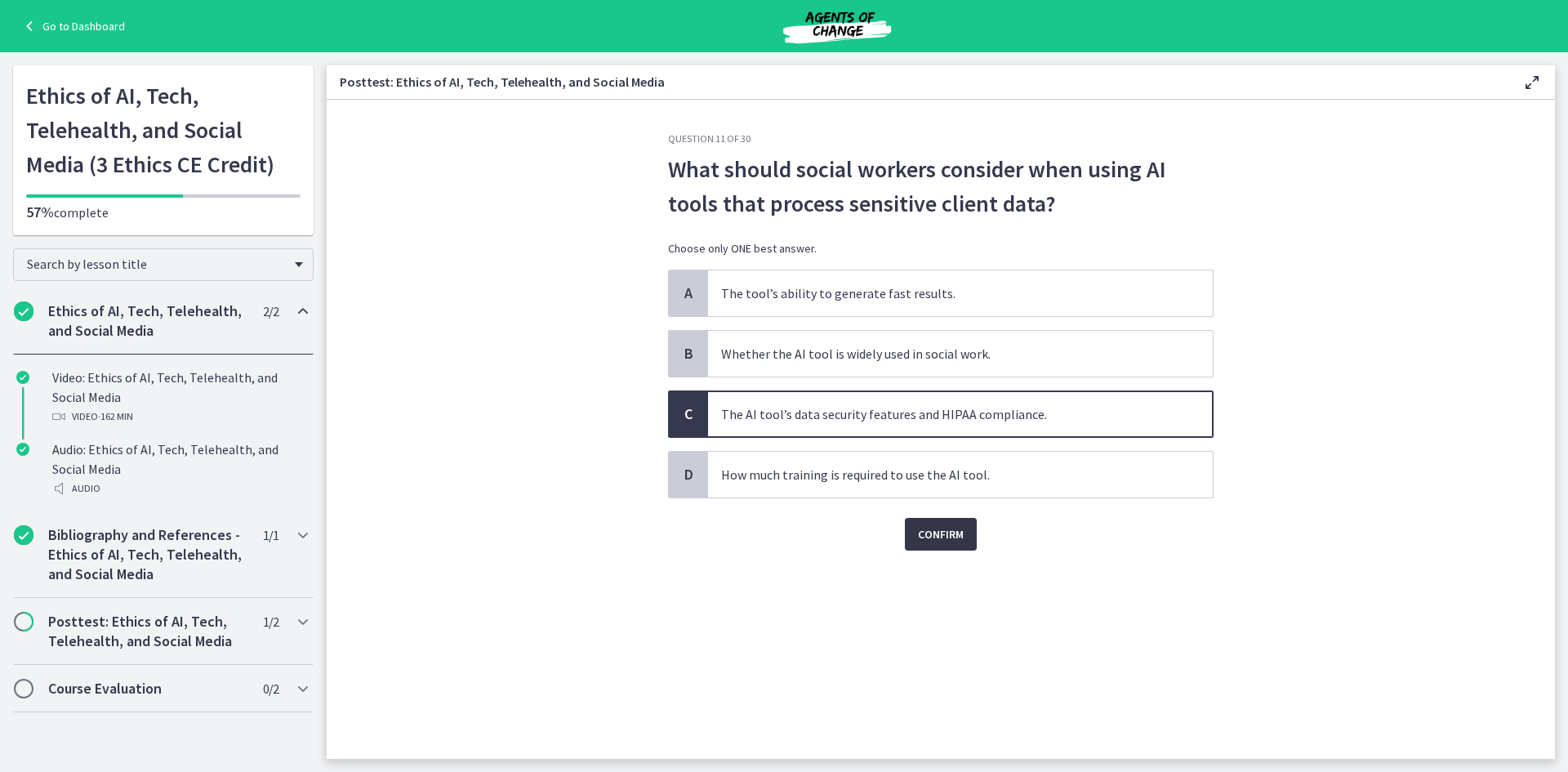
click at [933, 526] on span "Confirm" at bounding box center [941, 533] width 46 height 20
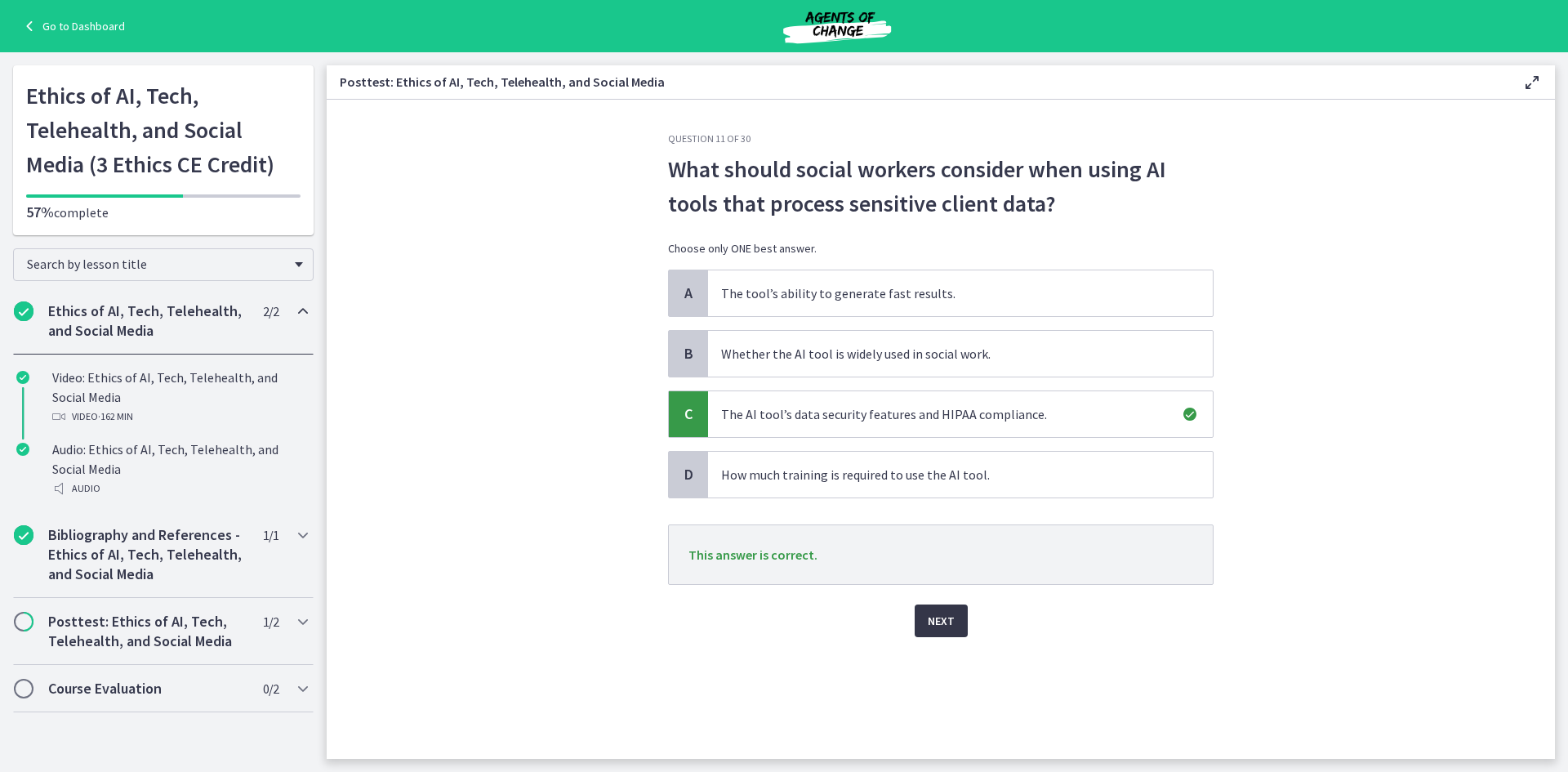
click at [956, 613] on button "Next" at bounding box center [941, 621] width 54 height 32
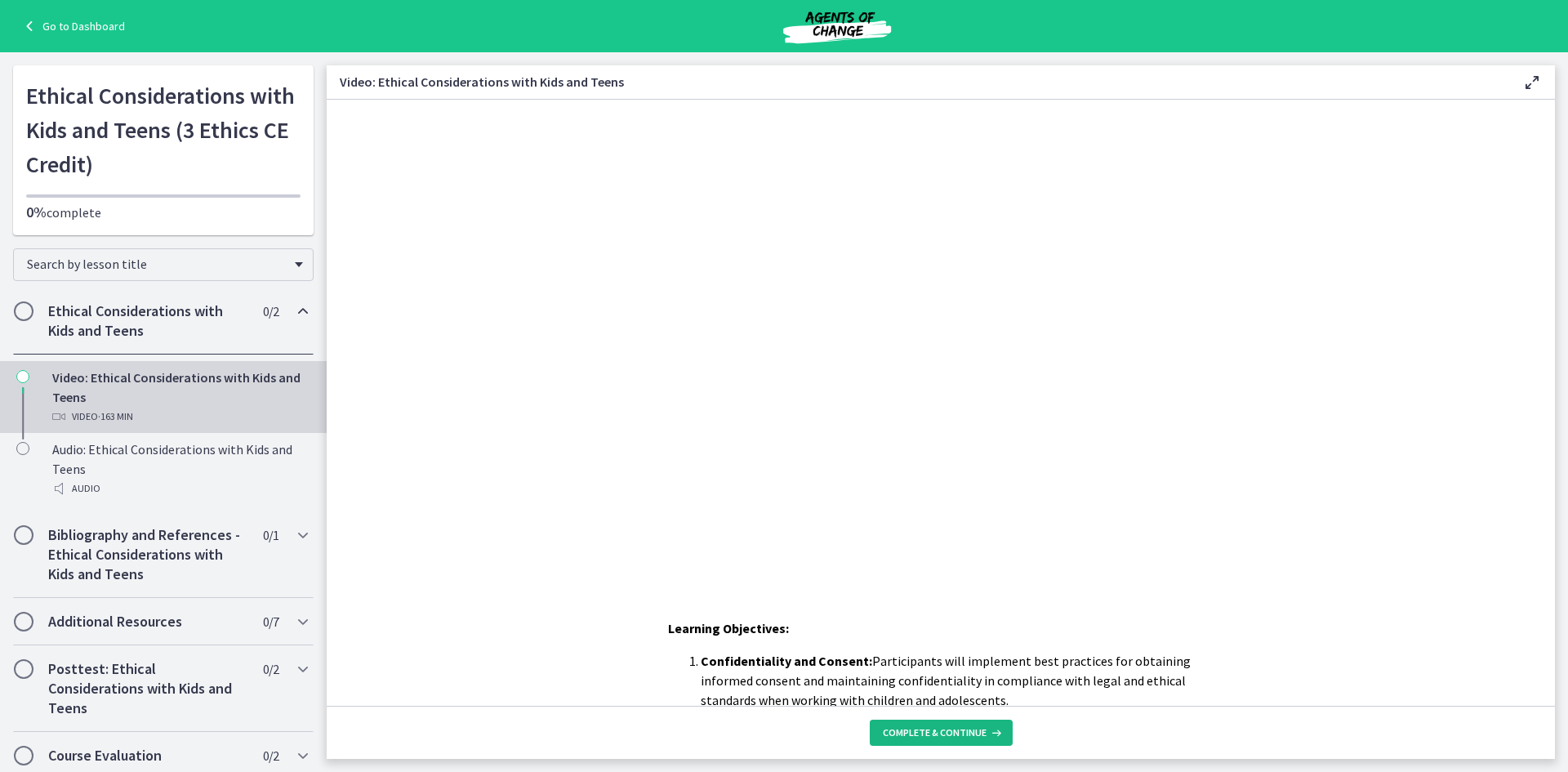
click at [943, 734] on span "Complete & continue" at bounding box center [935, 732] width 104 height 13
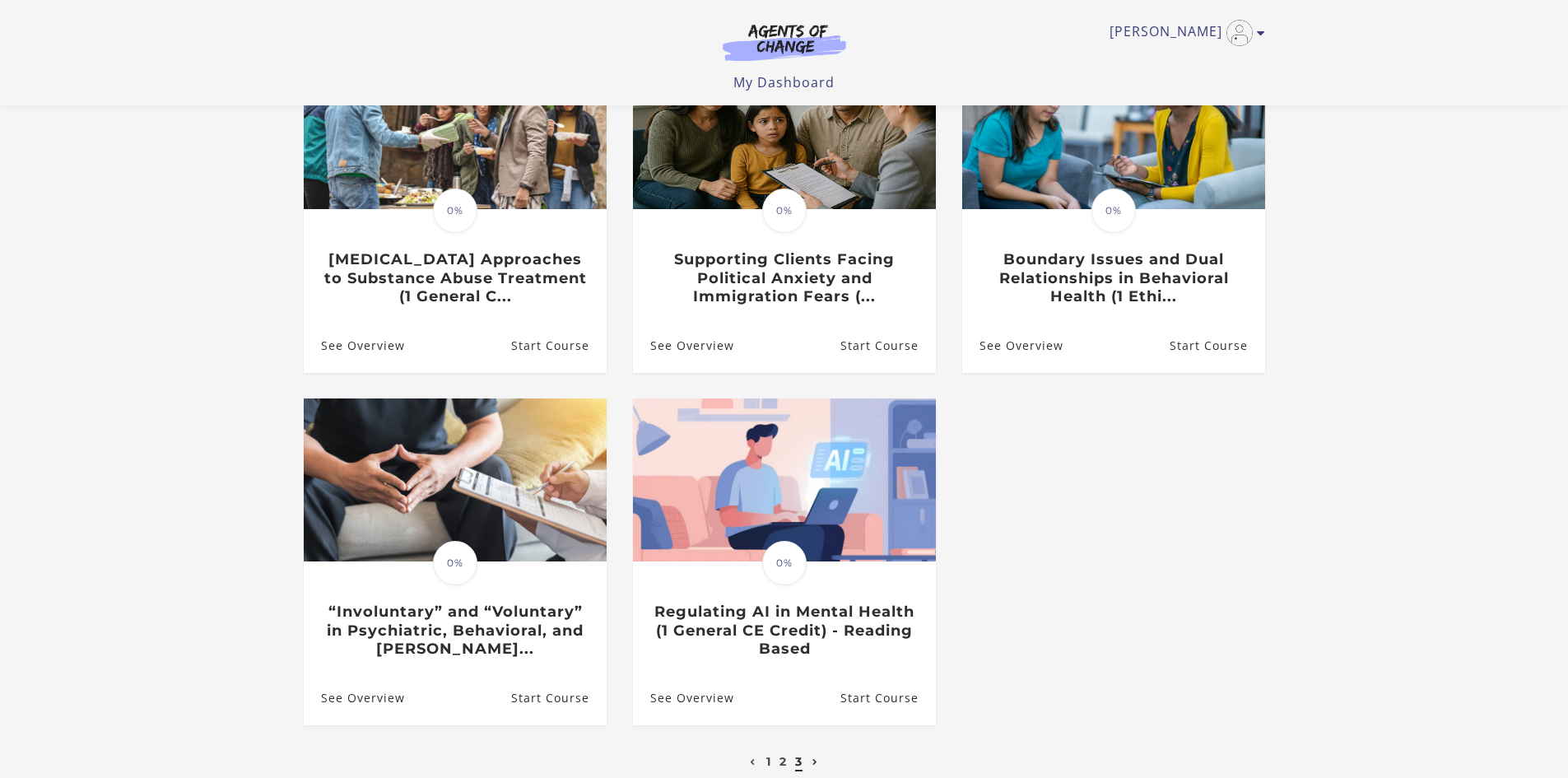
scroll to position [330, 0]
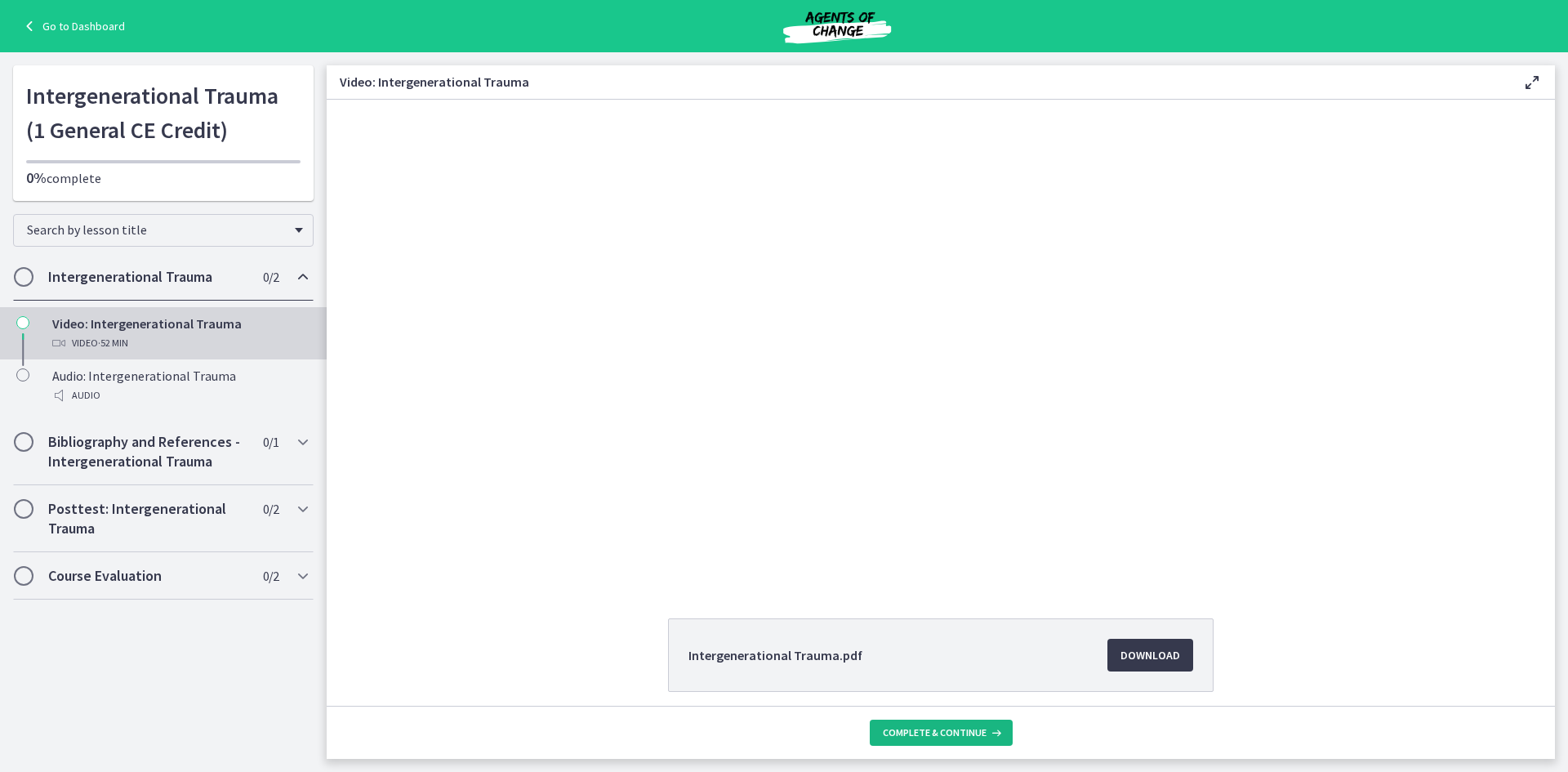
click at [973, 719] on button "Complete & continue" at bounding box center [941, 732] width 143 height 26
click at [1152, 649] on span "Download Opens in a new window" at bounding box center [1150, 655] width 59 height 20
click at [1009, 730] on span "Continue" at bounding box center [992, 732] width 47 height 13
